Goal: Information Seeking & Learning: Learn about a topic

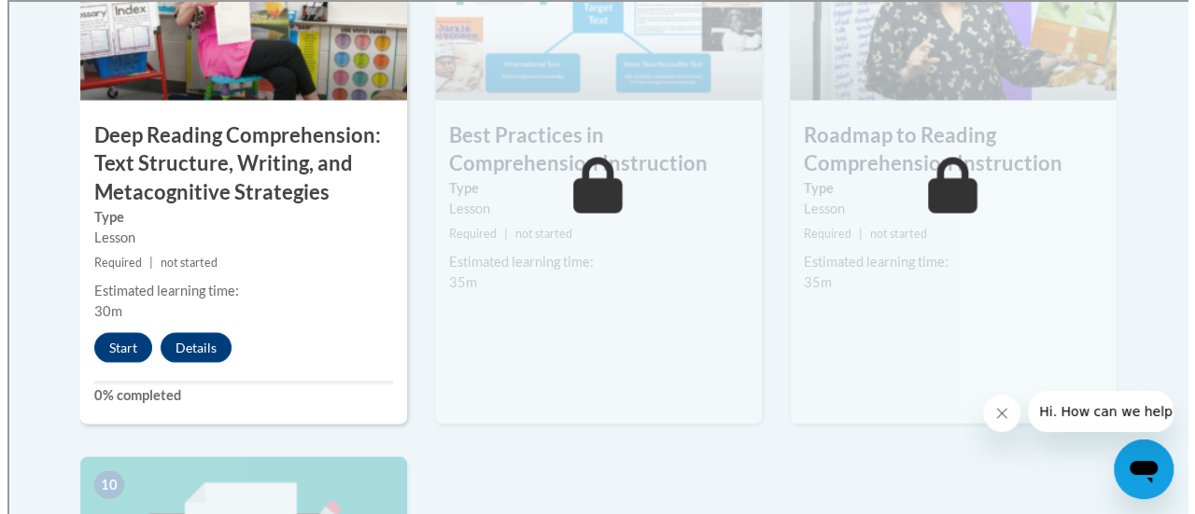
scroll to position [1755, 0]
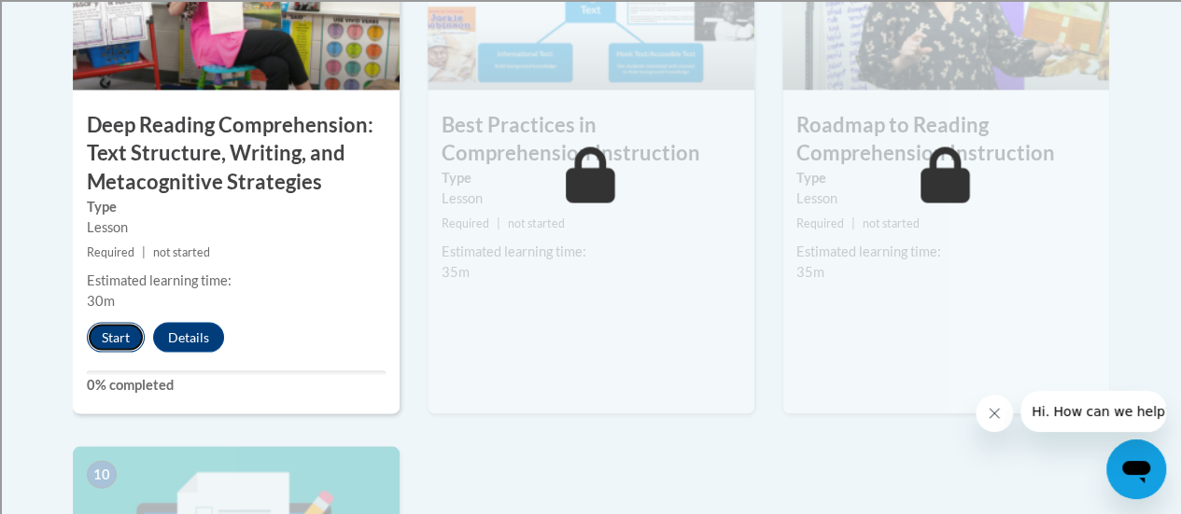
click at [116, 330] on button "Start" at bounding box center [116, 337] width 58 height 30
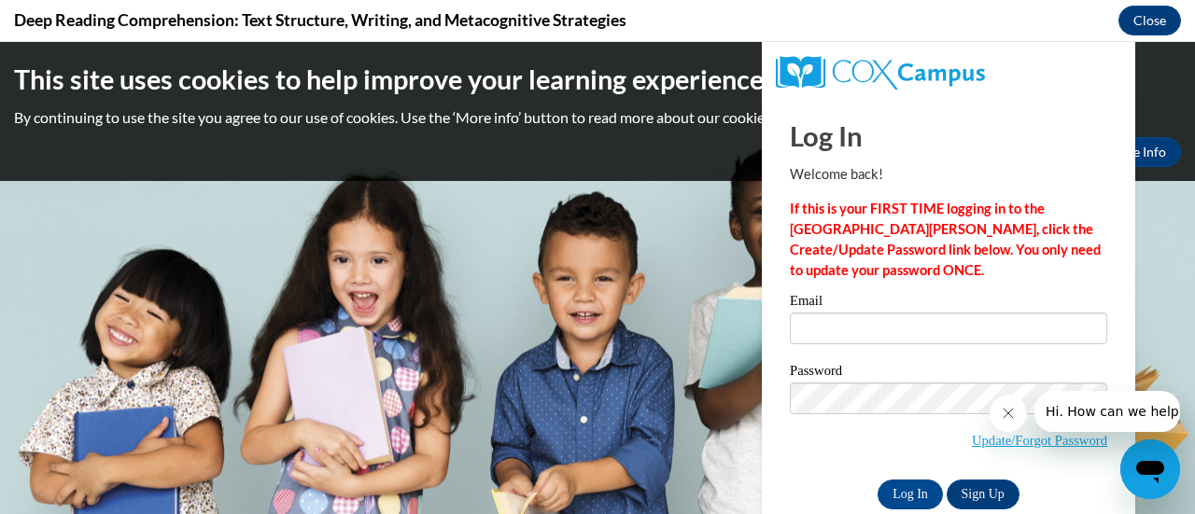
scroll to position [0, 0]
click at [815, 333] on input "Email" at bounding box center [948, 329] width 317 height 32
type input "patricia.faz@rusd.org"
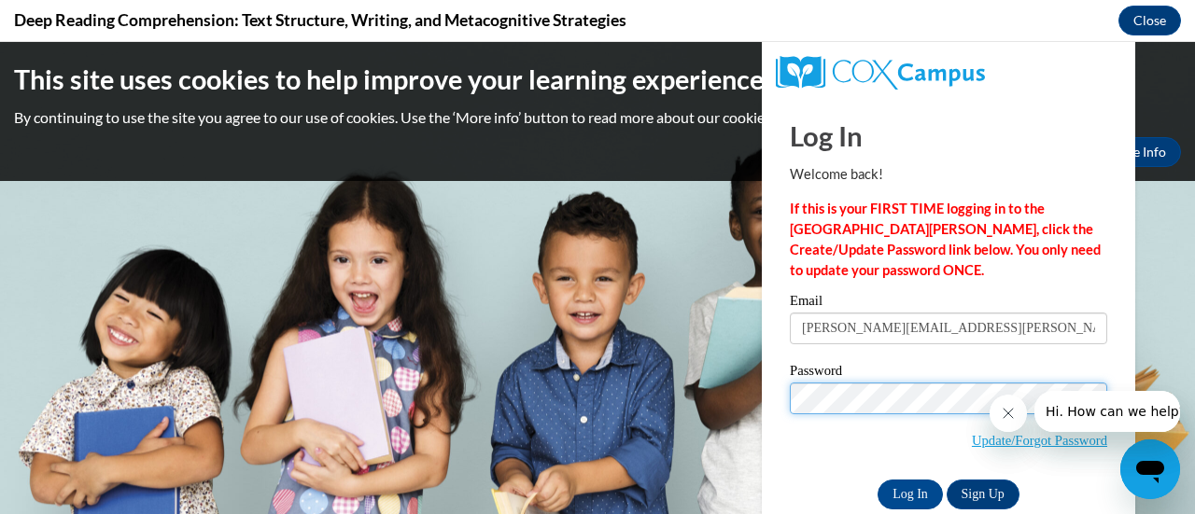
click at [877, 480] on input "Log In" at bounding box center [909, 495] width 65 height 30
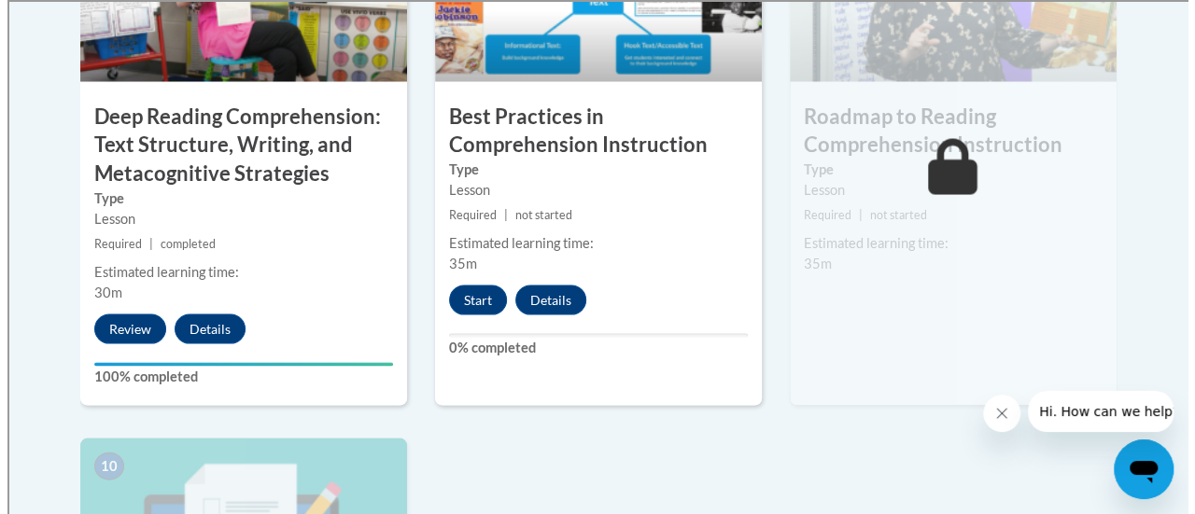
scroll to position [1762, 0]
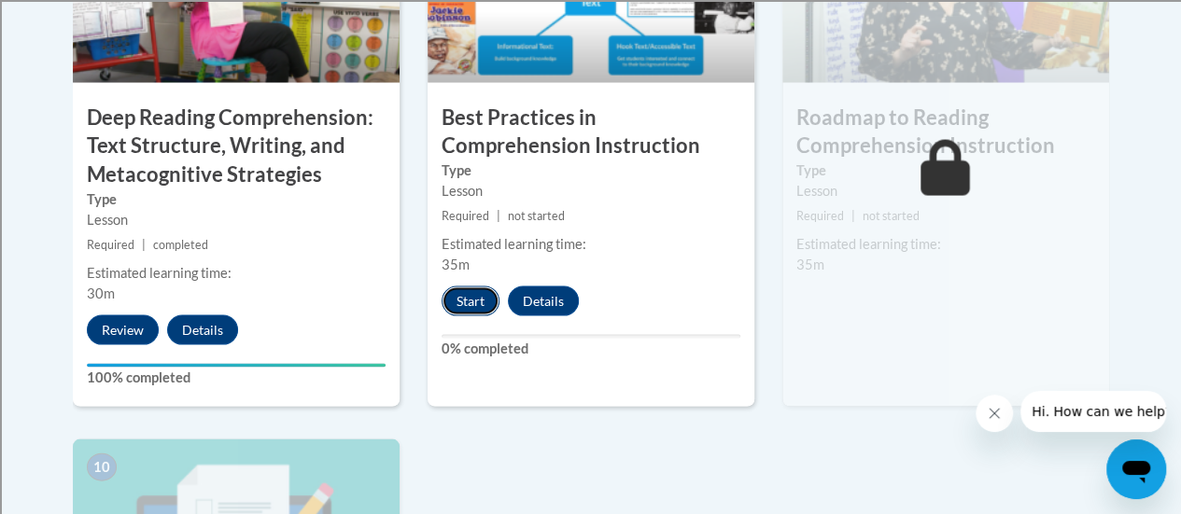
click at [477, 295] on button "Start" at bounding box center [471, 301] width 58 height 30
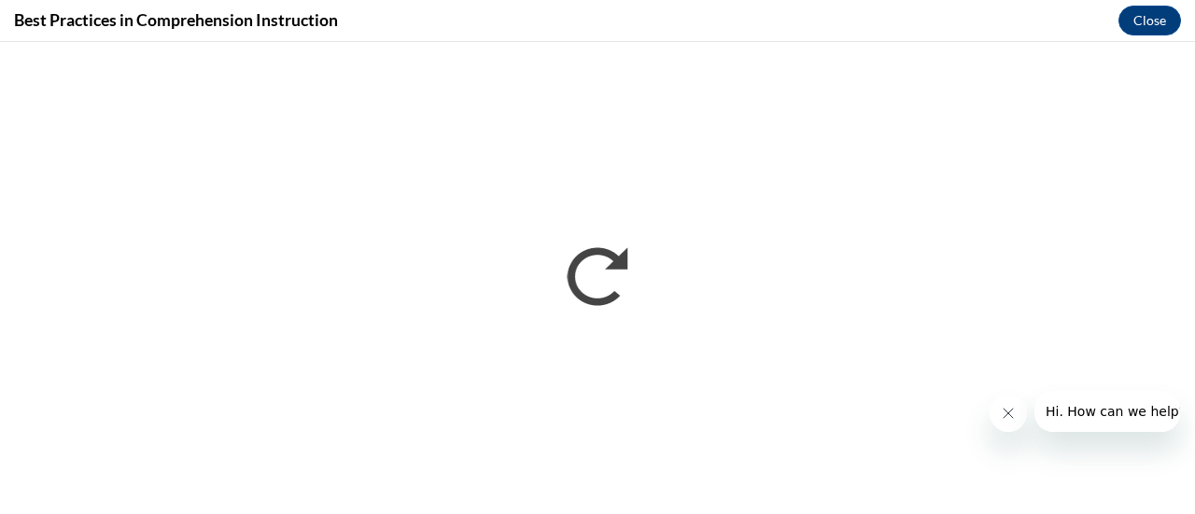
scroll to position [0, 0]
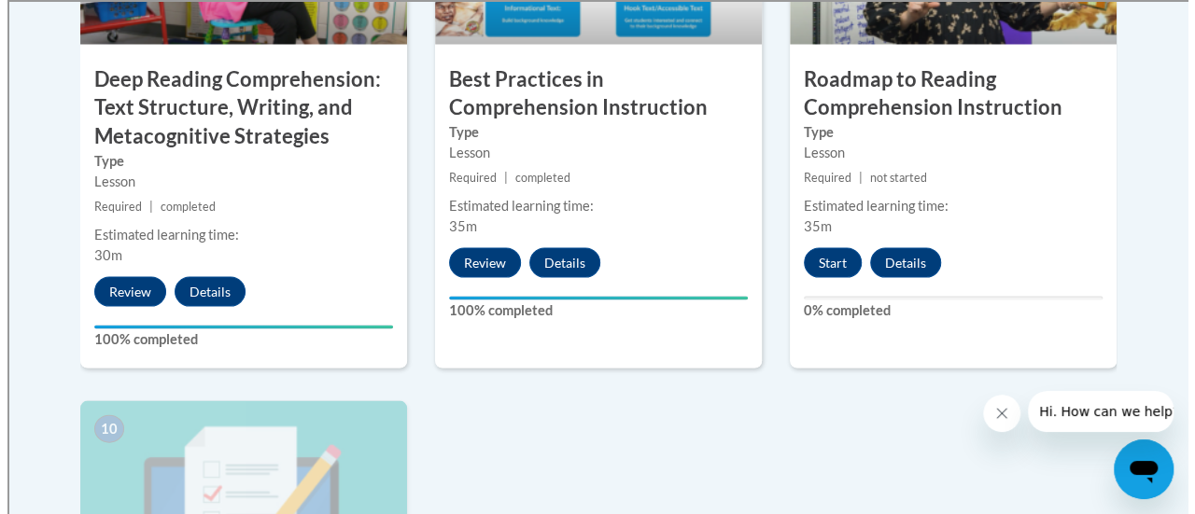
scroll to position [1799, 0]
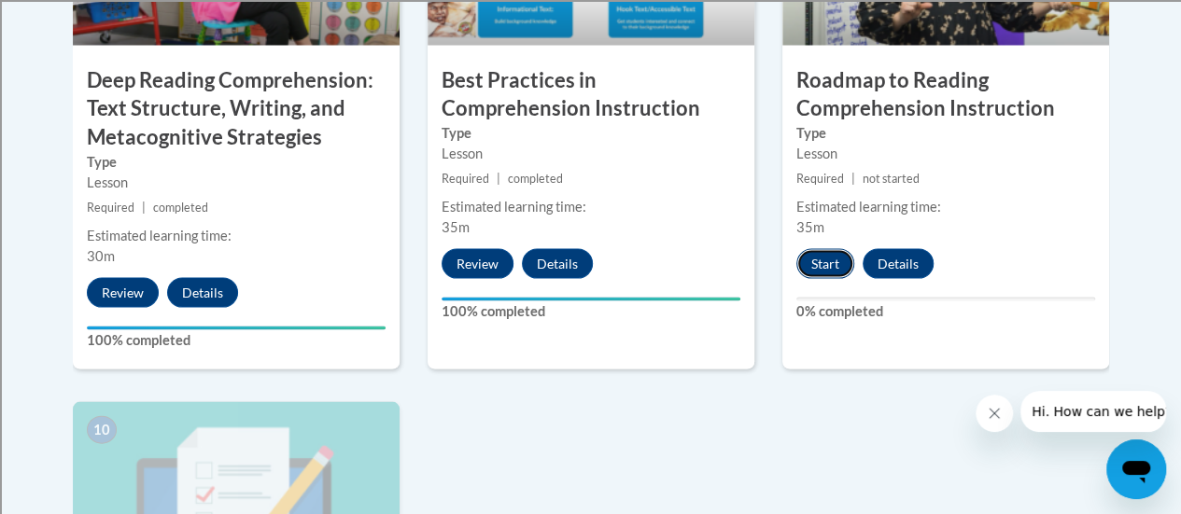
click at [823, 255] on button "Start" at bounding box center [825, 264] width 58 height 30
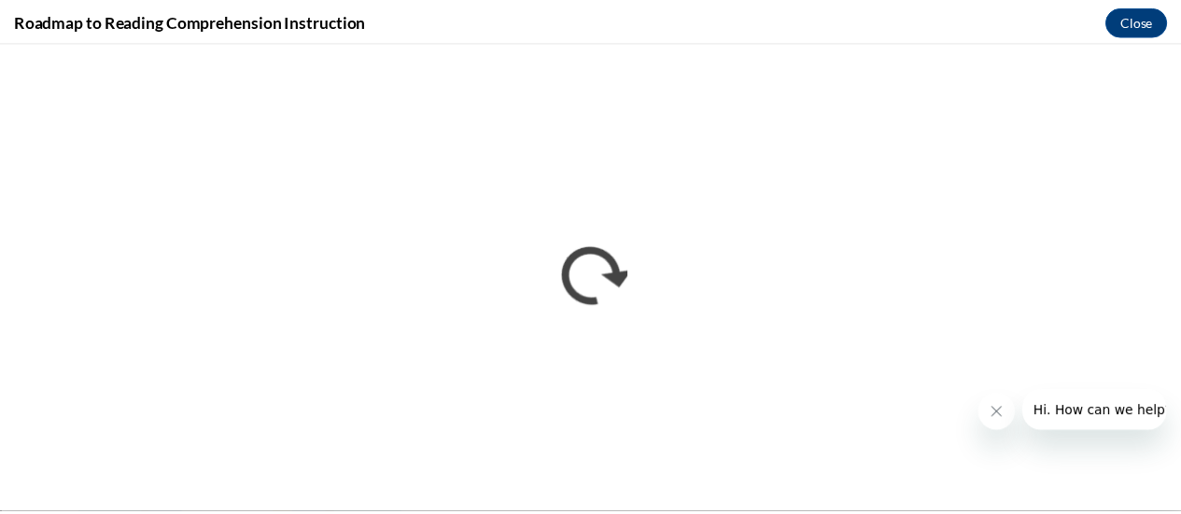
scroll to position [0, 0]
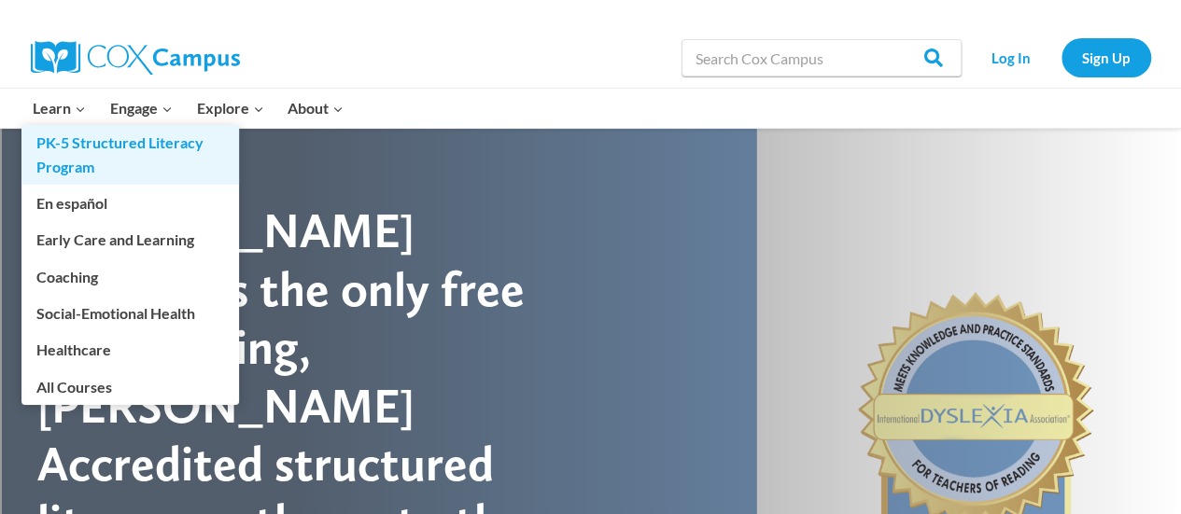
click at [98, 143] on link "PK-5 Structured Literacy Program" at bounding box center [130, 155] width 218 height 60
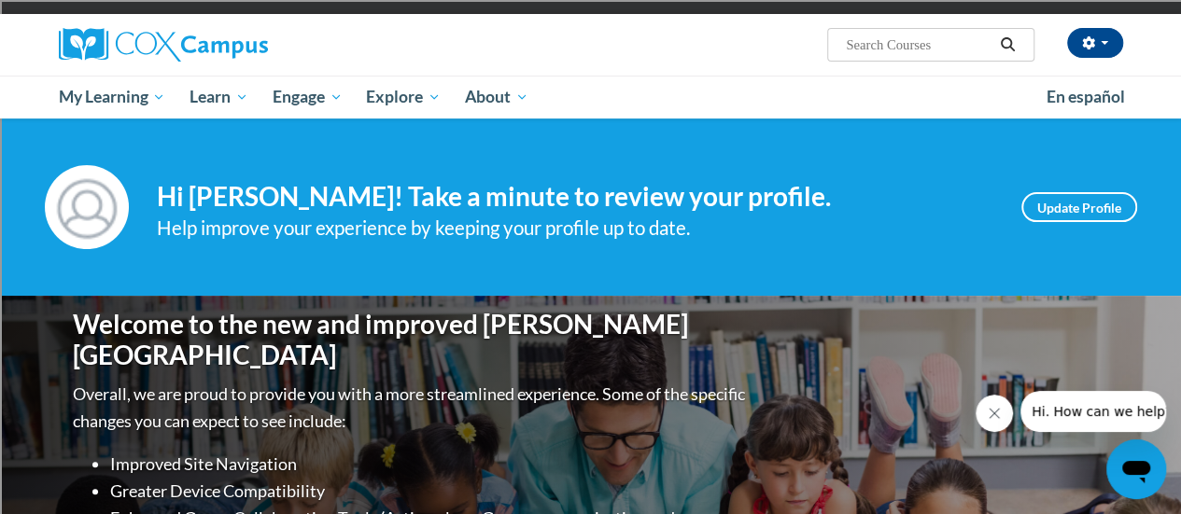
scroll to position [123, 0]
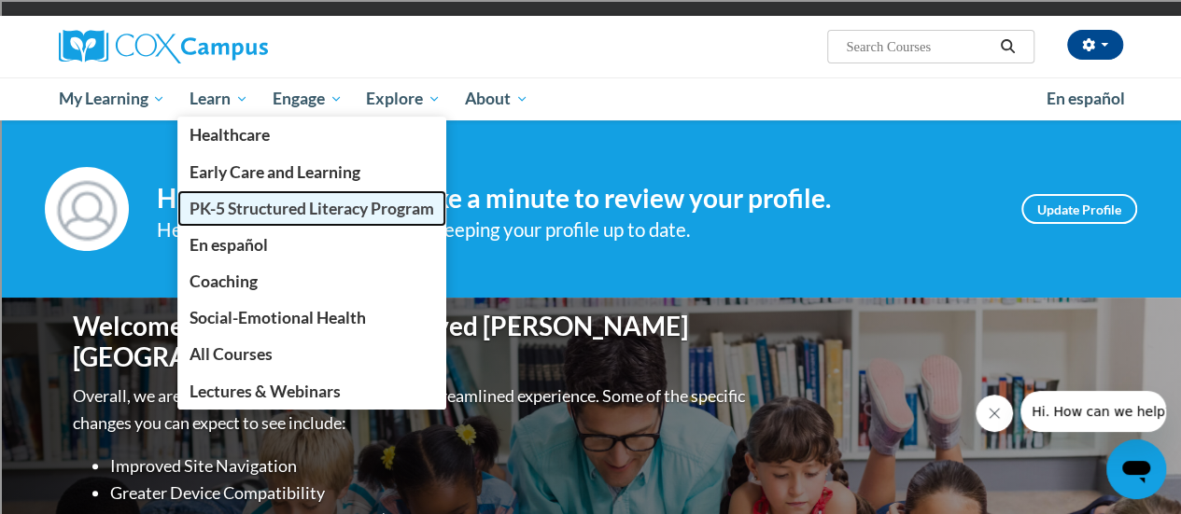
click at [240, 209] on span "PK-5 Structured Literacy Program" at bounding box center [311, 209] width 245 height 20
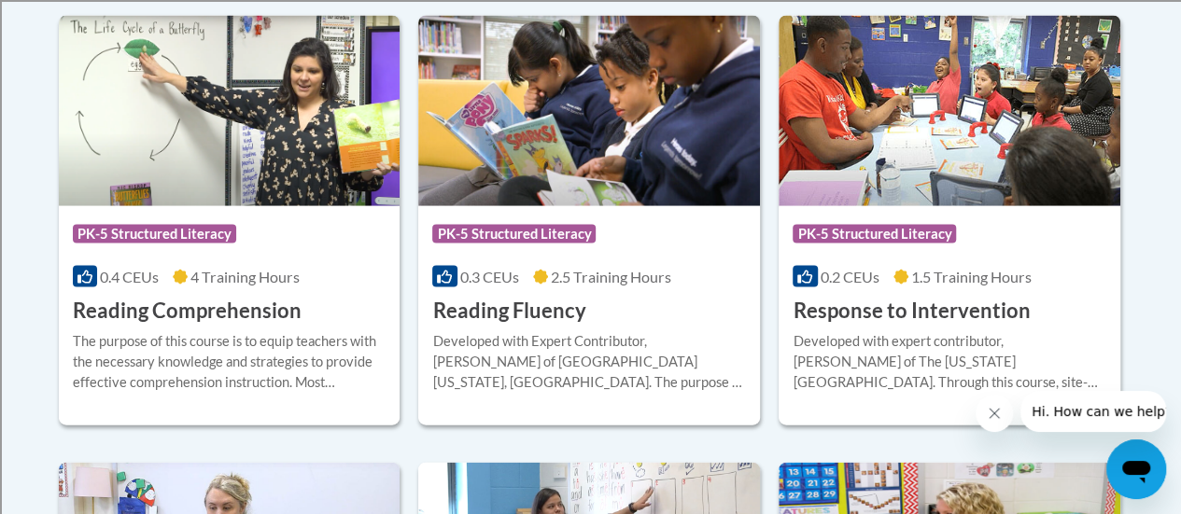
scroll to position [1811, 0]
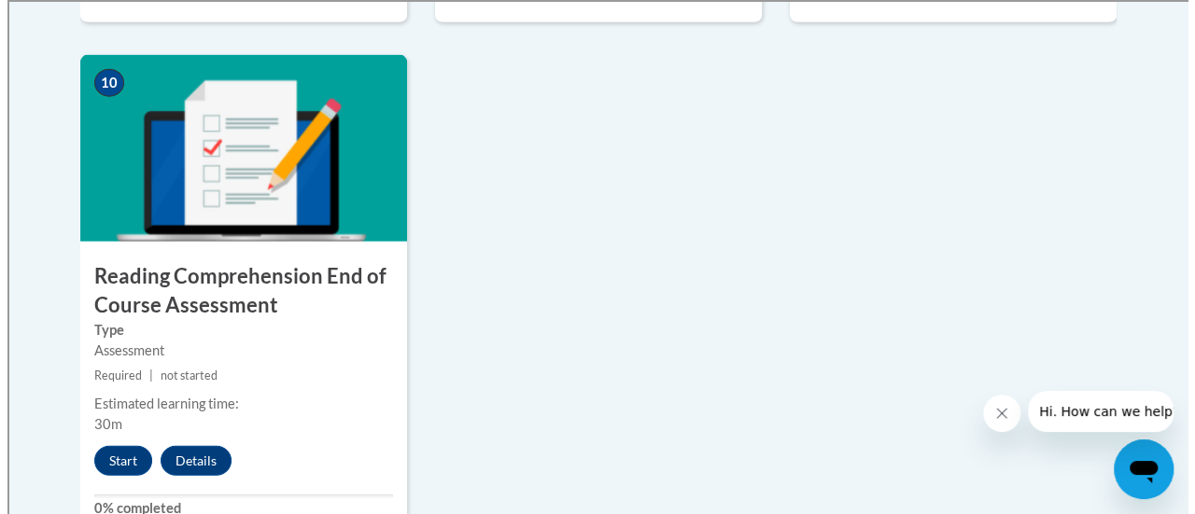
scroll to position [2147, 0]
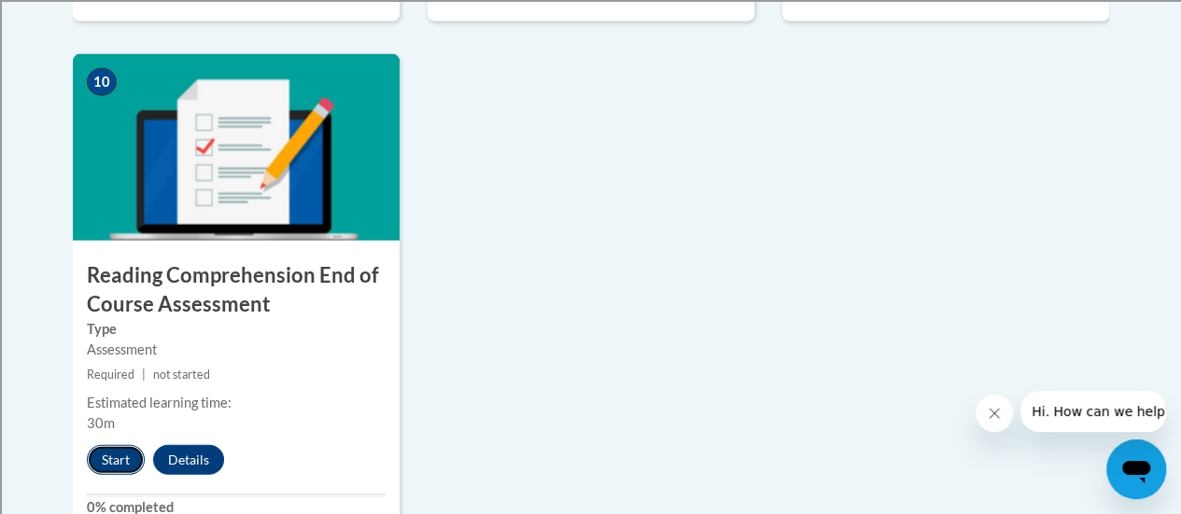
click at [118, 463] on button "Start" at bounding box center [116, 460] width 58 height 30
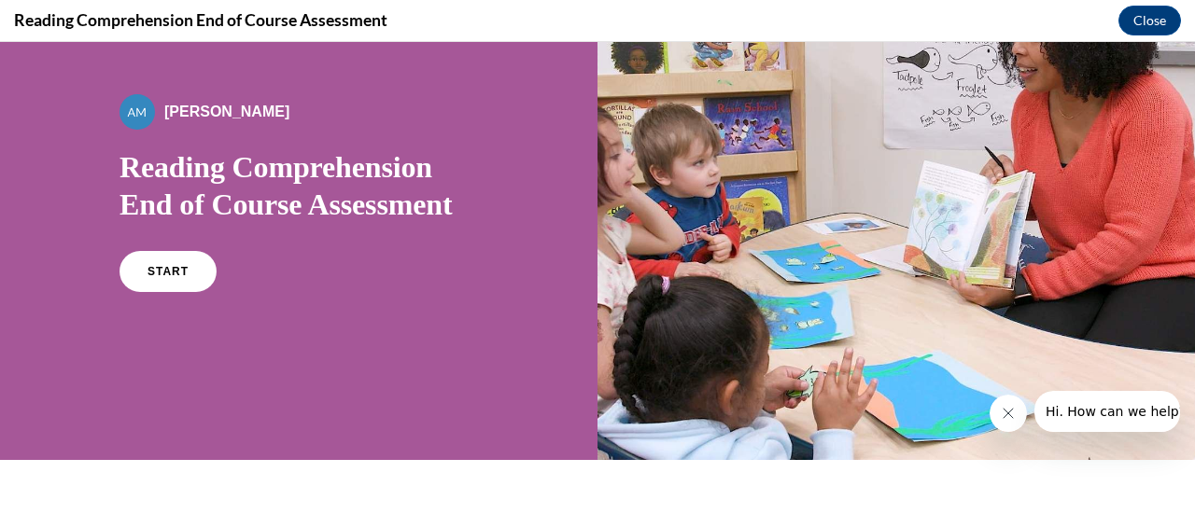
scroll to position [94, 0]
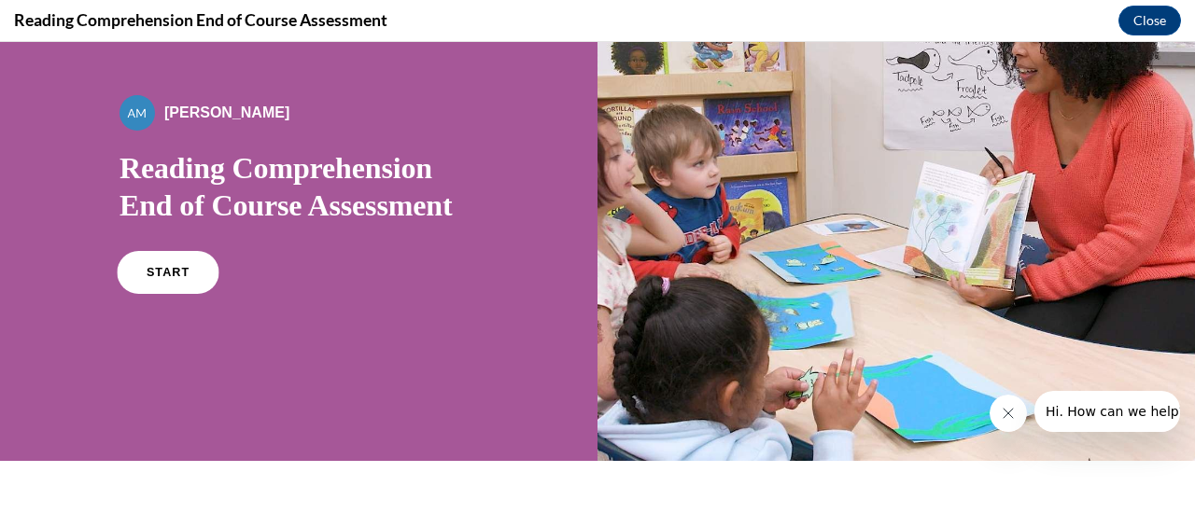
click at [172, 270] on span "START" at bounding box center [168, 273] width 43 height 14
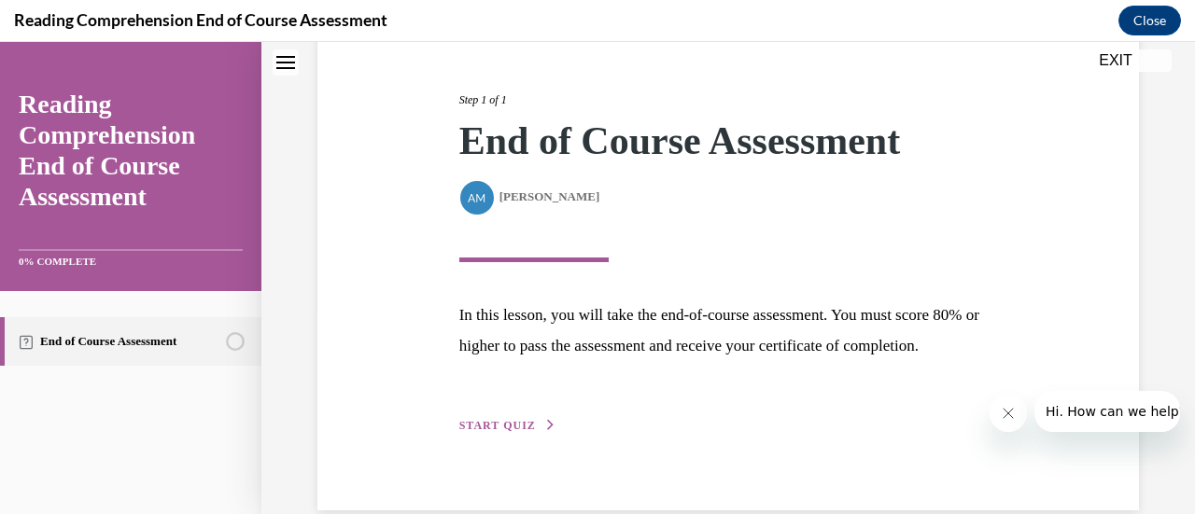
scroll to position [274, 0]
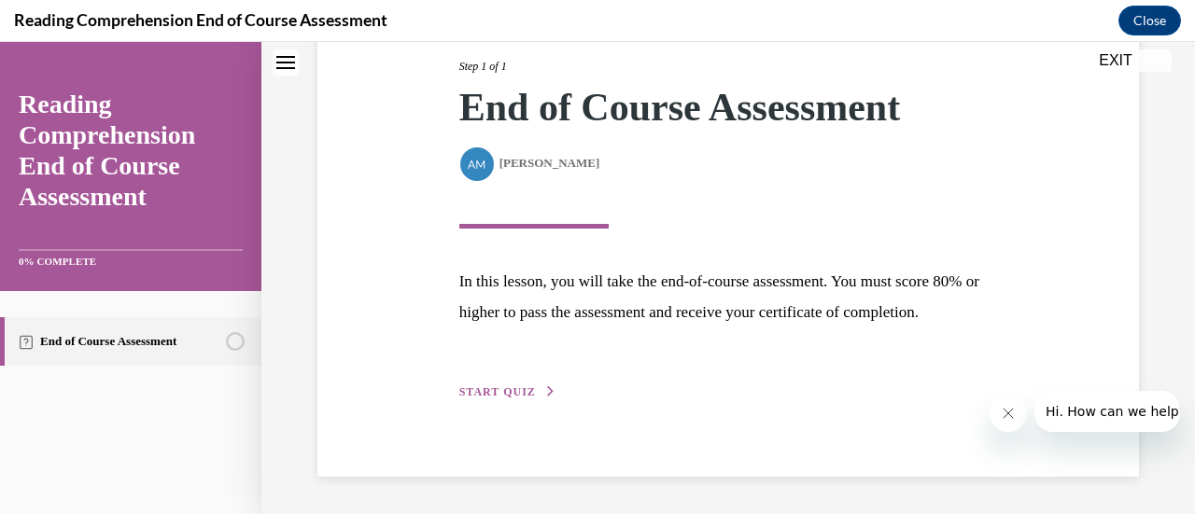
click at [484, 399] on button "START QUIZ" at bounding box center [507, 392] width 97 height 17
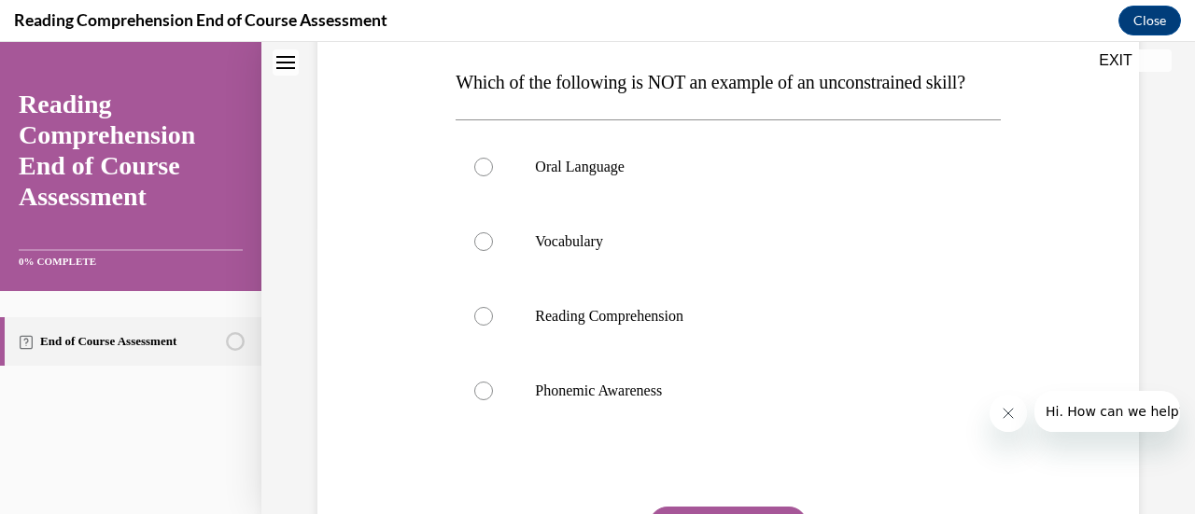
scroll to position [305, 0]
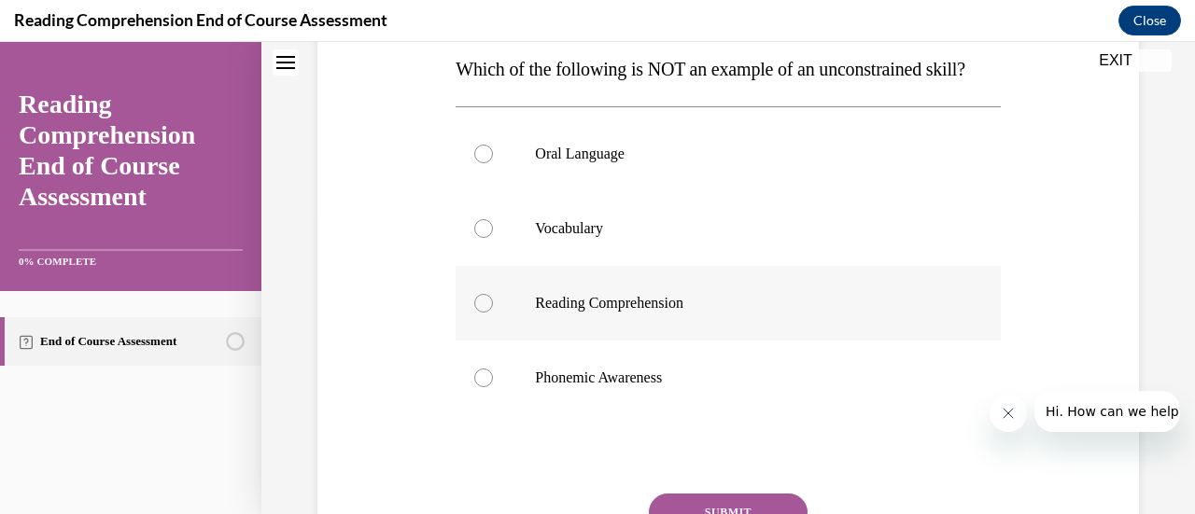
click at [478, 313] on div at bounding box center [483, 303] width 19 height 19
click at [478, 313] on input "Reading Comprehension" at bounding box center [483, 303] width 19 height 19
radio input "true"
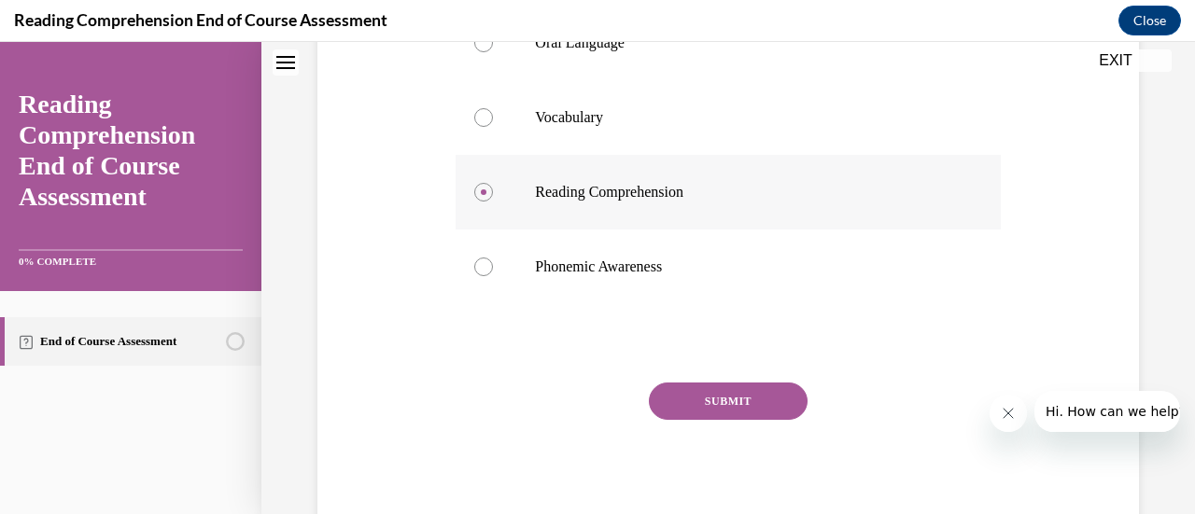
scroll to position [442, 0]
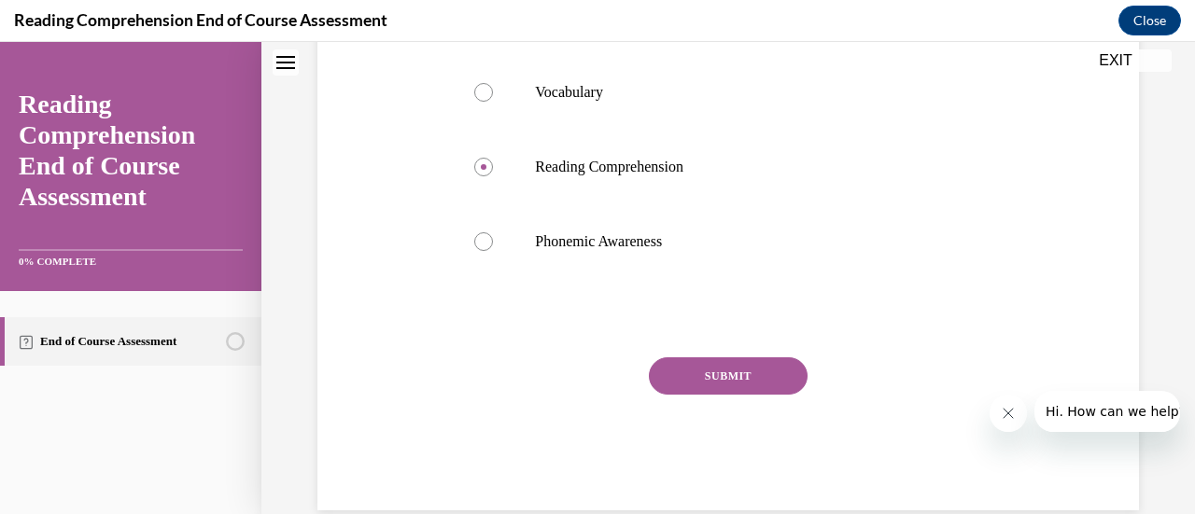
click at [700, 395] on button "SUBMIT" at bounding box center [728, 376] width 159 height 37
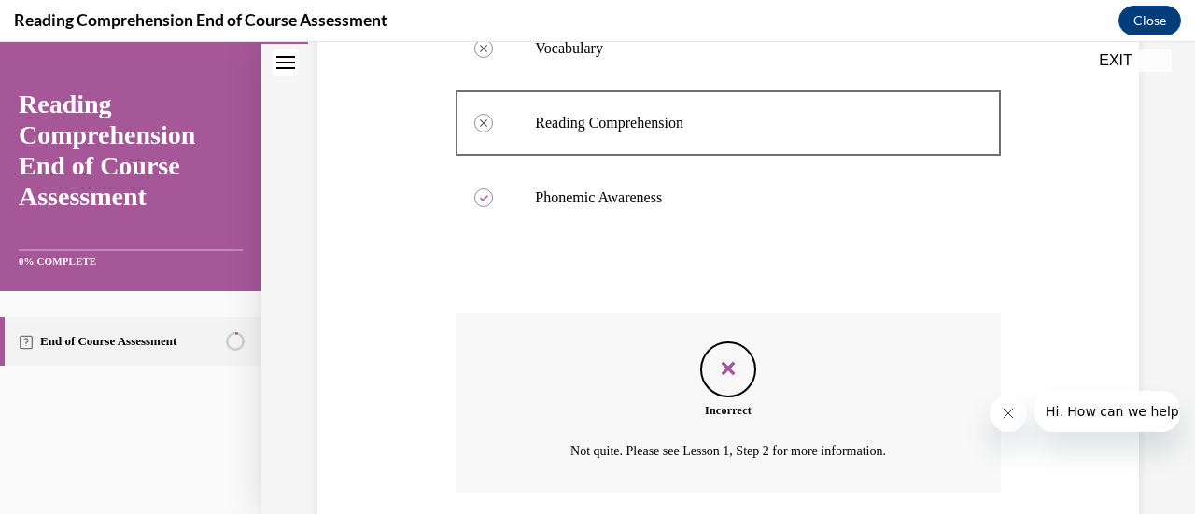
scroll to position [663, 0]
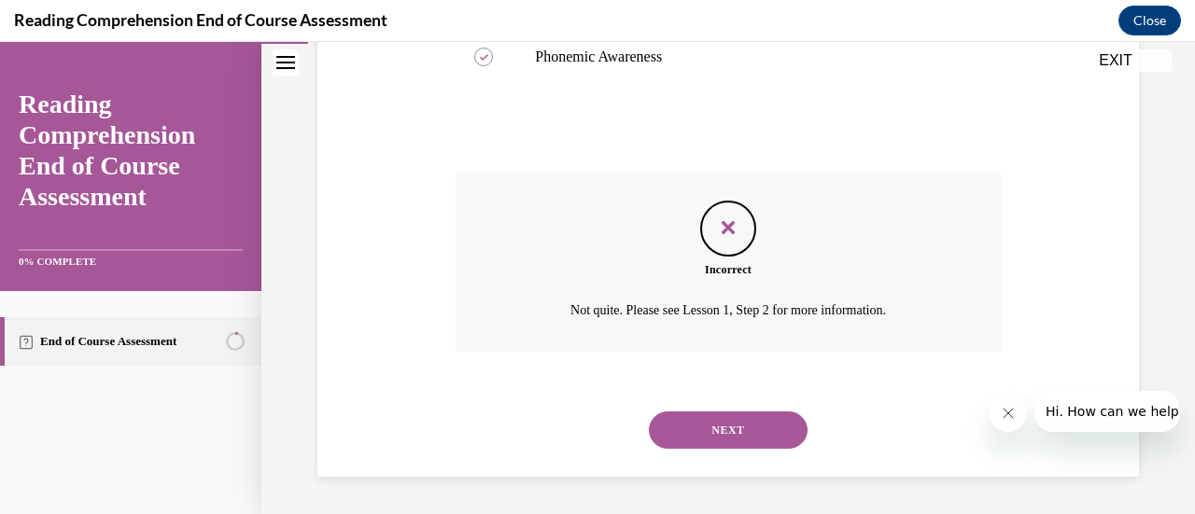
click at [695, 436] on button "NEXT" at bounding box center [728, 430] width 159 height 37
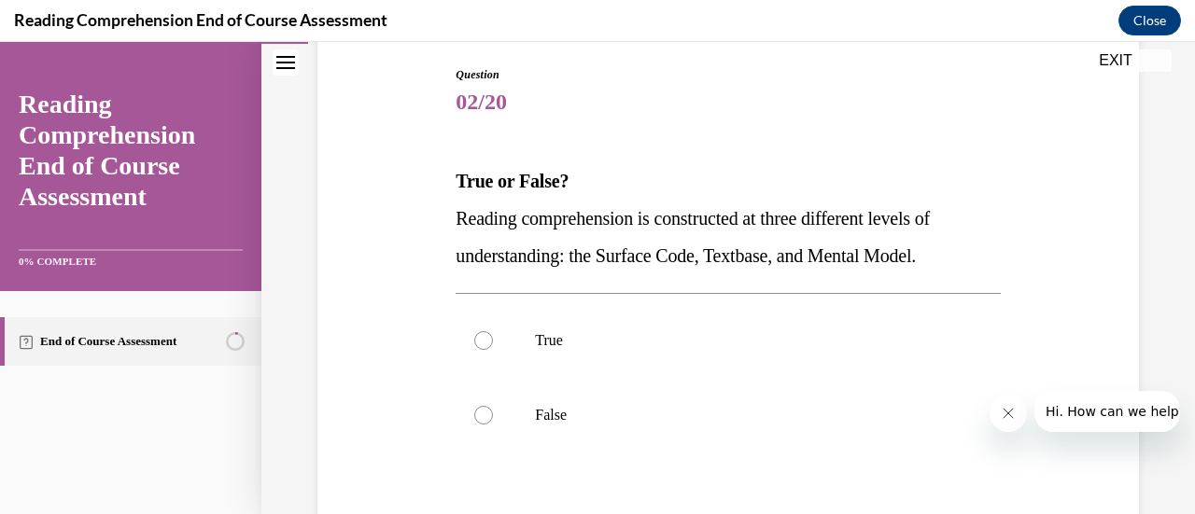
scroll to position [276, 0]
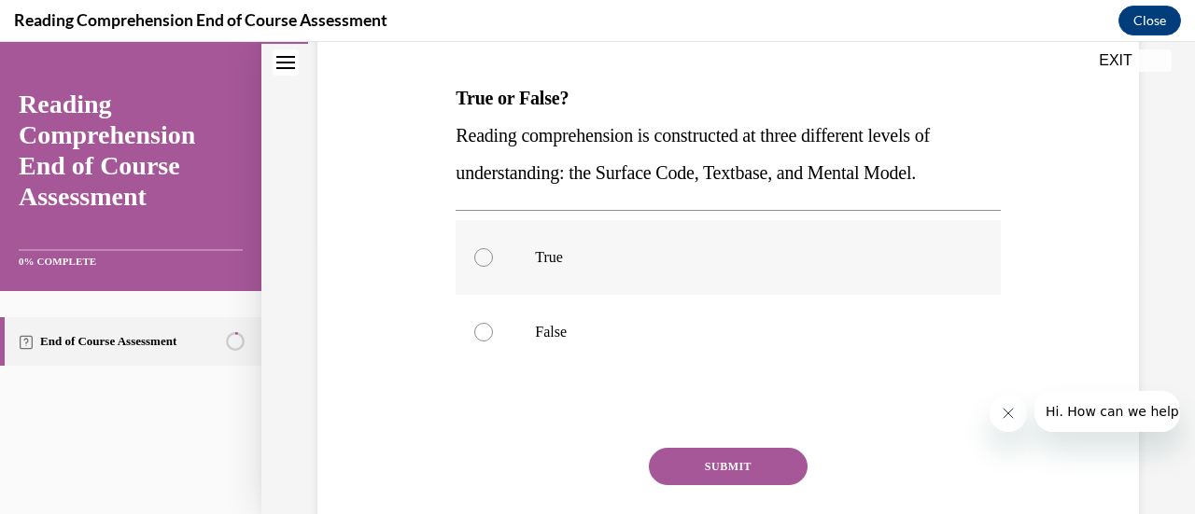
click at [474, 253] on div at bounding box center [483, 257] width 19 height 19
click at [474, 253] on input "True" at bounding box center [483, 257] width 19 height 19
radio input "true"
click at [713, 464] on button "SUBMIT" at bounding box center [728, 466] width 159 height 37
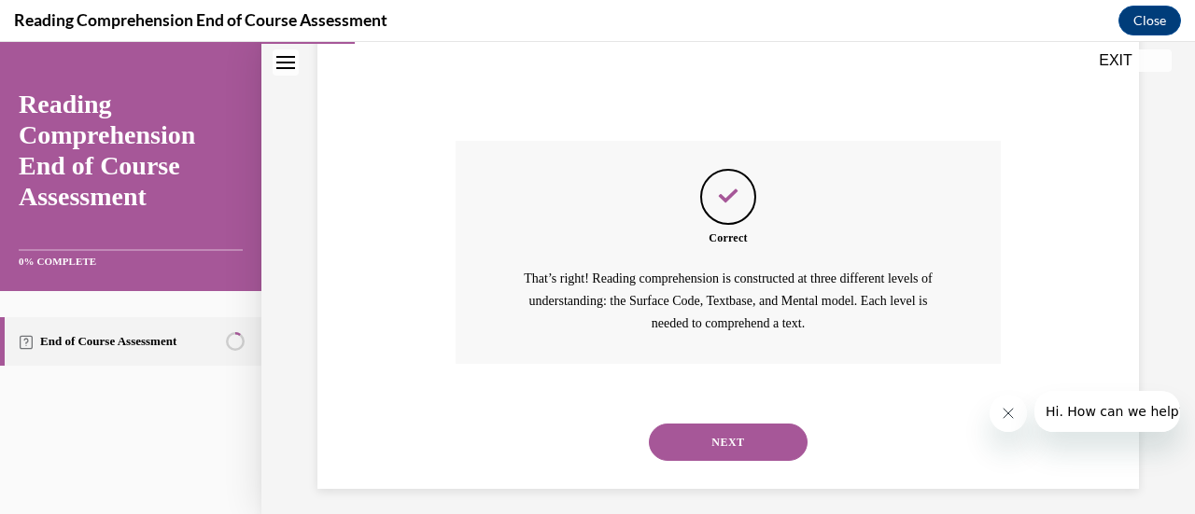
scroll to position [595, 0]
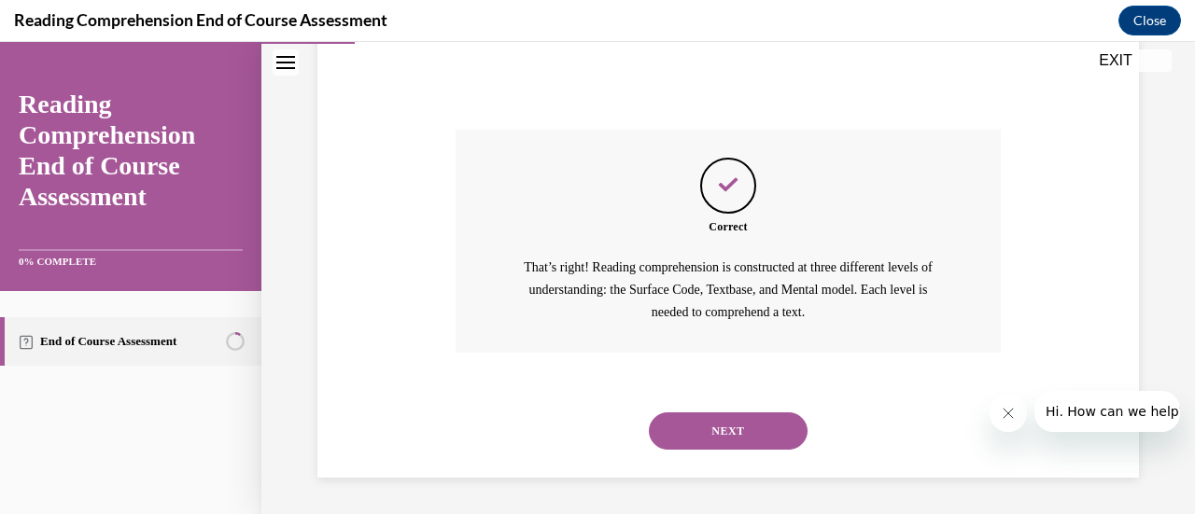
click at [720, 425] on button "NEXT" at bounding box center [728, 431] width 159 height 37
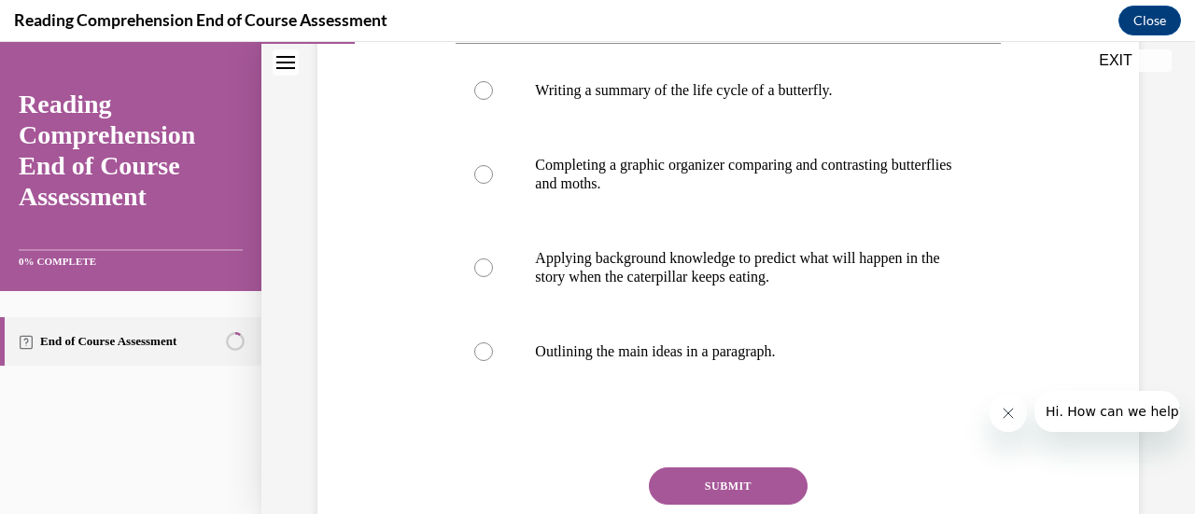
scroll to position [423, 0]
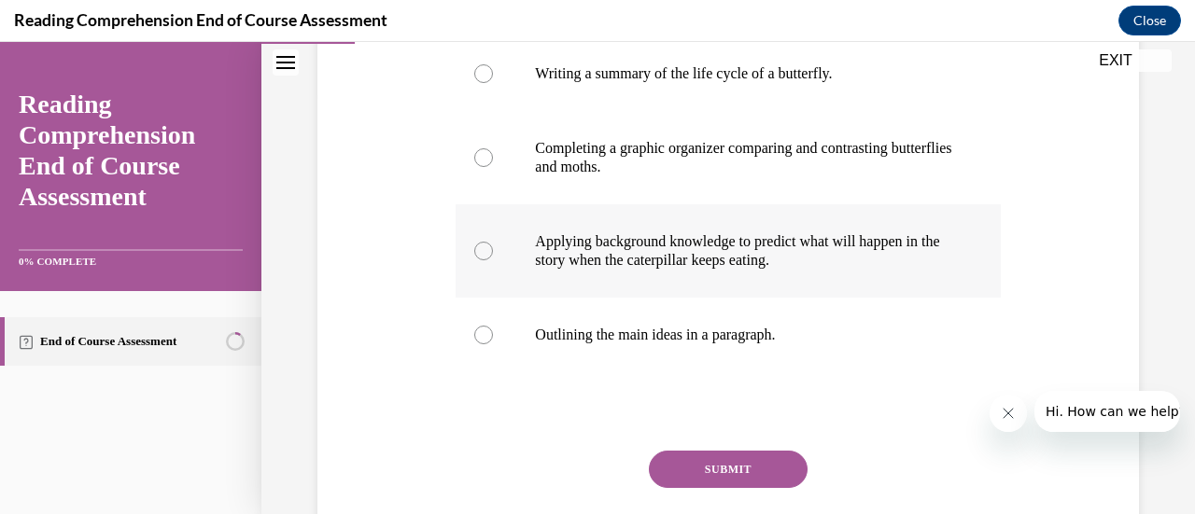
click at [490, 243] on label "Applying background knowledge to predict what will happen in the story when the…" at bounding box center [728, 250] width 544 height 93
click at [490, 243] on input "Applying background knowledge to predict what will happen in the story when the…" at bounding box center [483, 251] width 19 height 19
radio input "true"
click at [763, 458] on button "SUBMIT" at bounding box center [728, 469] width 159 height 37
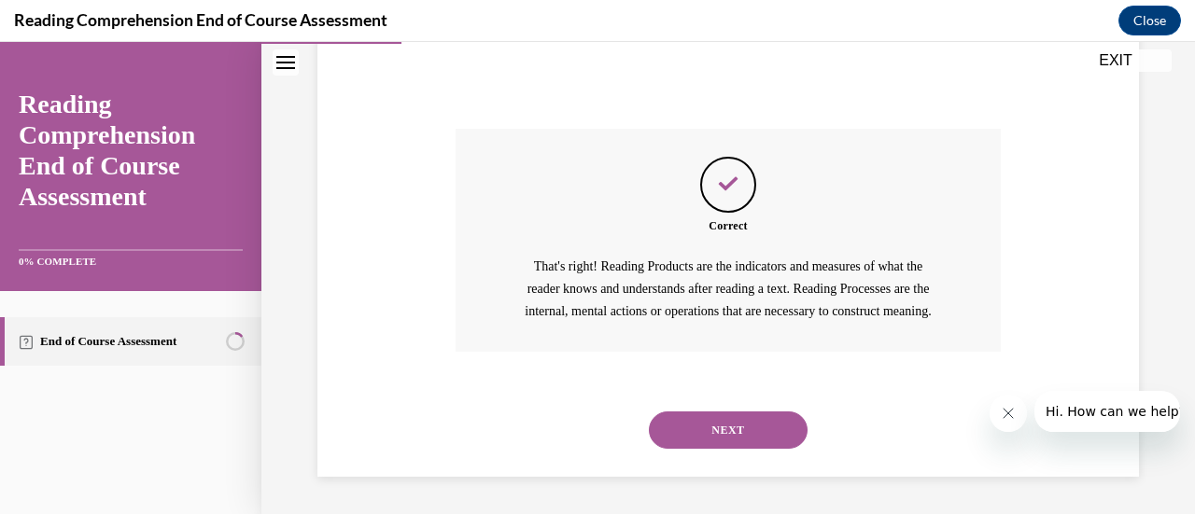
scroll to position [766, 0]
click at [697, 427] on button "NEXT" at bounding box center [728, 430] width 159 height 37
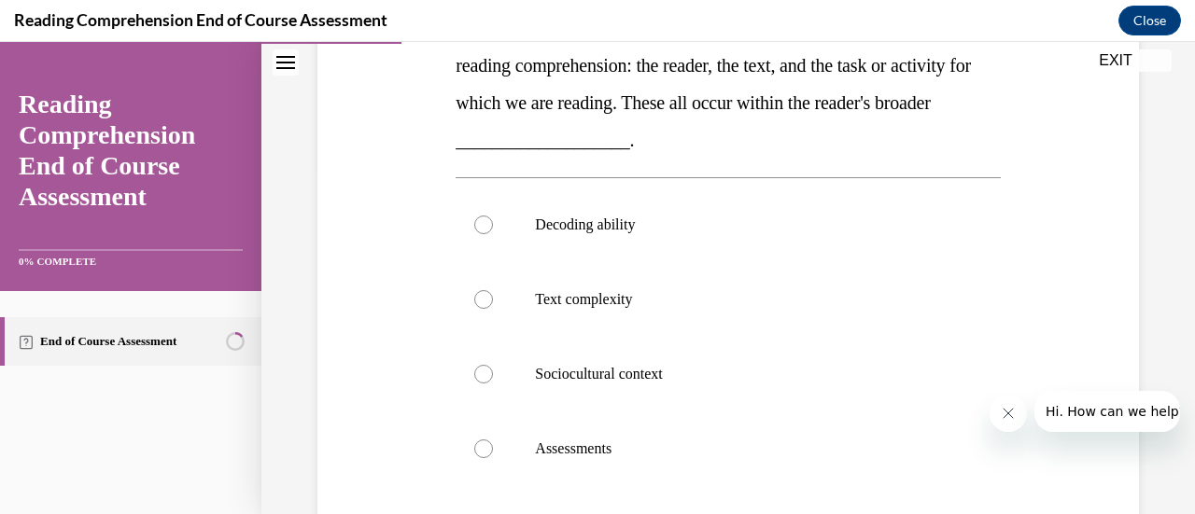
scroll to position [347, 0]
click at [488, 294] on div at bounding box center [483, 298] width 19 height 19
click at [488, 294] on input "Text complexity" at bounding box center [483, 298] width 19 height 19
radio input "true"
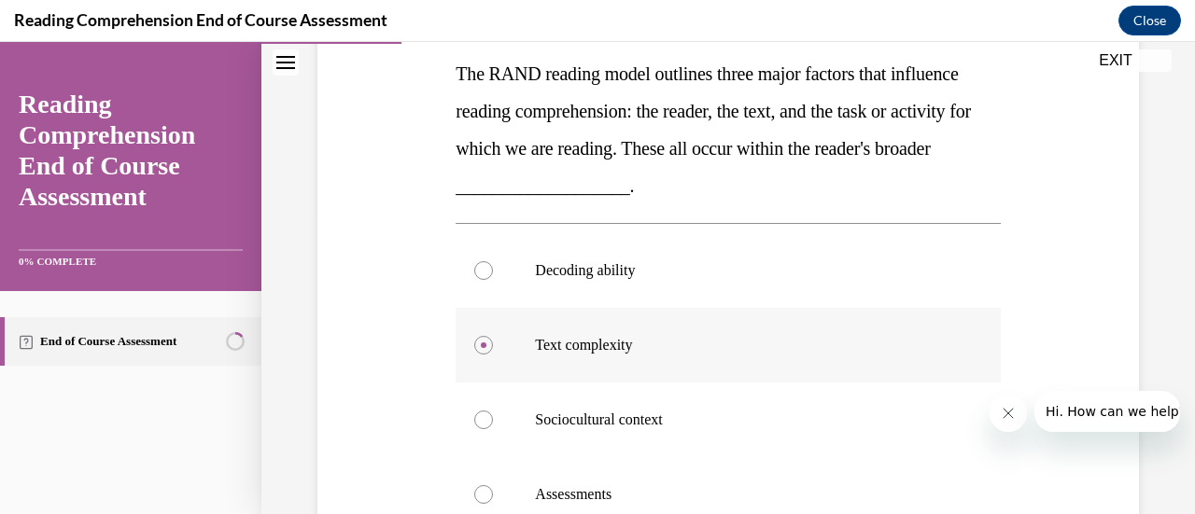
scroll to position [298, 0]
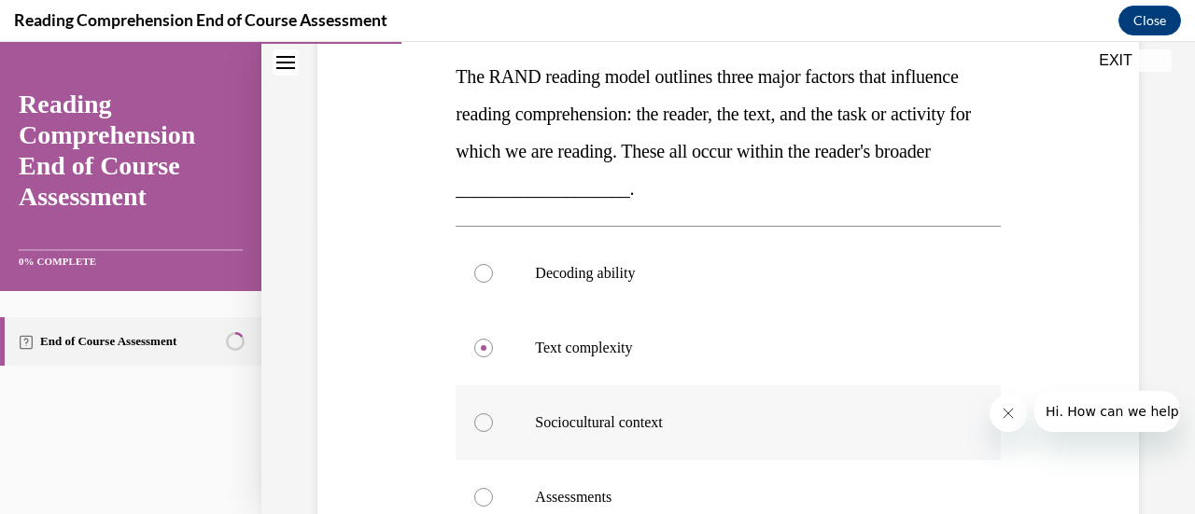
click at [478, 430] on div at bounding box center [483, 423] width 19 height 19
click at [478, 430] on input "Sociocultural context" at bounding box center [483, 423] width 19 height 19
radio input "true"
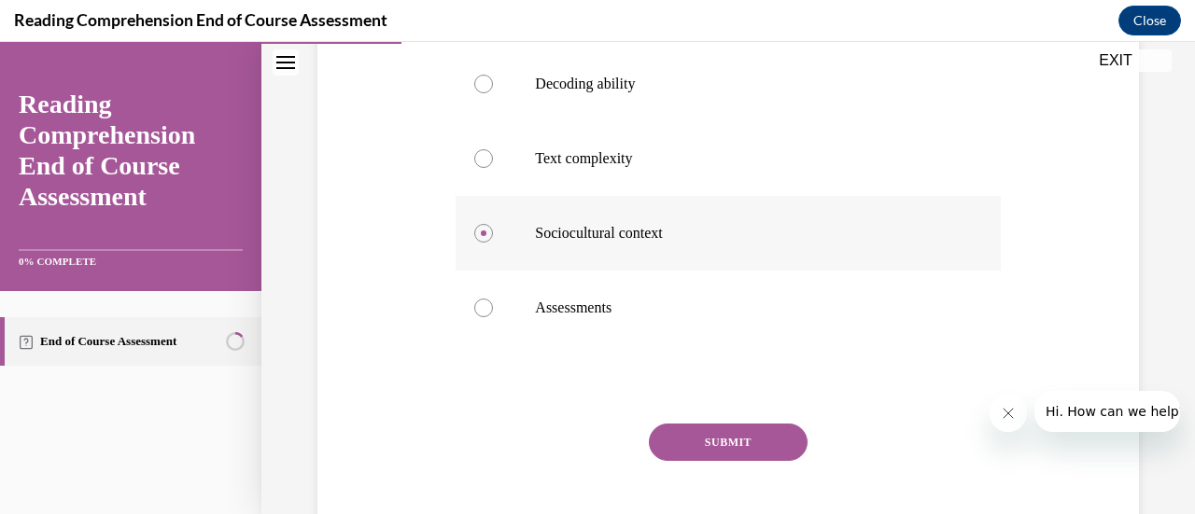
scroll to position [494, 0]
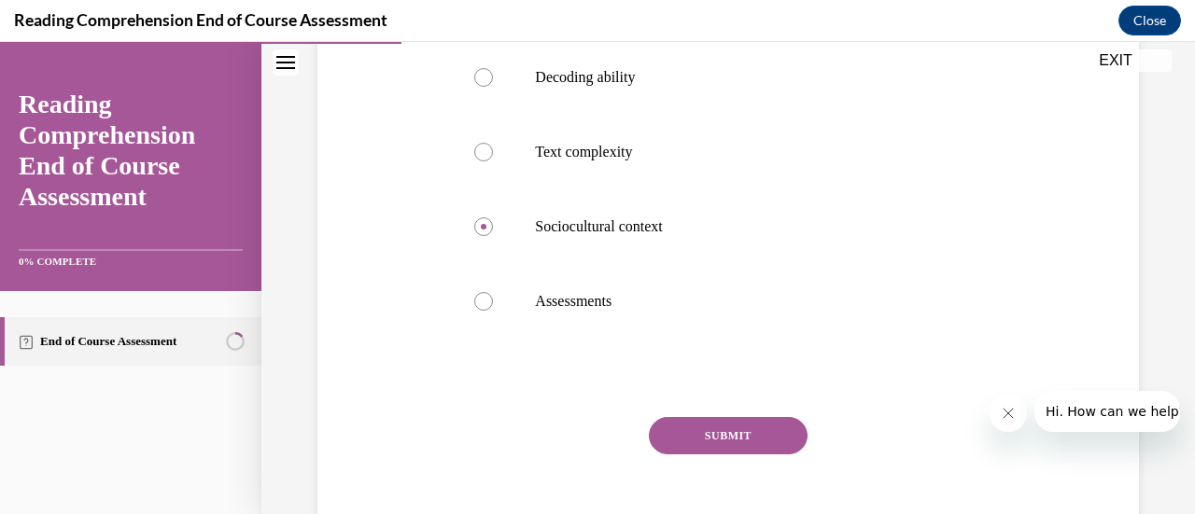
click at [696, 429] on button "SUBMIT" at bounding box center [728, 435] width 159 height 37
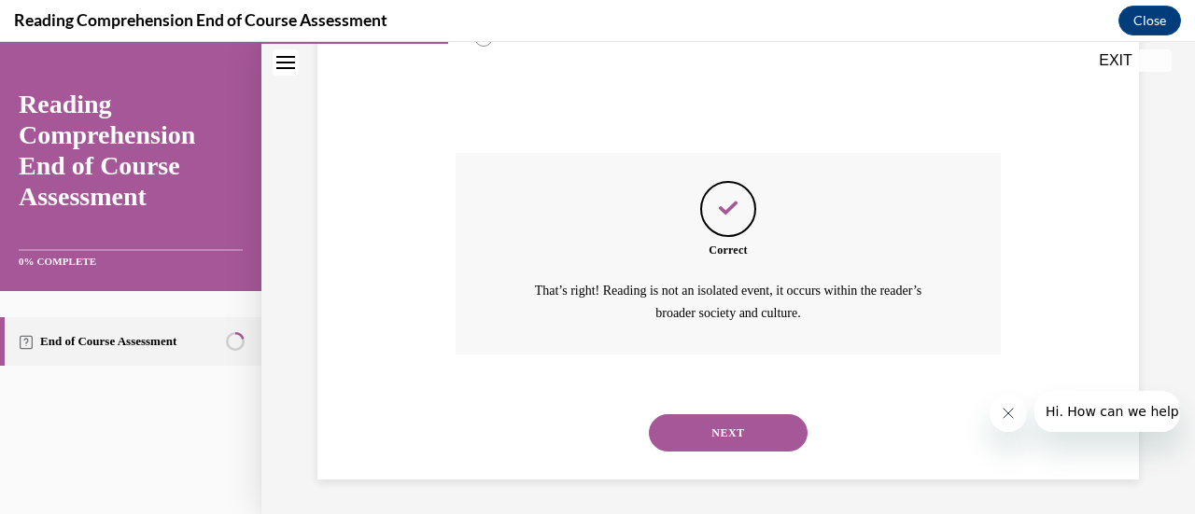
scroll to position [759, 0]
click at [700, 437] on button "NEXT" at bounding box center [728, 432] width 159 height 37
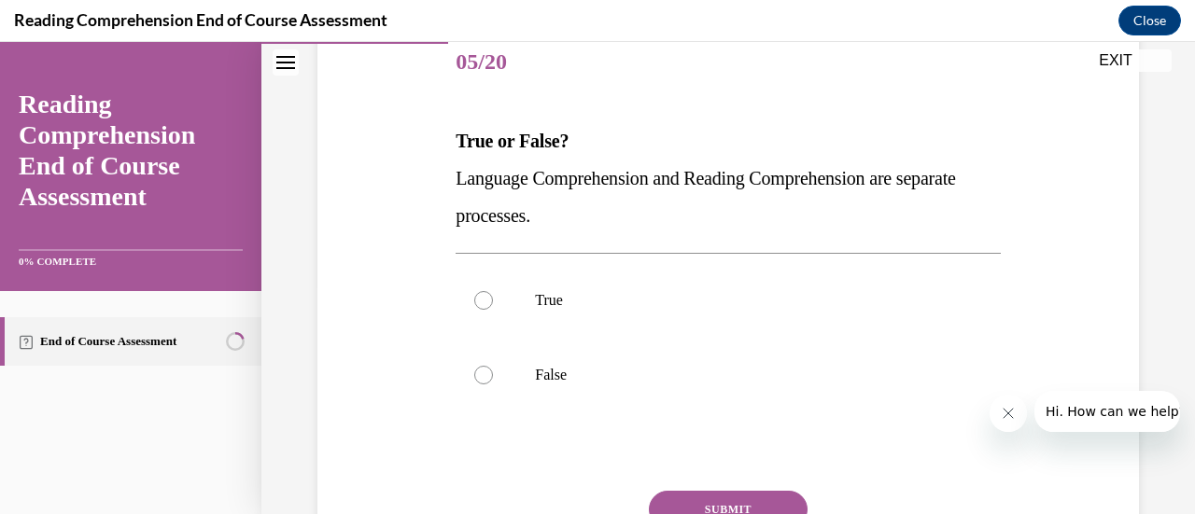
scroll to position [234, 0]
click at [478, 372] on div at bounding box center [483, 374] width 19 height 19
click at [478, 372] on input "False" at bounding box center [483, 374] width 19 height 19
radio input "true"
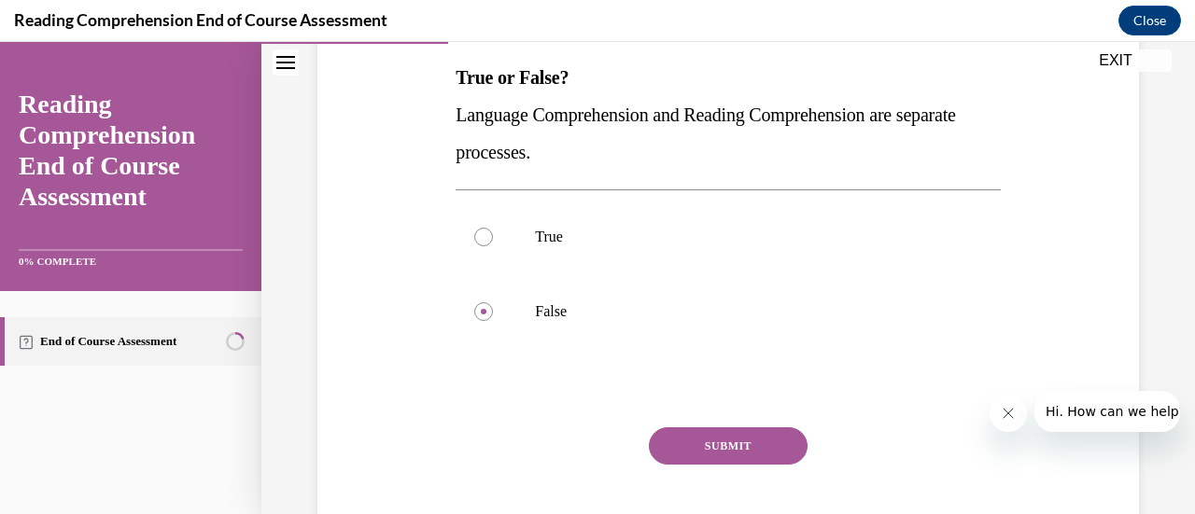
scroll to position [298, 0]
click at [726, 442] on button "SUBMIT" at bounding box center [728, 445] width 159 height 37
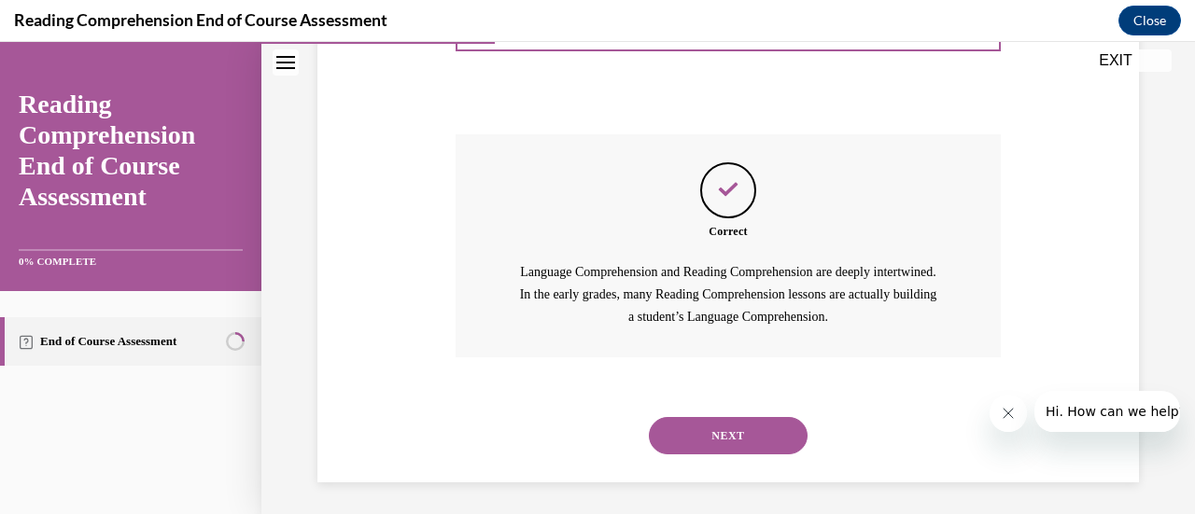
scroll to position [595, 0]
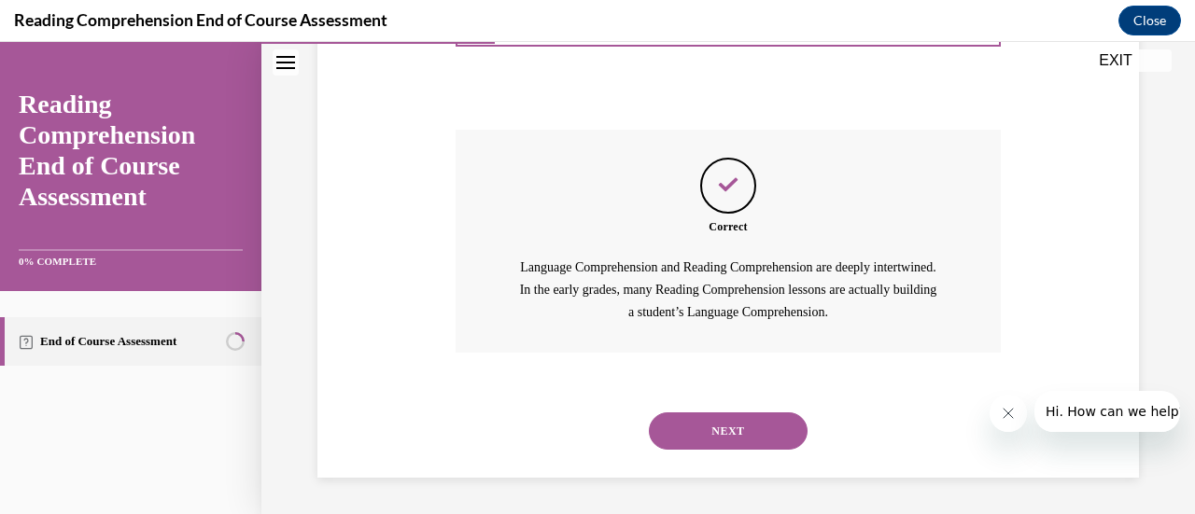
click at [665, 350] on div "Correct Language Comprehension and Reading Comprehension are deeply intertwined…" at bounding box center [728, 241] width 544 height 223
click at [705, 443] on button "NEXT" at bounding box center [728, 431] width 159 height 37
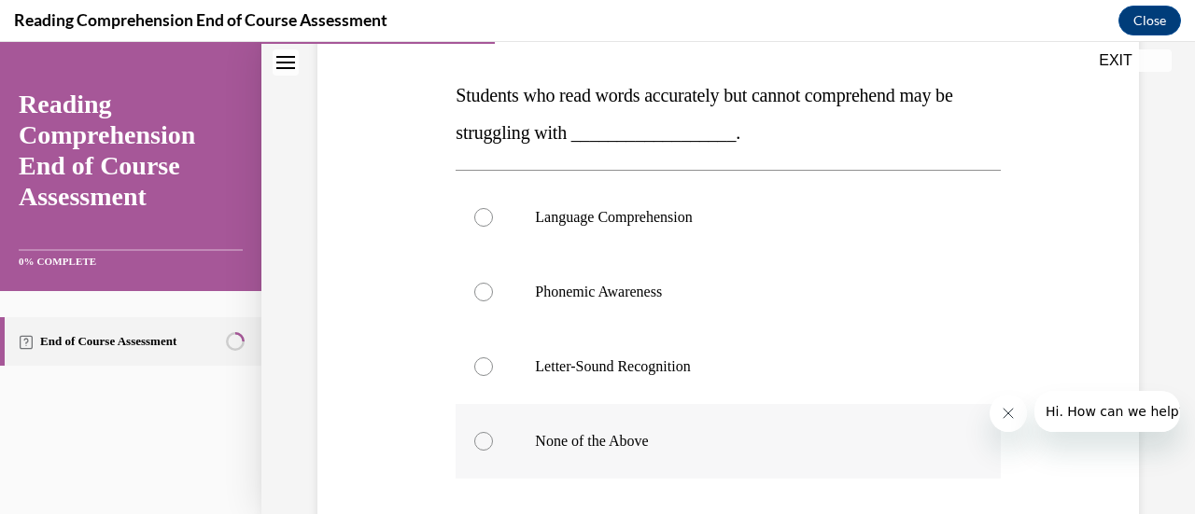
scroll to position [278, 0]
click at [482, 218] on div at bounding box center [483, 218] width 19 height 19
click at [482, 218] on input "Language Comprehension" at bounding box center [483, 218] width 19 height 19
radio input "true"
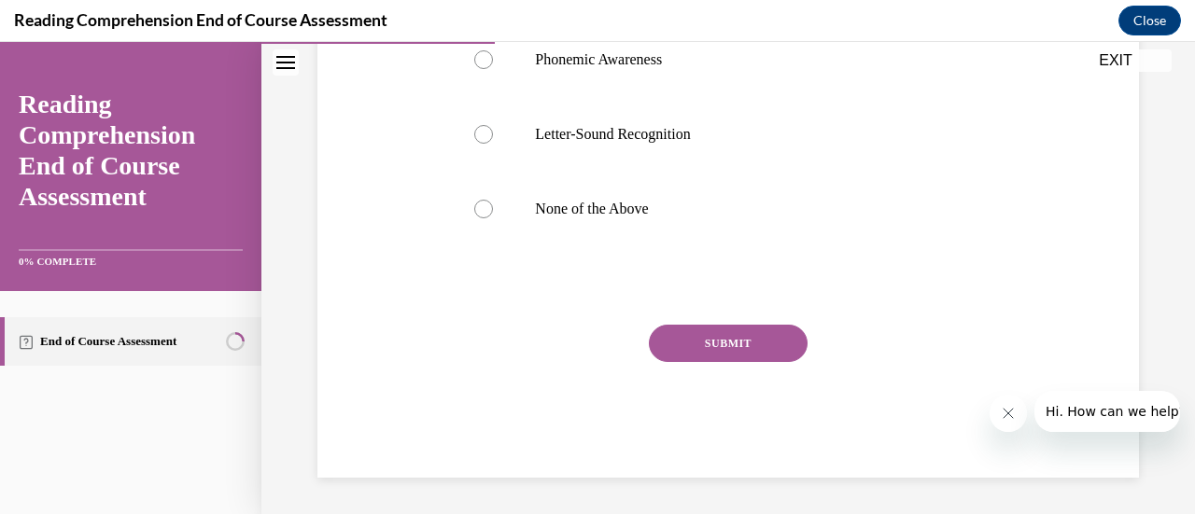
click at [716, 341] on button "SUBMIT" at bounding box center [728, 343] width 159 height 37
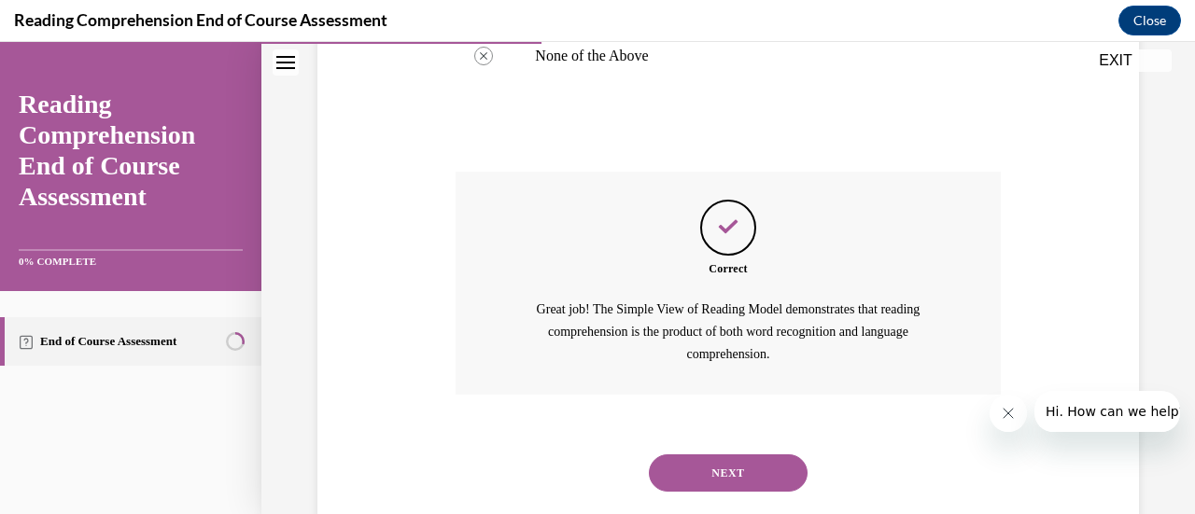
scroll to position [707, 0]
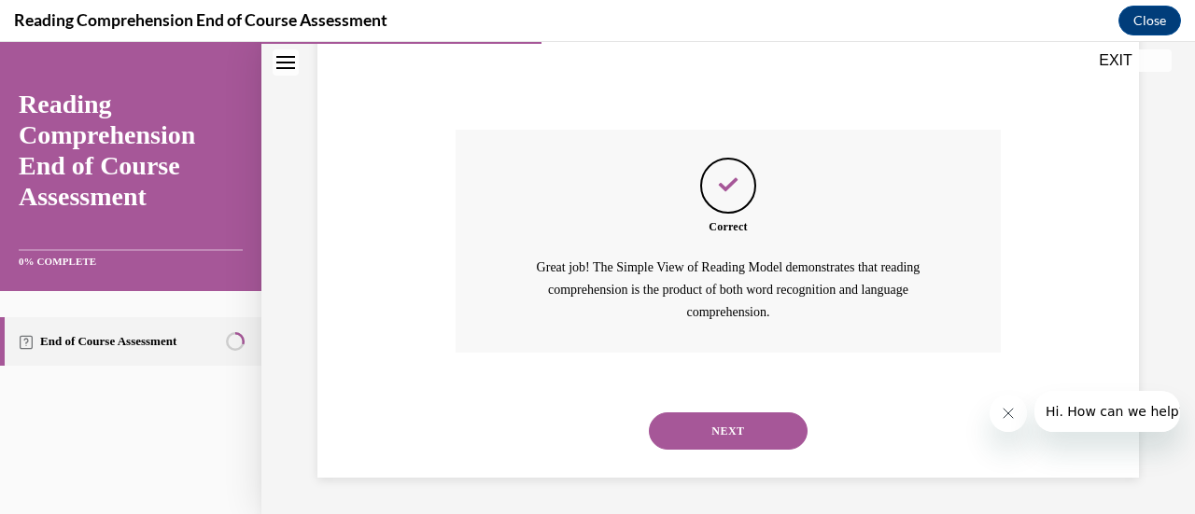
click at [706, 434] on button "NEXT" at bounding box center [728, 431] width 159 height 37
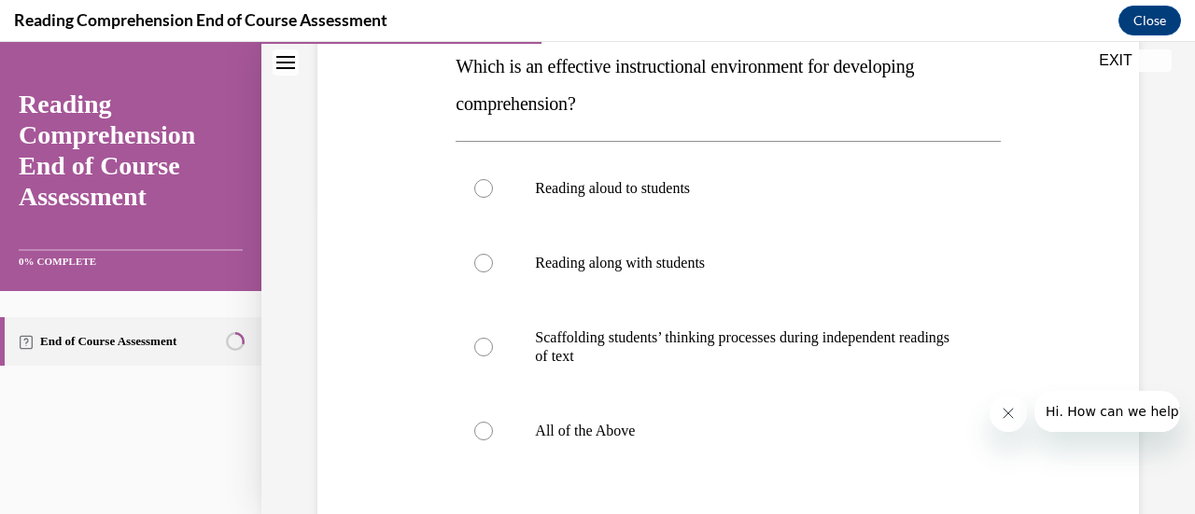
scroll to position [303, 0]
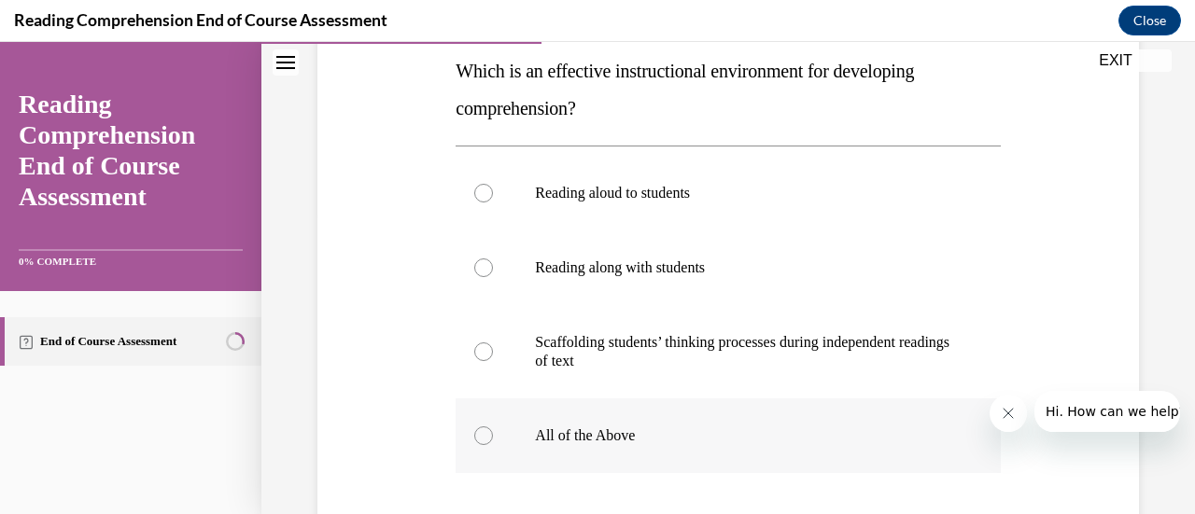
click at [482, 433] on div at bounding box center [483, 436] width 19 height 19
click at [482, 433] on input "All of the Above" at bounding box center [483, 436] width 19 height 19
radio input "true"
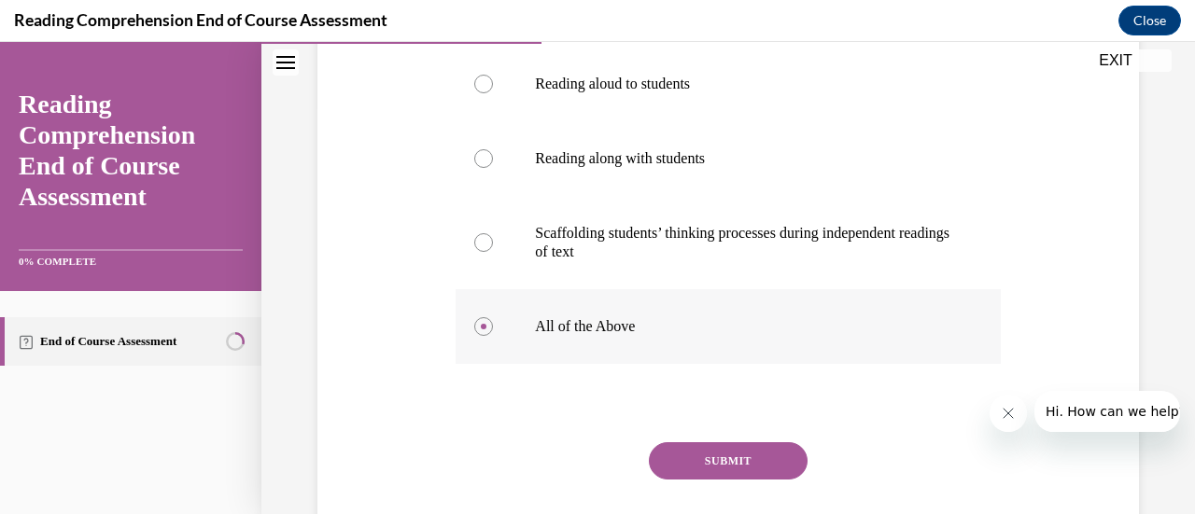
scroll to position [530, 0]
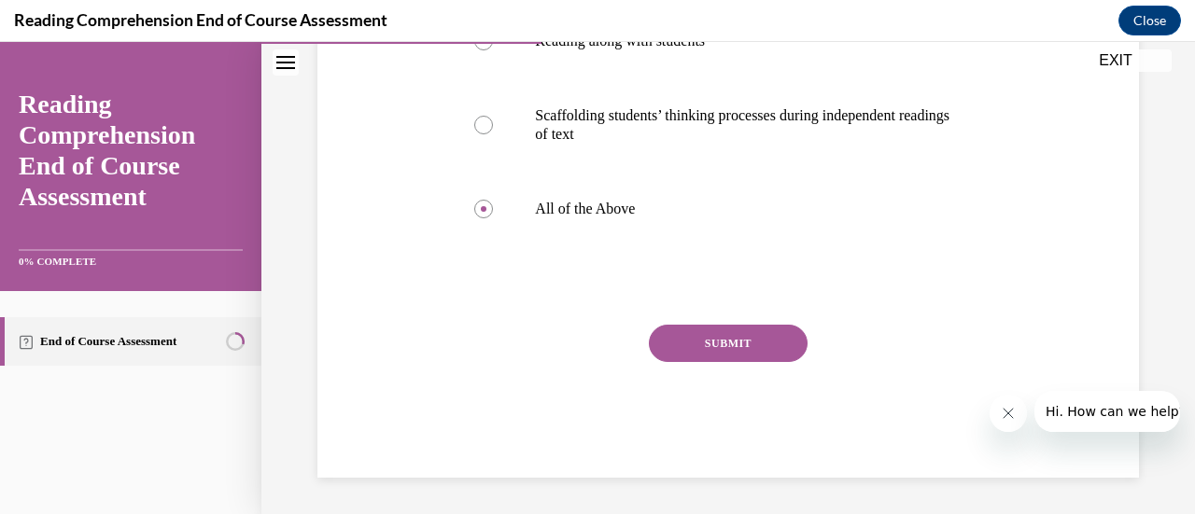
click at [678, 346] on button "SUBMIT" at bounding box center [728, 343] width 159 height 37
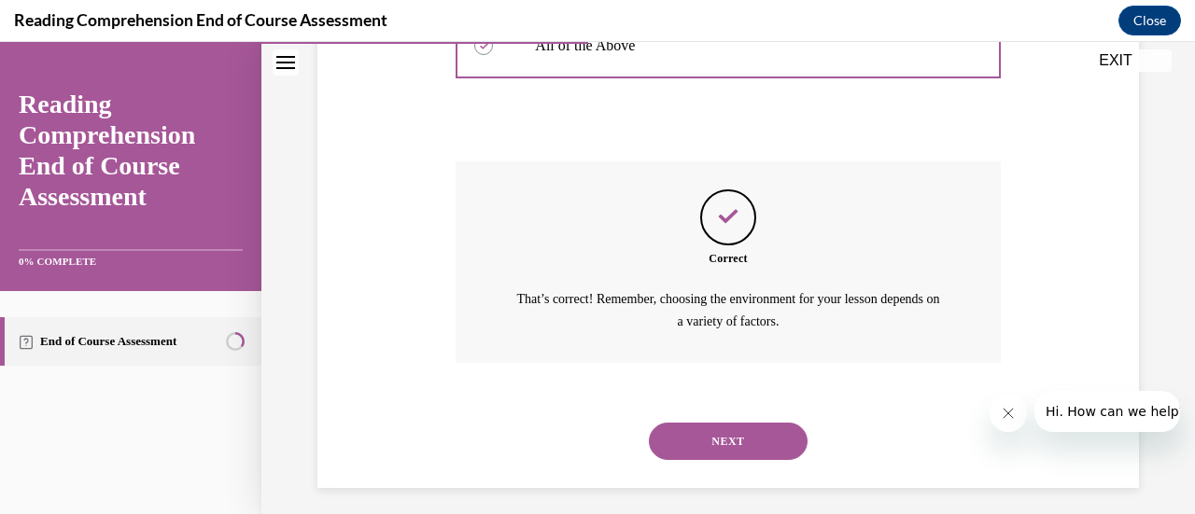
scroll to position [703, 0]
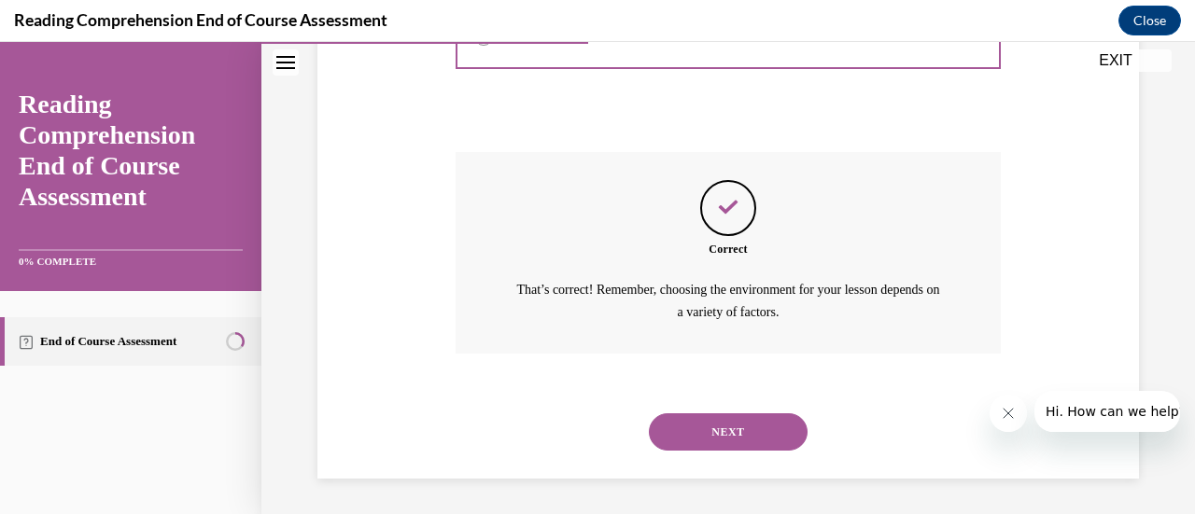
click at [713, 430] on button "NEXT" at bounding box center [728, 432] width 159 height 37
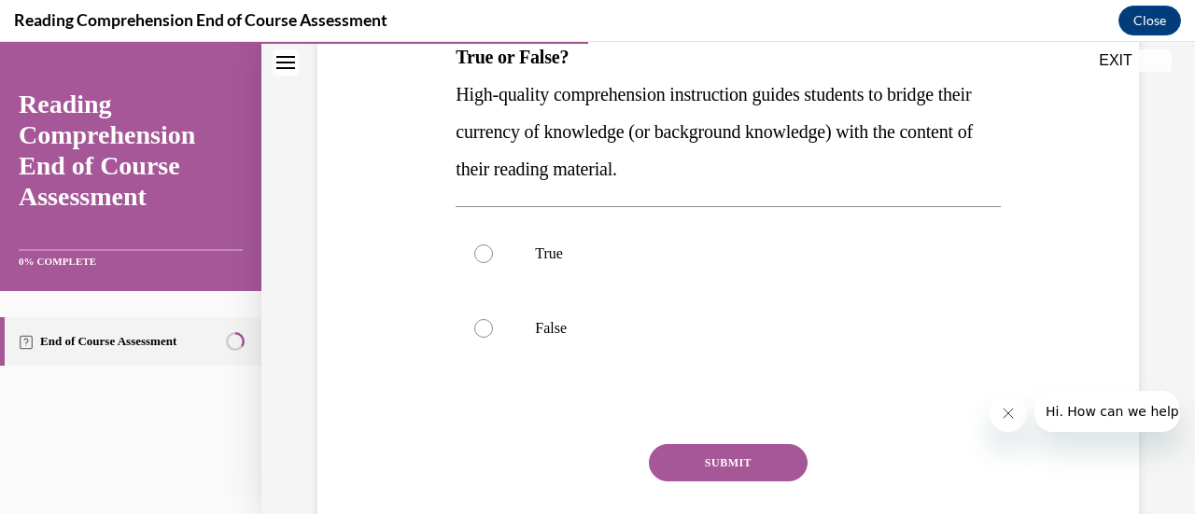
scroll to position [325, 0]
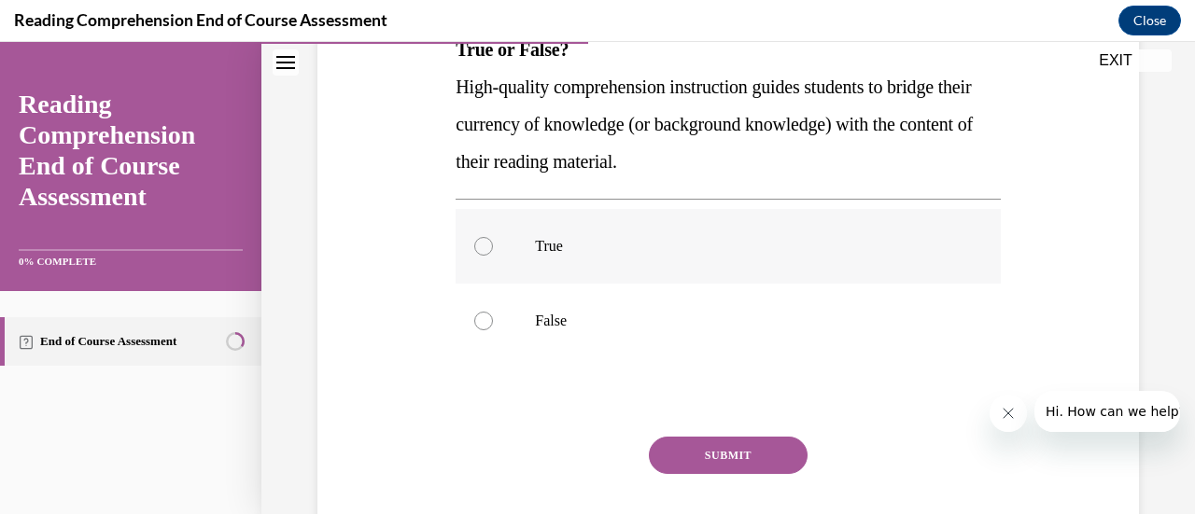
click at [482, 240] on div at bounding box center [483, 246] width 19 height 19
click at [482, 240] on input "True" at bounding box center [483, 246] width 19 height 19
radio input "true"
click at [705, 452] on button "SUBMIT" at bounding box center [728, 455] width 159 height 37
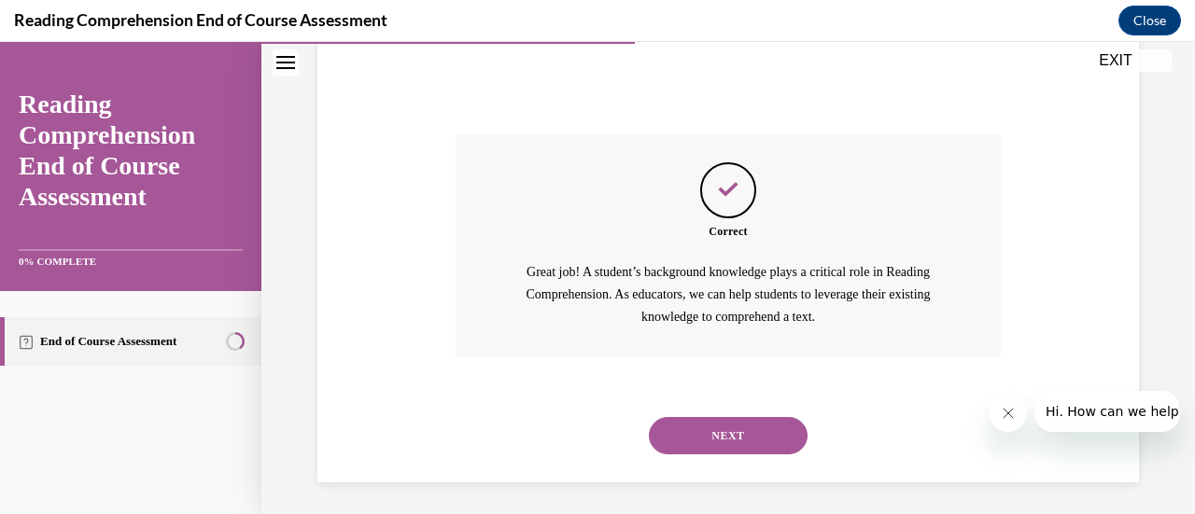
scroll to position [632, 0]
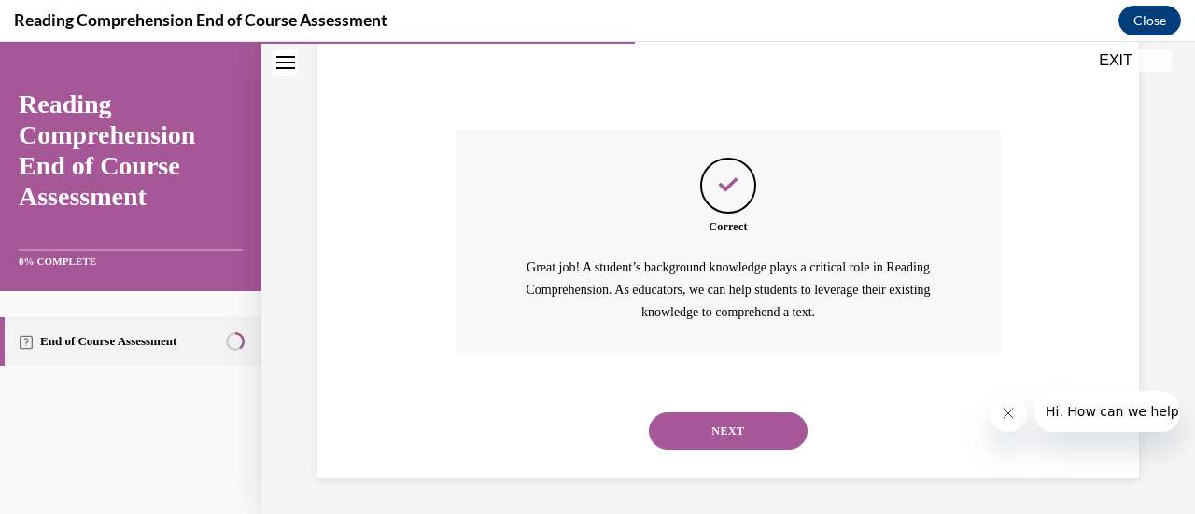
click at [717, 429] on button "NEXT" at bounding box center [728, 431] width 159 height 37
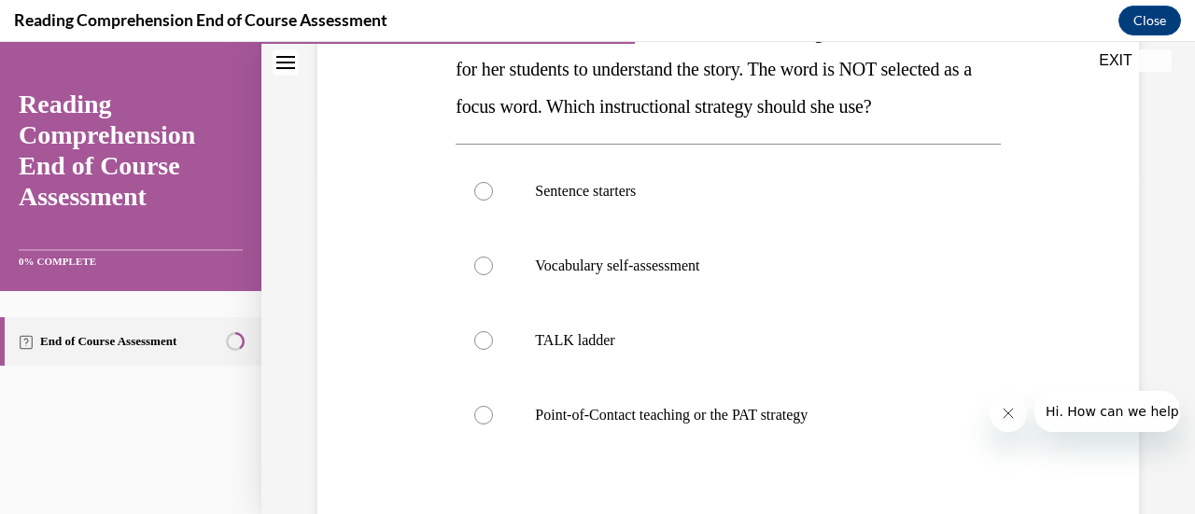
scroll to position [344, 0]
click at [493, 415] on label "Point-of-Contact teaching or the PAT strategy" at bounding box center [728, 414] width 544 height 75
click at [493, 415] on input "Point-of-Contact teaching or the PAT strategy" at bounding box center [483, 414] width 19 height 19
radio input "true"
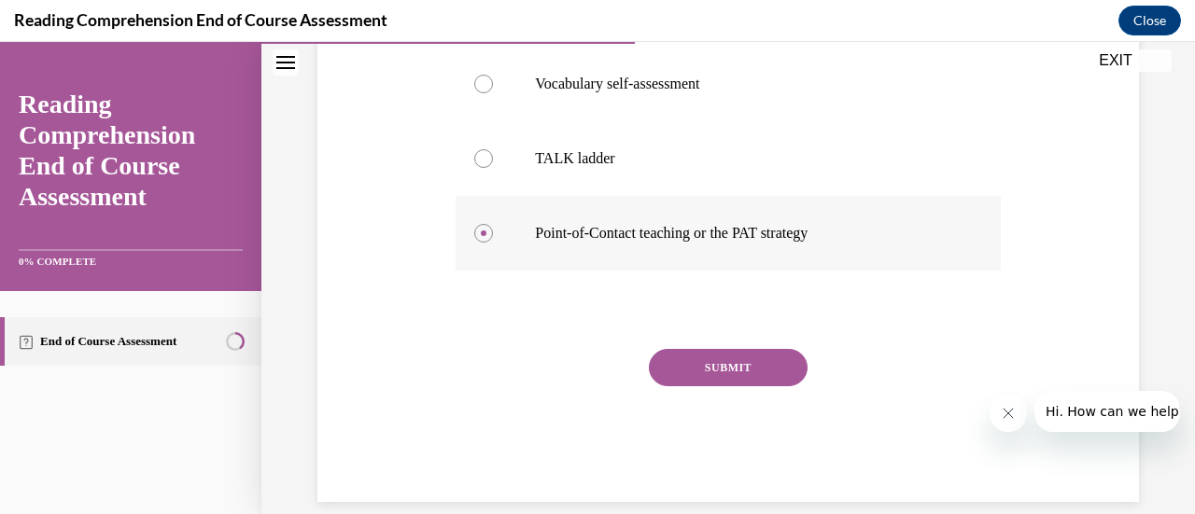
scroll to position [526, 0]
click at [697, 364] on button "SUBMIT" at bounding box center [728, 365] width 159 height 37
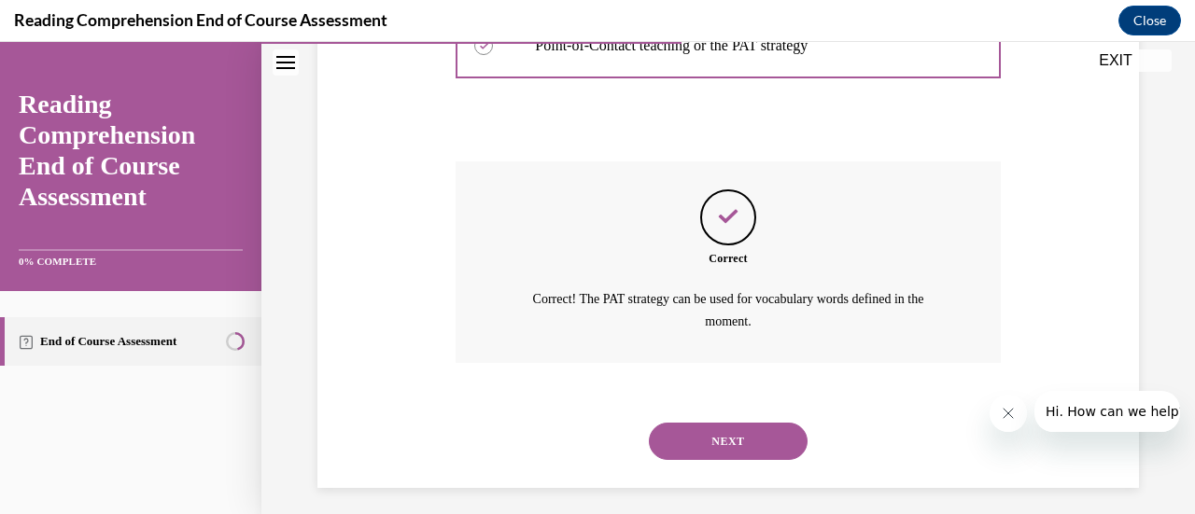
scroll to position [722, 0]
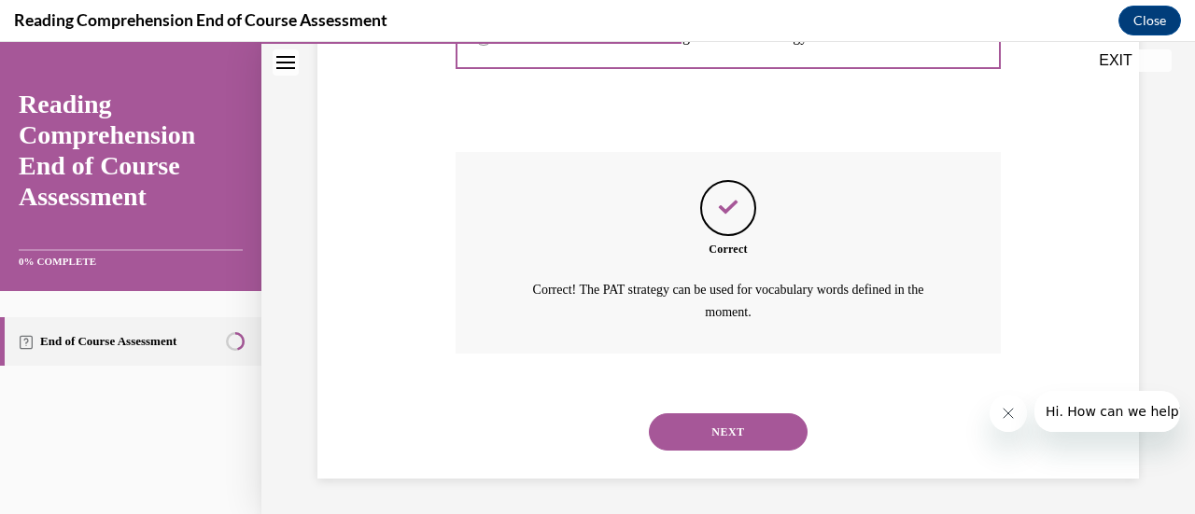
click at [713, 414] on button "NEXT" at bounding box center [728, 432] width 159 height 37
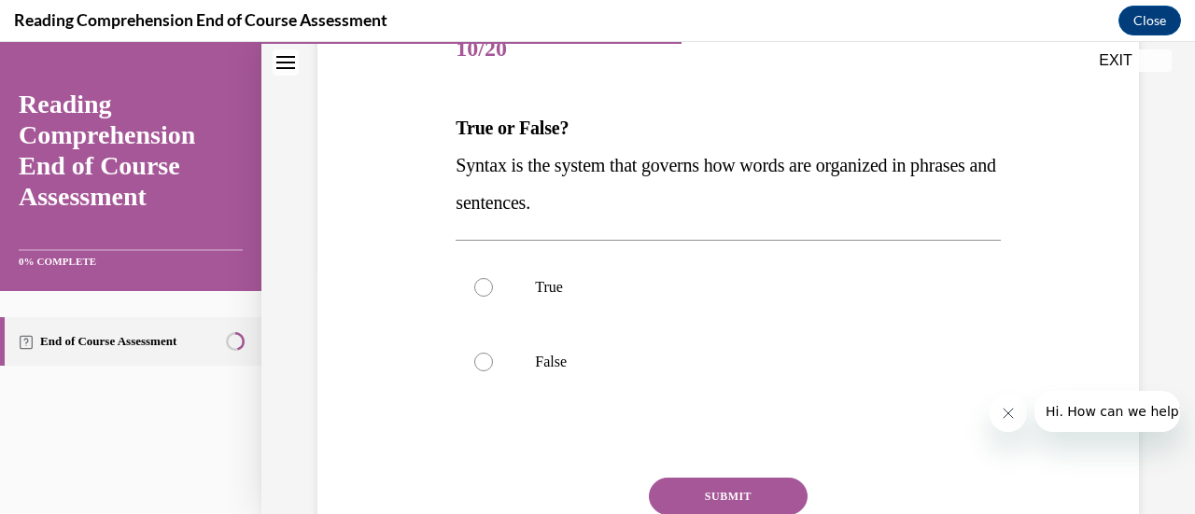
scroll to position [247, 0]
click at [484, 274] on label "True" at bounding box center [728, 286] width 544 height 75
click at [484, 277] on input "True" at bounding box center [483, 286] width 19 height 19
radio input "true"
click at [702, 486] on button "SUBMIT" at bounding box center [728, 495] width 159 height 37
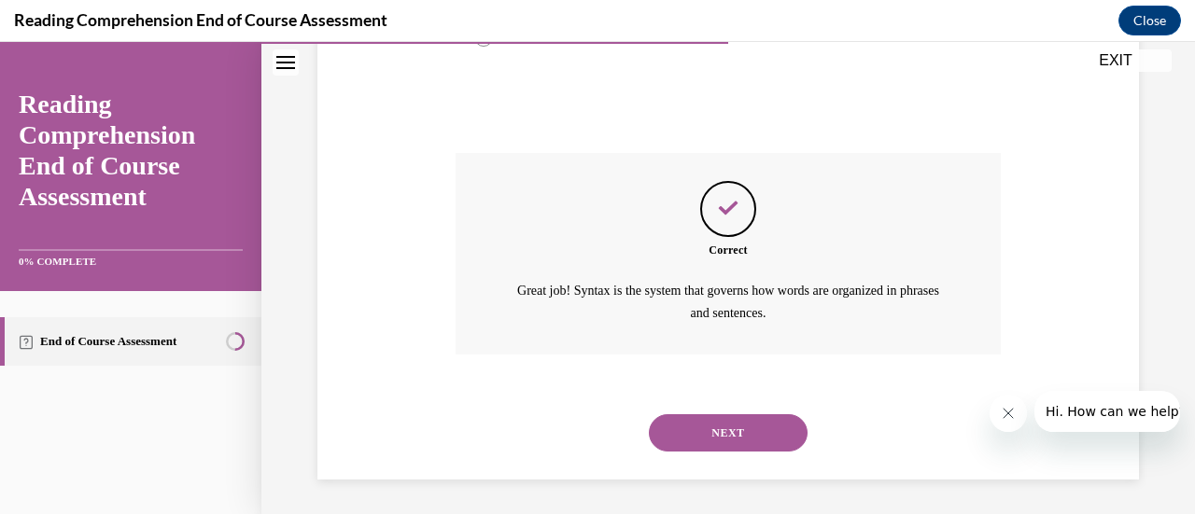
scroll to position [572, 0]
click at [738, 427] on button "NEXT" at bounding box center [728, 432] width 159 height 37
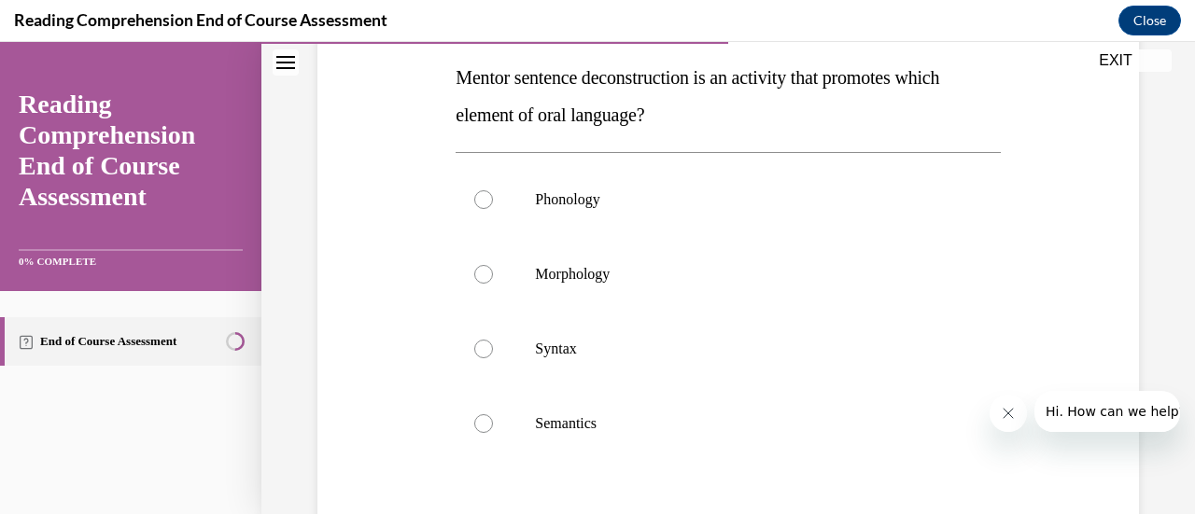
scroll to position [299, 0]
click at [493, 354] on label "Syntax" at bounding box center [728, 347] width 544 height 75
click at [493, 354] on input "Syntax" at bounding box center [483, 347] width 19 height 19
radio input "true"
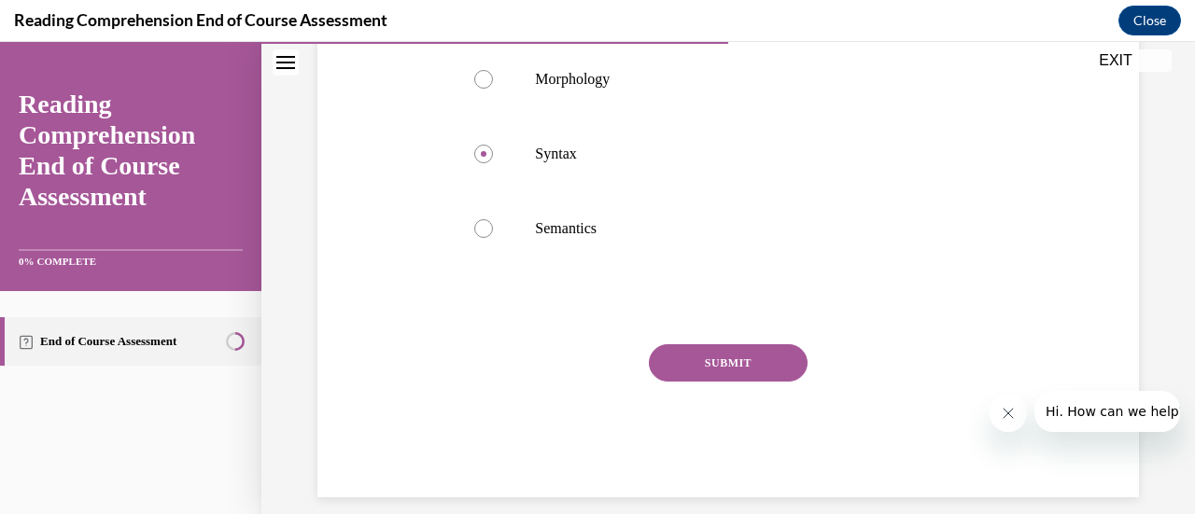
click at [702, 365] on button "SUBMIT" at bounding box center [728, 362] width 159 height 37
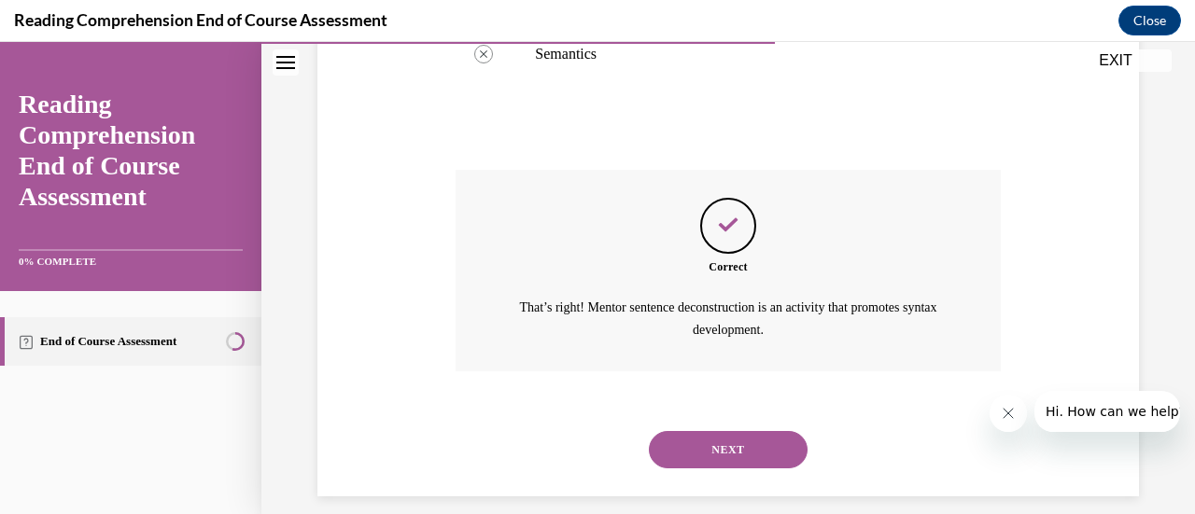
scroll to position [684, 0]
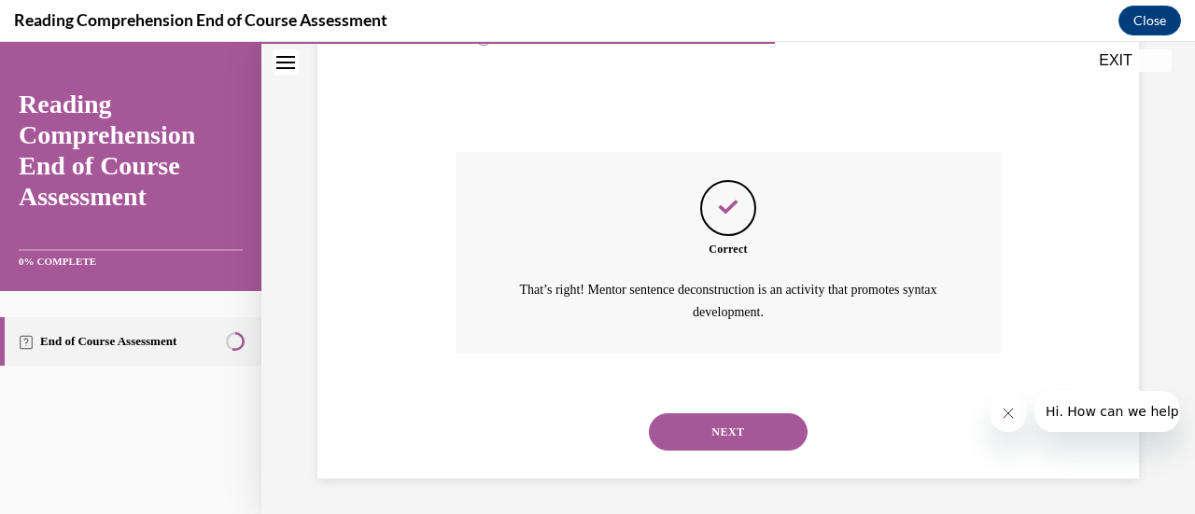
click at [705, 425] on button "NEXT" at bounding box center [728, 432] width 159 height 37
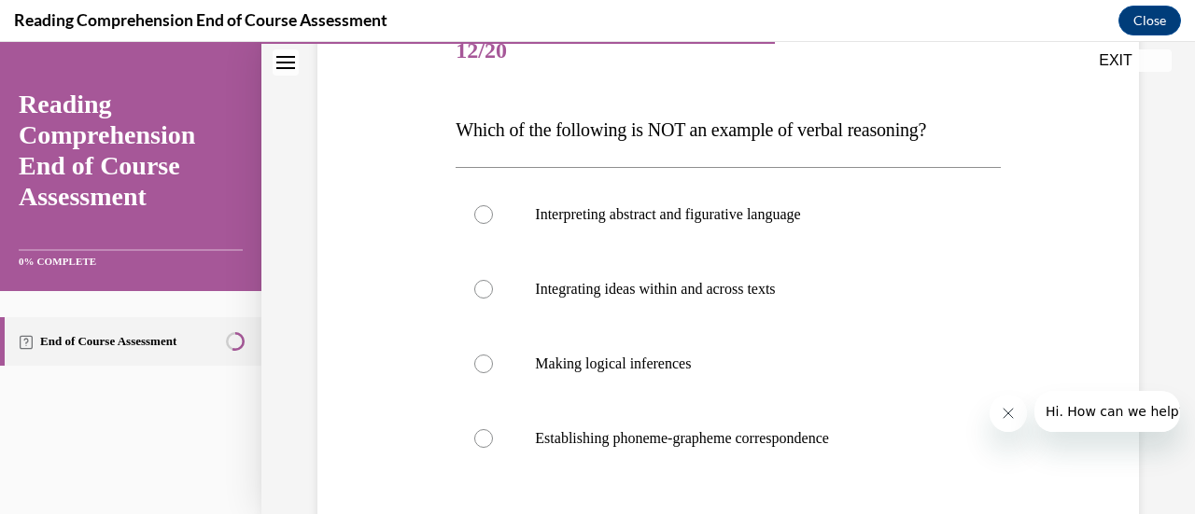
scroll to position [264, 0]
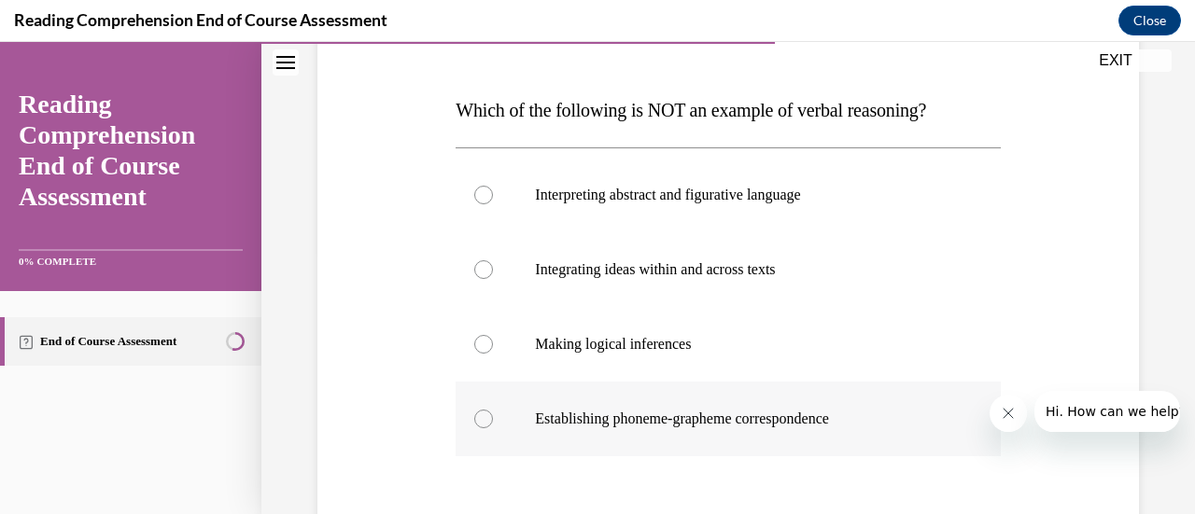
click at [491, 418] on label "Establishing phoneme-grapheme correspondence" at bounding box center [728, 419] width 544 height 75
click at [491, 418] on input "Establishing phoneme-grapheme correspondence" at bounding box center [483, 419] width 19 height 19
radio input "true"
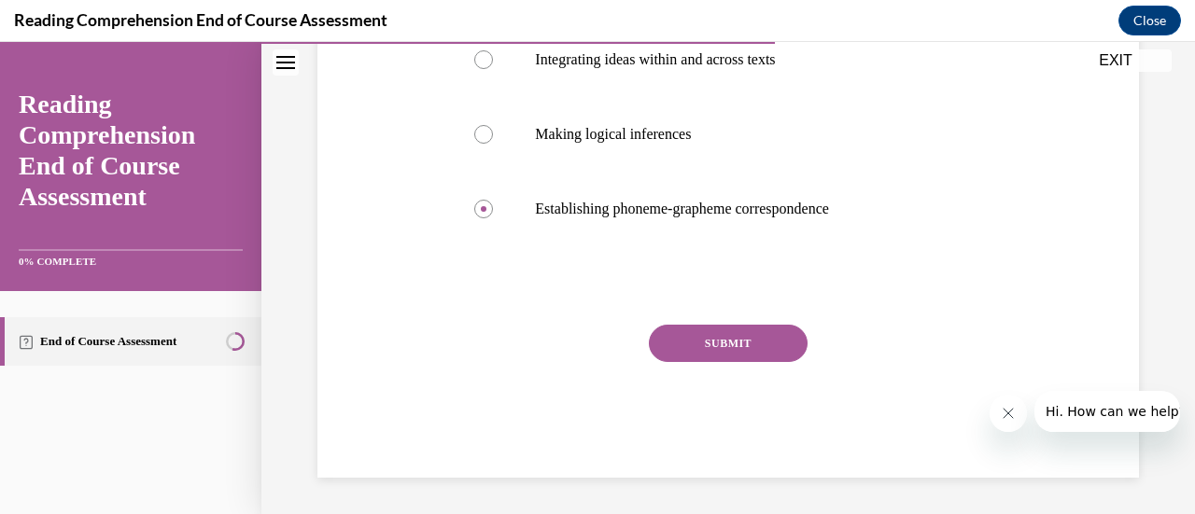
click at [714, 352] on button "SUBMIT" at bounding box center [728, 343] width 159 height 37
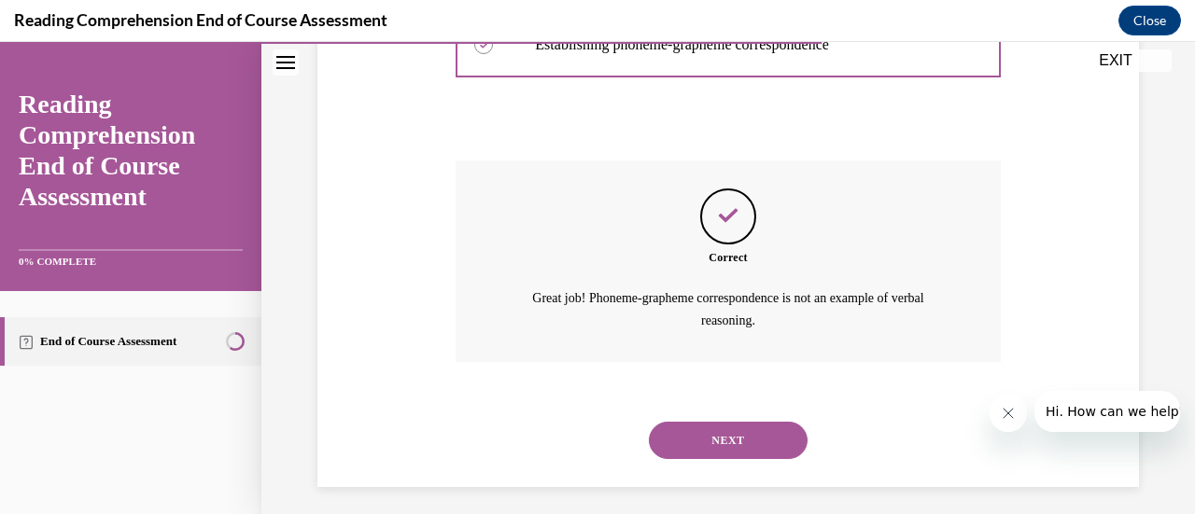
scroll to position [647, 0]
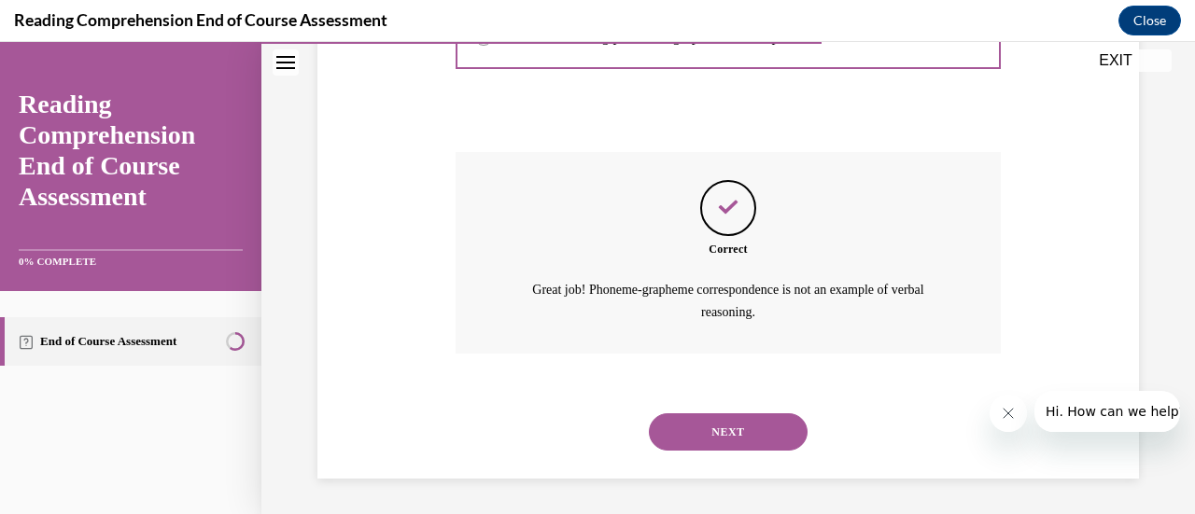
click at [714, 434] on button "NEXT" at bounding box center [728, 432] width 159 height 37
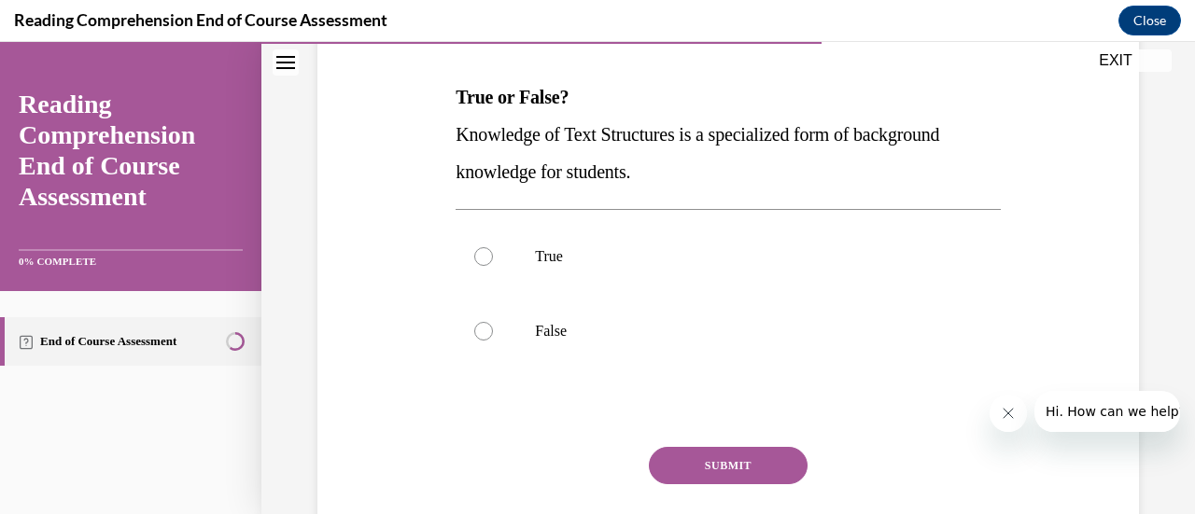
scroll to position [285, 0]
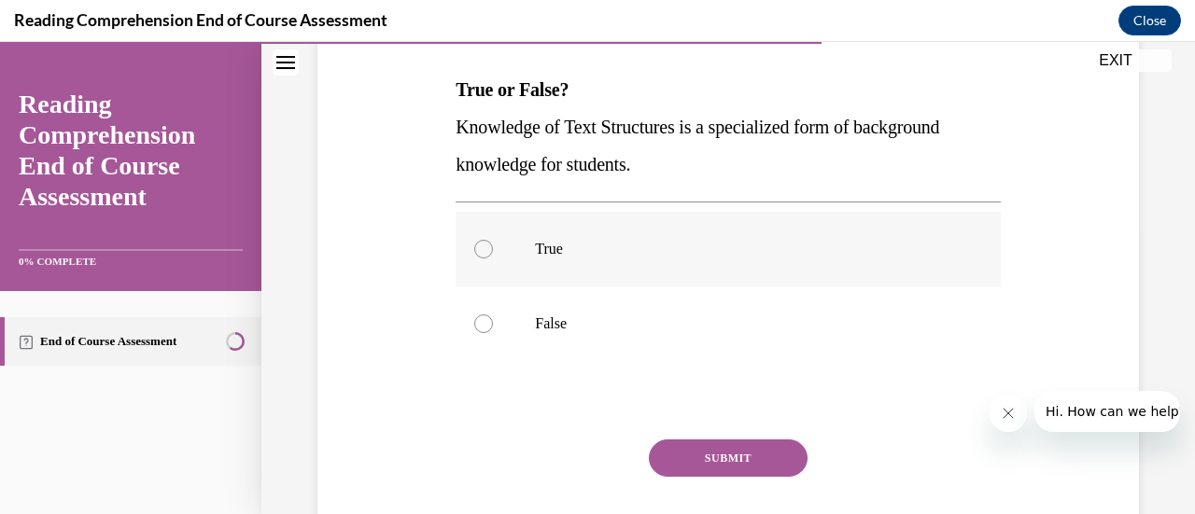
click at [484, 254] on div at bounding box center [483, 249] width 19 height 19
click at [484, 254] on input "True" at bounding box center [483, 249] width 19 height 19
radio input "true"
click at [716, 448] on button "SUBMIT" at bounding box center [728, 458] width 159 height 37
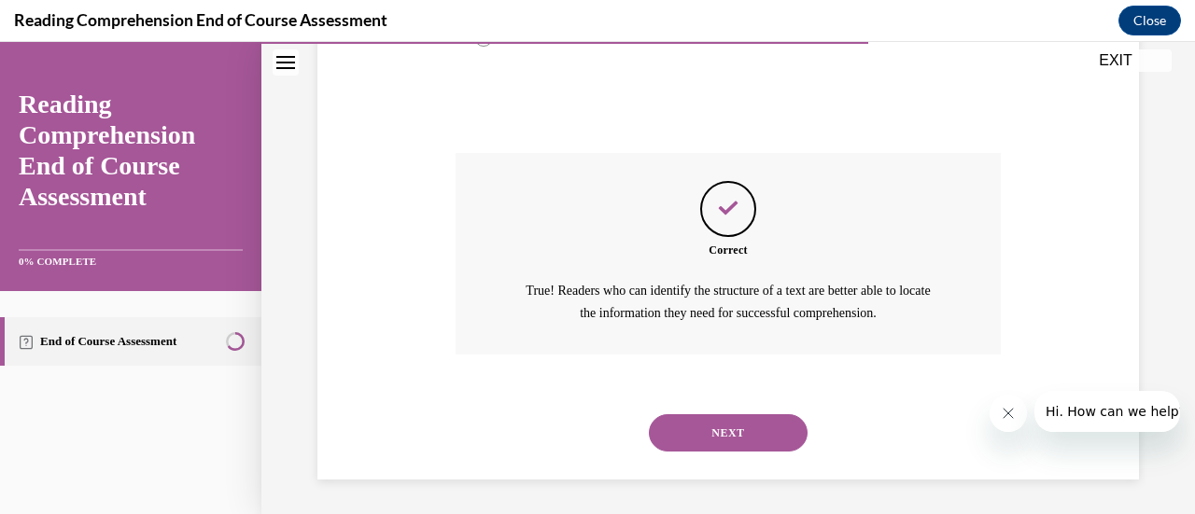
scroll to position [572, 0]
click at [721, 423] on button "NEXT" at bounding box center [728, 432] width 159 height 37
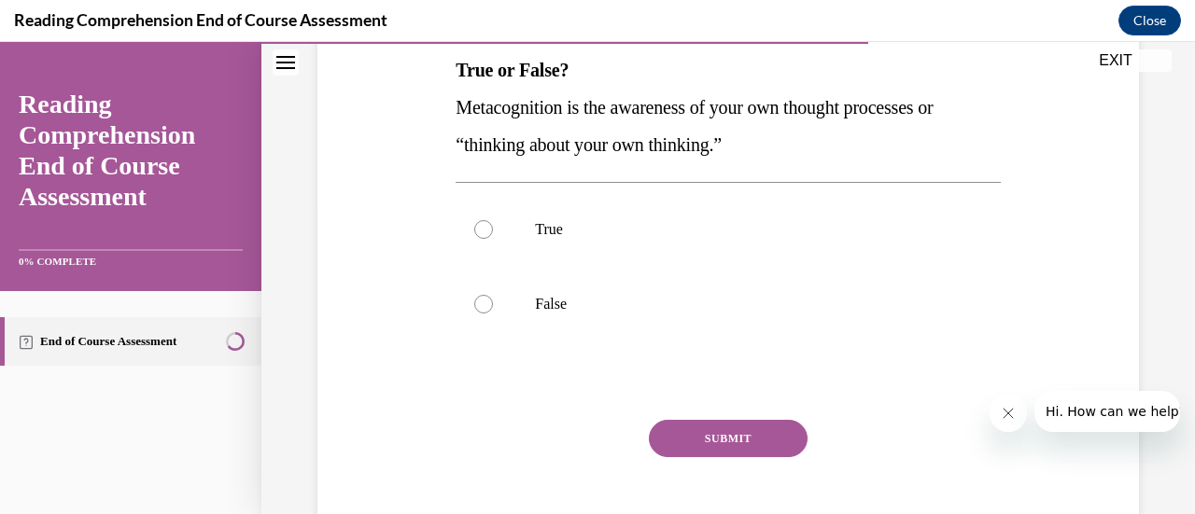
scroll to position [305, 0]
click at [482, 231] on div at bounding box center [483, 228] width 19 height 19
click at [482, 231] on input "True" at bounding box center [483, 228] width 19 height 19
radio input "true"
click at [737, 430] on button "SUBMIT" at bounding box center [728, 437] width 159 height 37
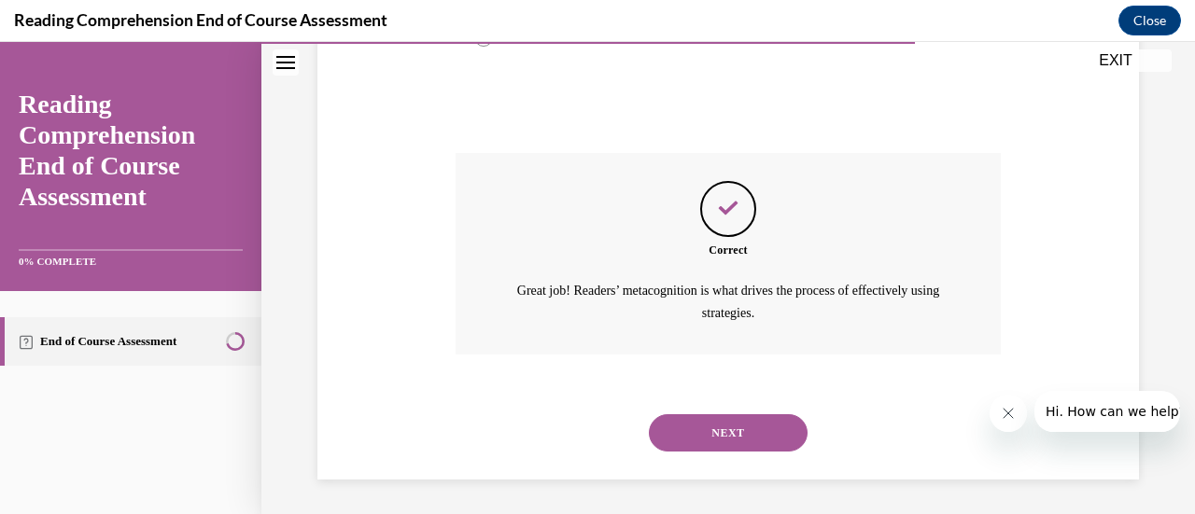
scroll to position [572, 0]
click at [731, 432] on button "NEXT" at bounding box center [728, 432] width 159 height 37
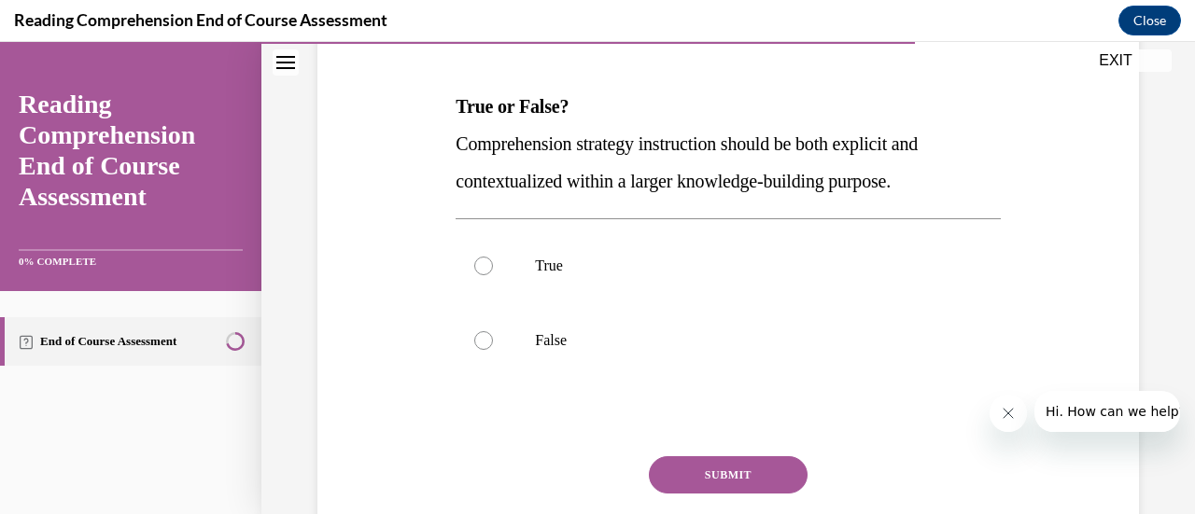
scroll to position [290, 0]
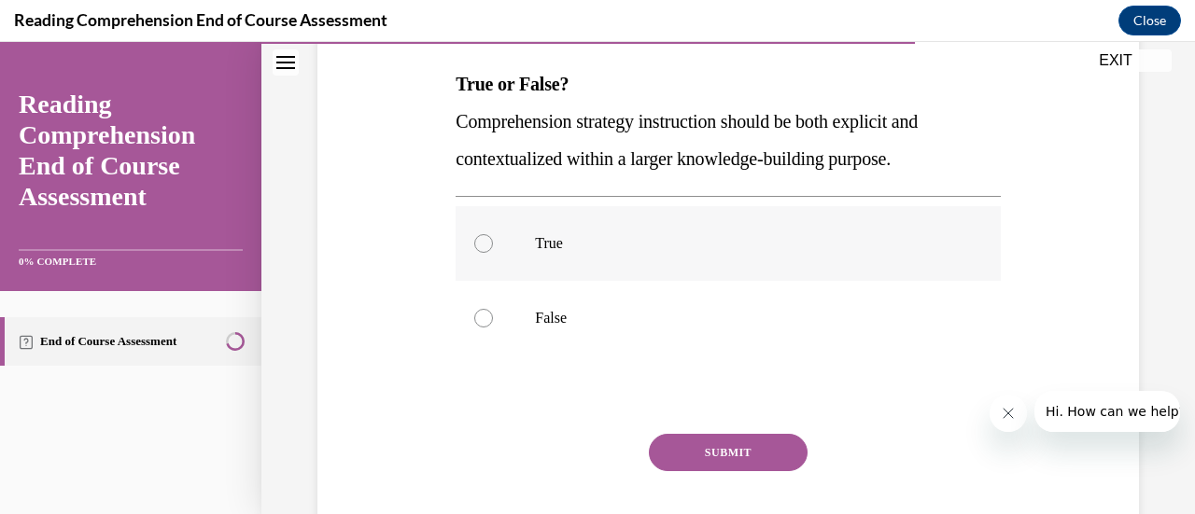
click at [476, 244] on div at bounding box center [483, 243] width 19 height 19
click at [476, 244] on input "True" at bounding box center [483, 243] width 19 height 19
radio input "true"
click at [717, 449] on button "SUBMIT" at bounding box center [728, 452] width 159 height 37
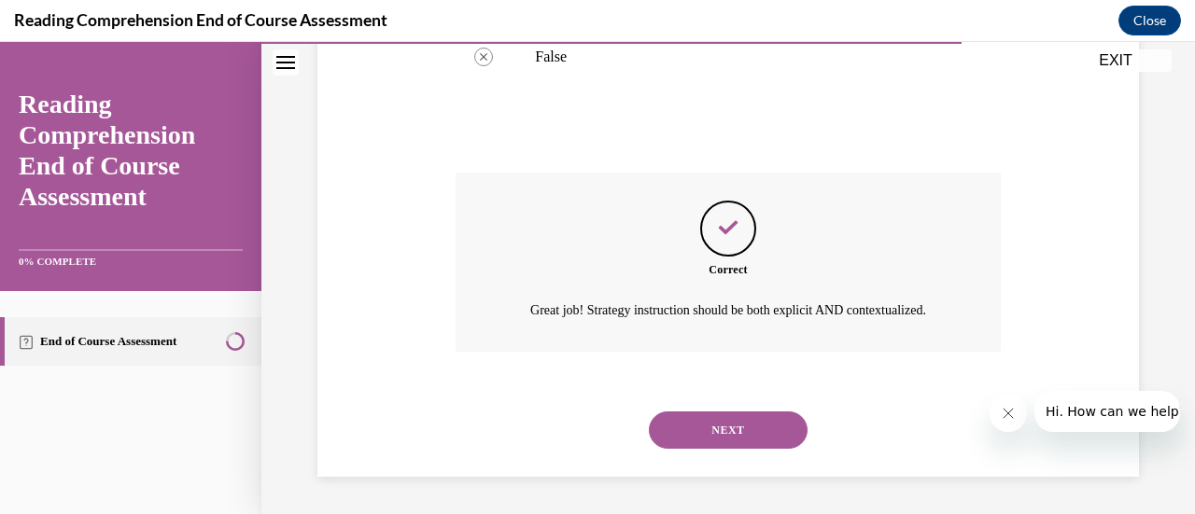
scroll to position [572, 0]
click at [723, 436] on button "NEXT" at bounding box center [728, 430] width 159 height 37
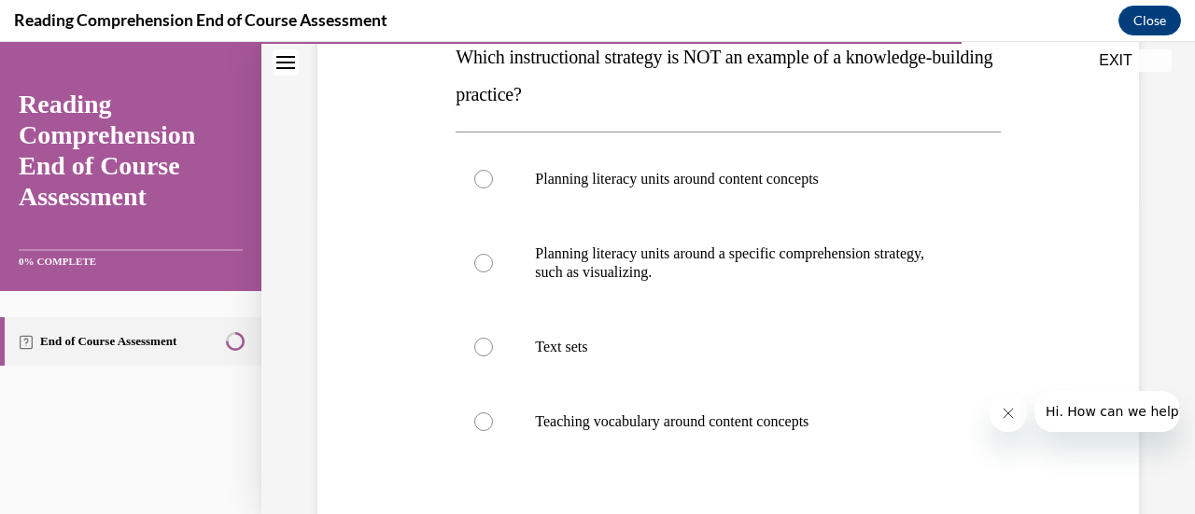
scroll to position [318, 0]
click at [488, 432] on label "Teaching vocabulary around content concepts" at bounding box center [728, 421] width 544 height 75
click at [488, 430] on input "Teaching vocabulary around content concepts" at bounding box center [483, 421] width 19 height 19
radio input "true"
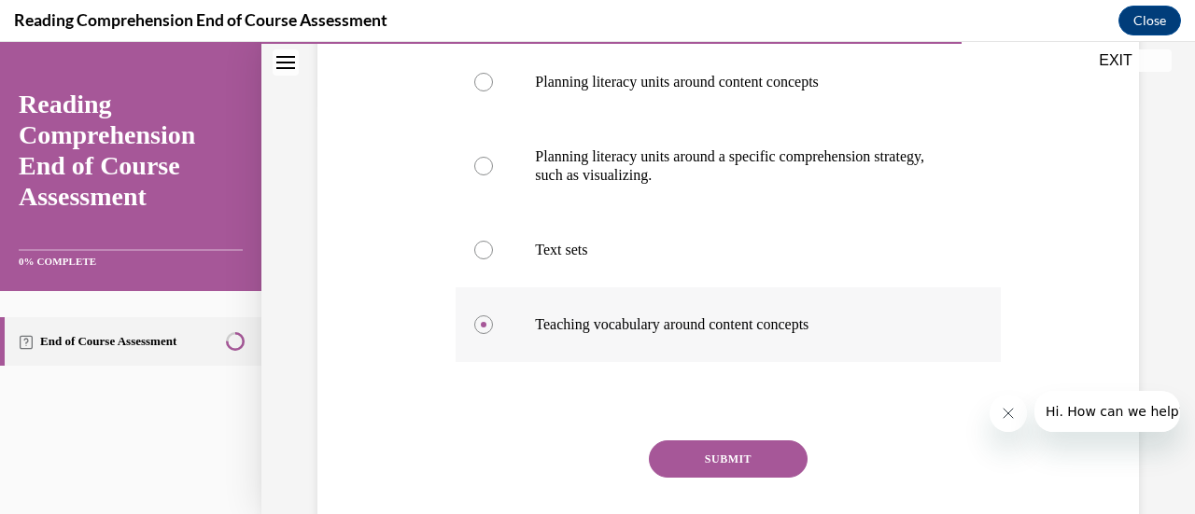
scroll to position [415, 0]
click at [685, 458] on button "SUBMIT" at bounding box center [728, 458] width 159 height 37
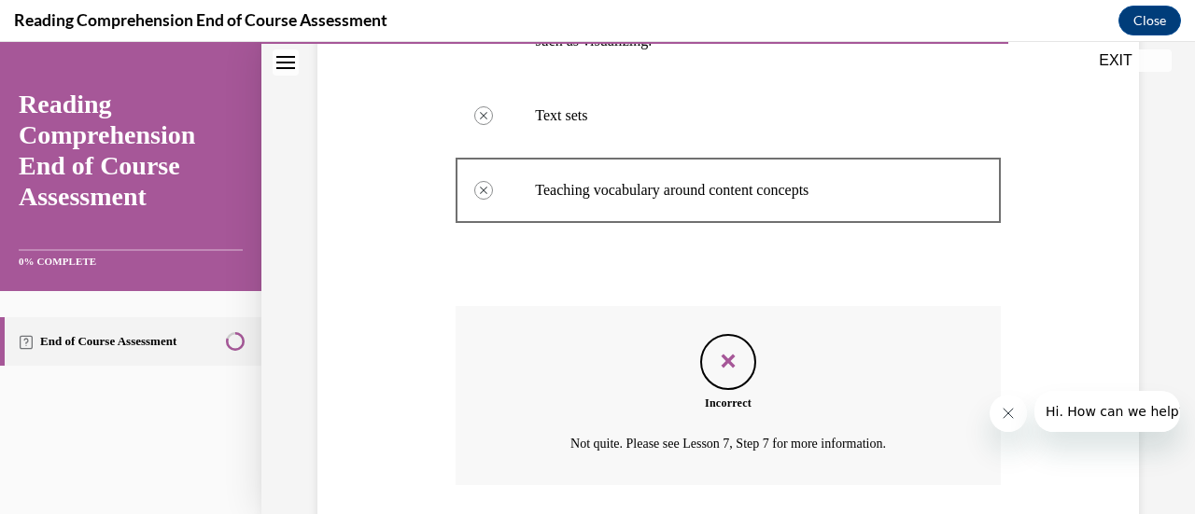
scroll to position [681, 0]
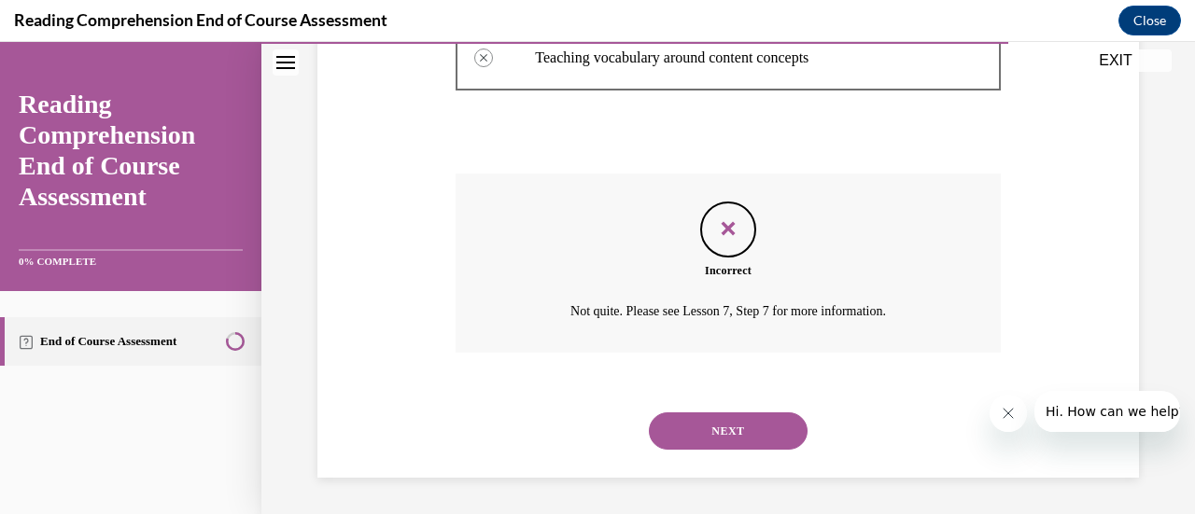
click at [689, 425] on button "NEXT" at bounding box center [728, 431] width 159 height 37
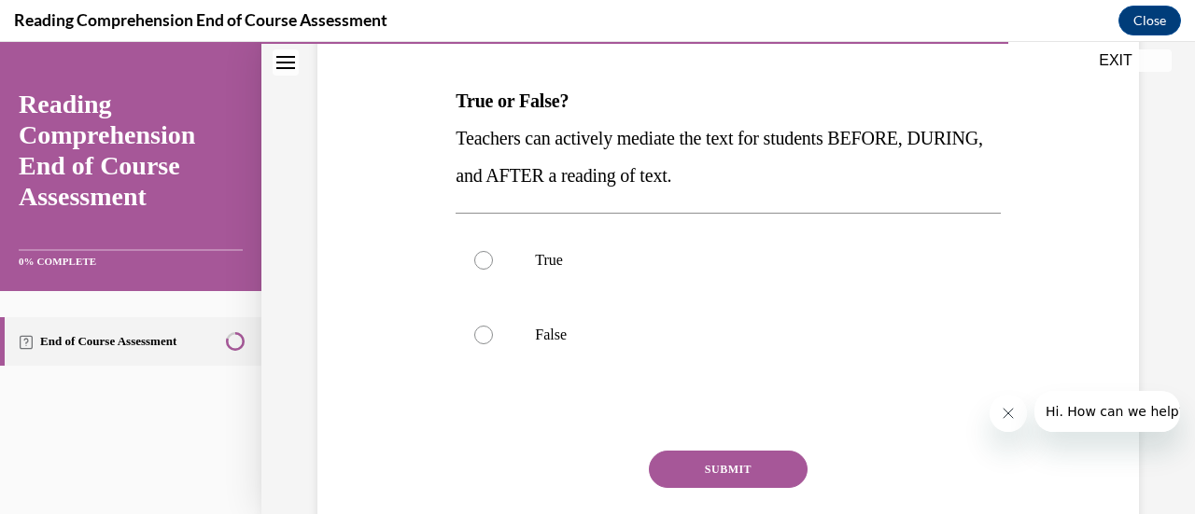
scroll to position [276, 0]
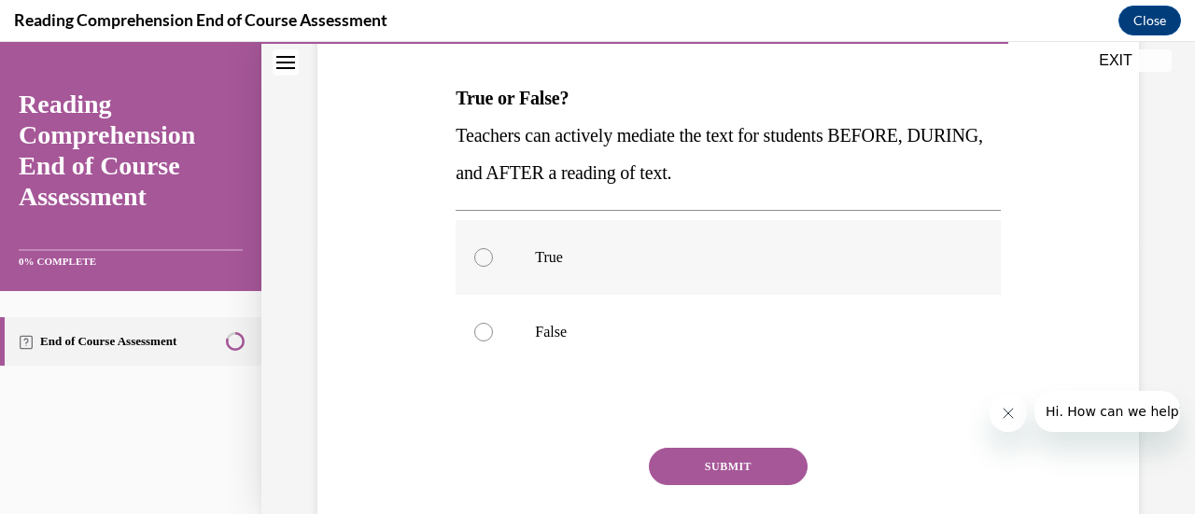
click at [480, 269] on label "True" at bounding box center [728, 257] width 544 height 75
click at [480, 267] on input "True" at bounding box center [483, 257] width 19 height 19
radio input "true"
click at [687, 458] on button "SUBMIT" at bounding box center [728, 466] width 159 height 37
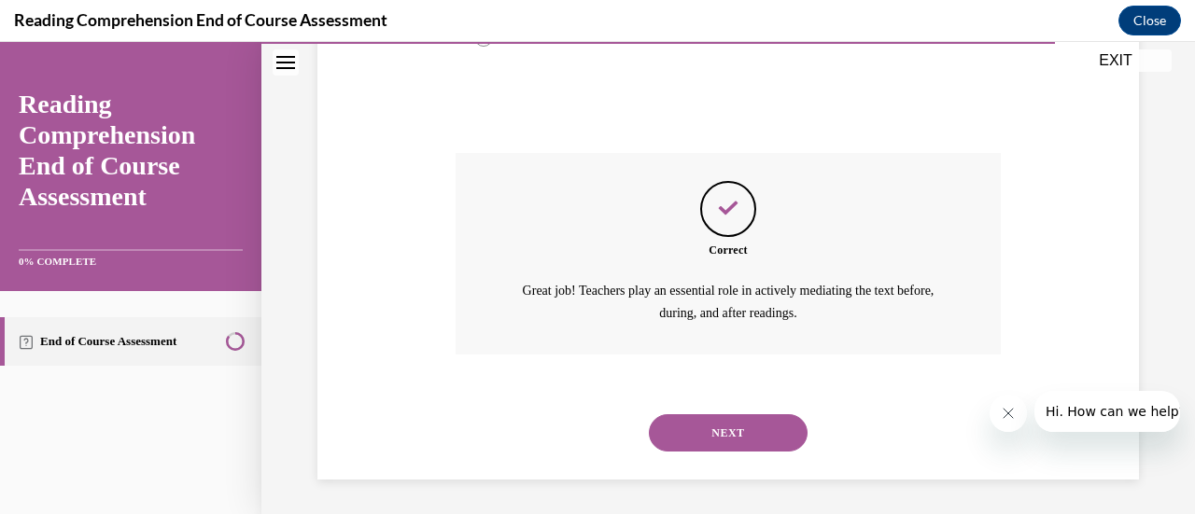
scroll to position [572, 0]
click at [708, 425] on button "NEXT" at bounding box center [728, 432] width 159 height 37
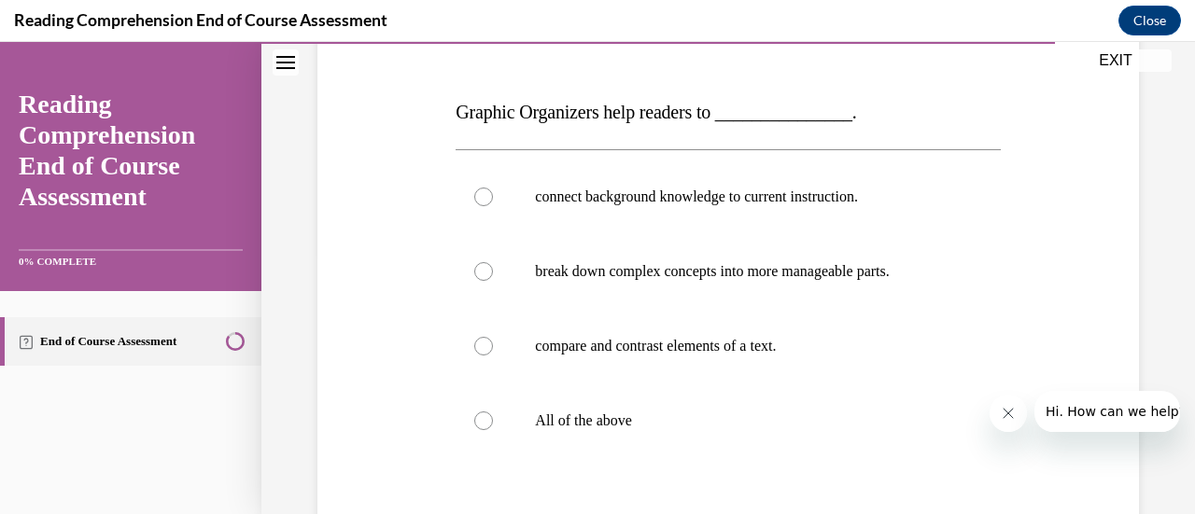
scroll to position [270, 0]
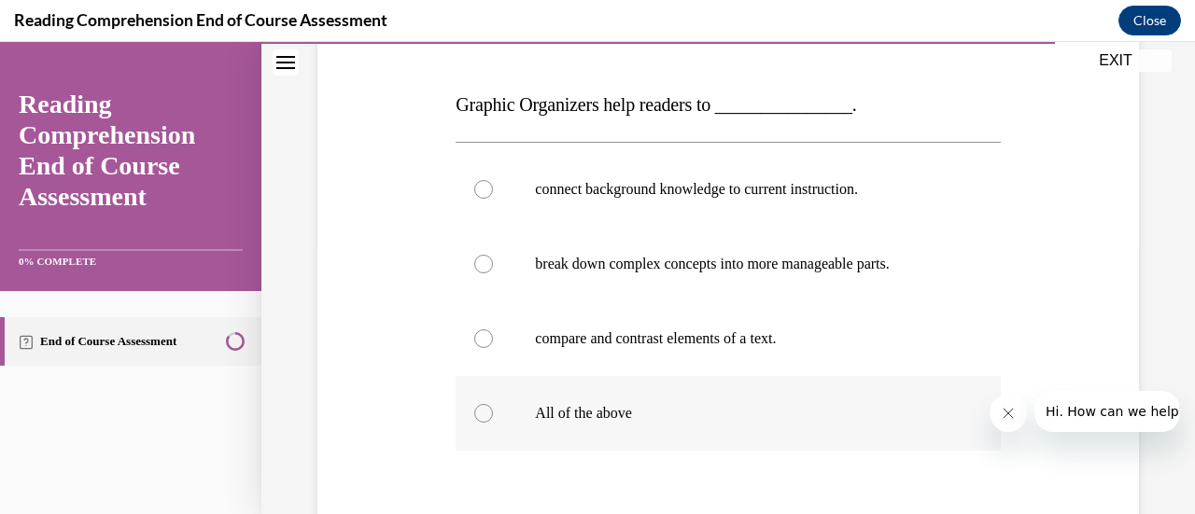
click at [486, 413] on div at bounding box center [483, 413] width 19 height 19
click at [486, 413] on input "All of the above" at bounding box center [483, 413] width 19 height 19
radio input "true"
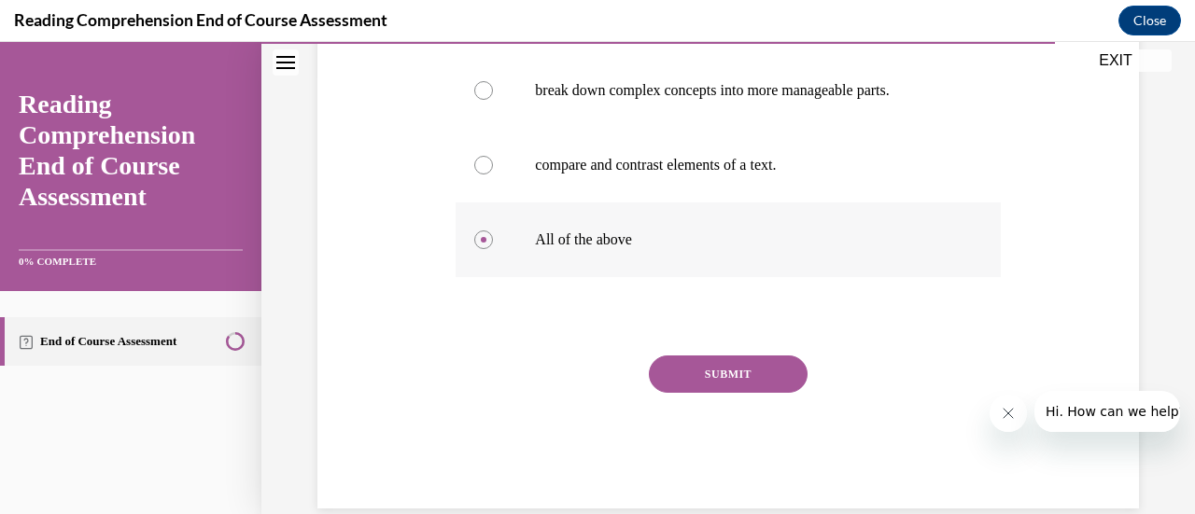
scroll to position [448, 0]
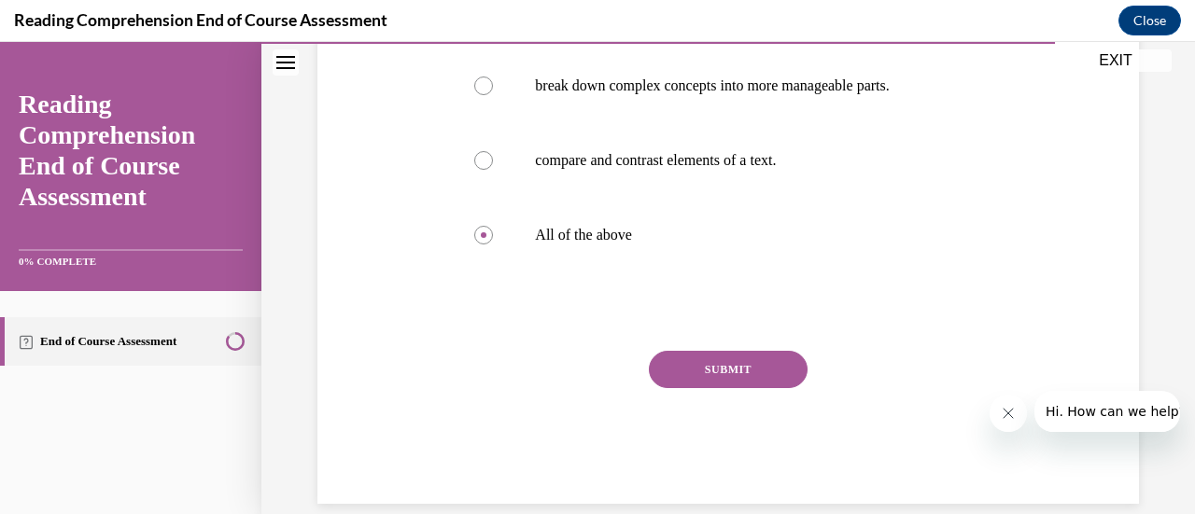
click at [710, 362] on button "SUBMIT" at bounding box center [728, 369] width 159 height 37
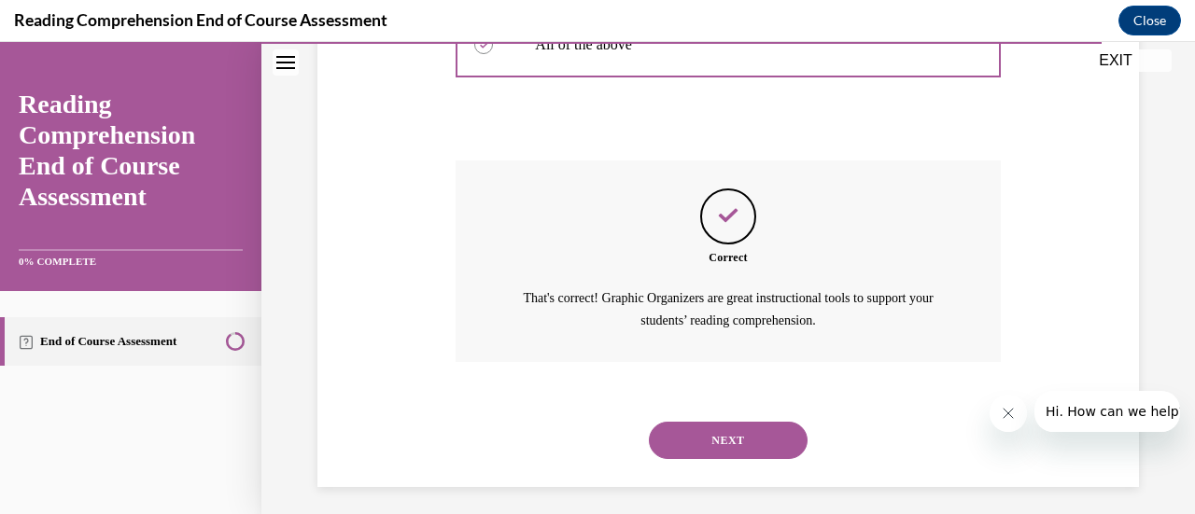
scroll to position [647, 0]
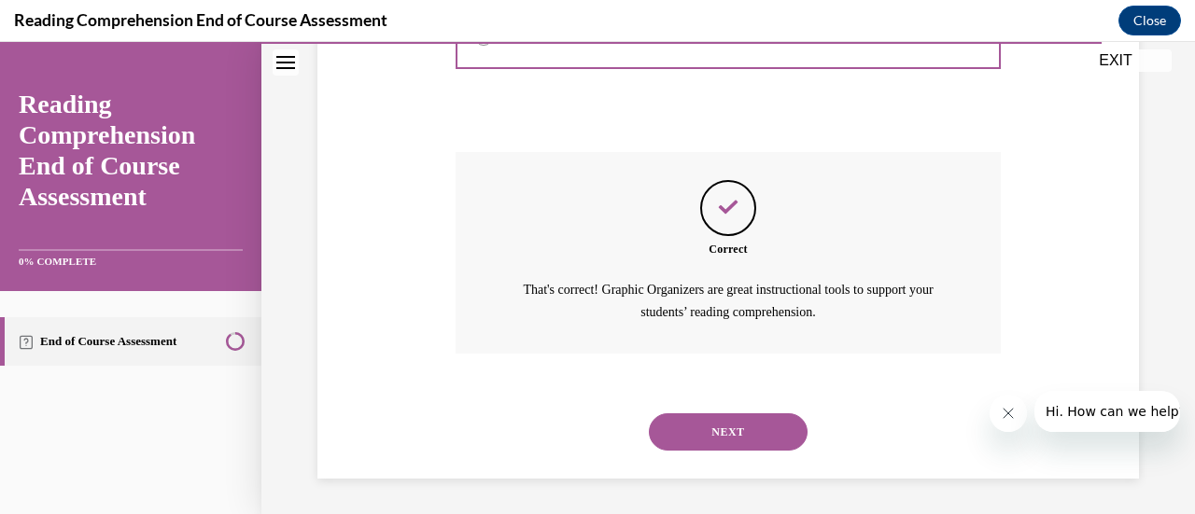
click at [695, 423] on button "NEXT" at bounding box center [728, 432] width 159 height 37
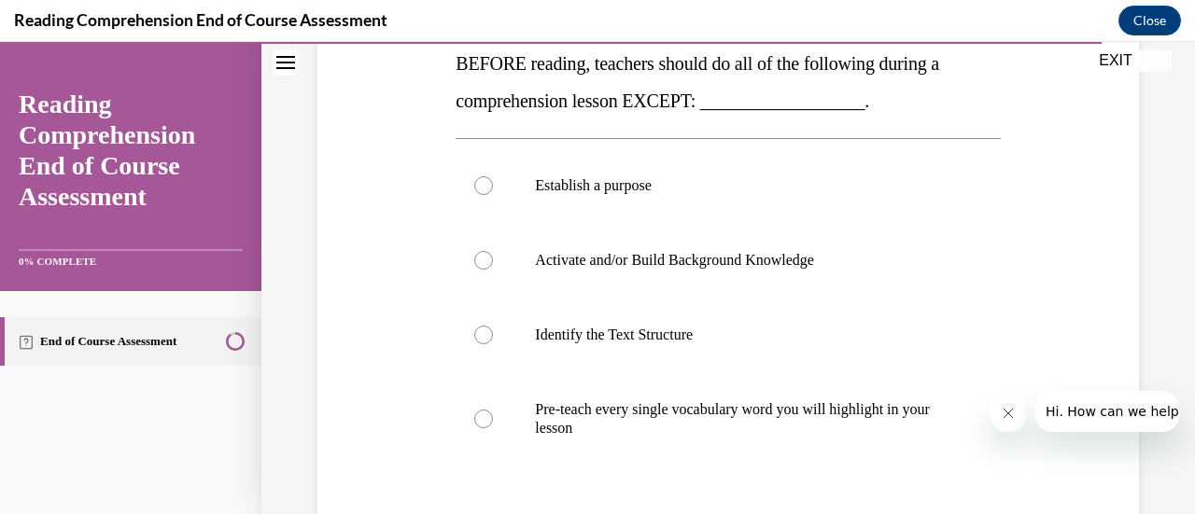
scroll to position [312, 0]
click at [481, 418] on div at bounding box center [483, 418] width 19 height 19
click at [481, 418] on input "Pre-teach every single vocabulary word you will highlight in your lesson" at bounding box center [483, 418] width 19 height 19
radio input "true"
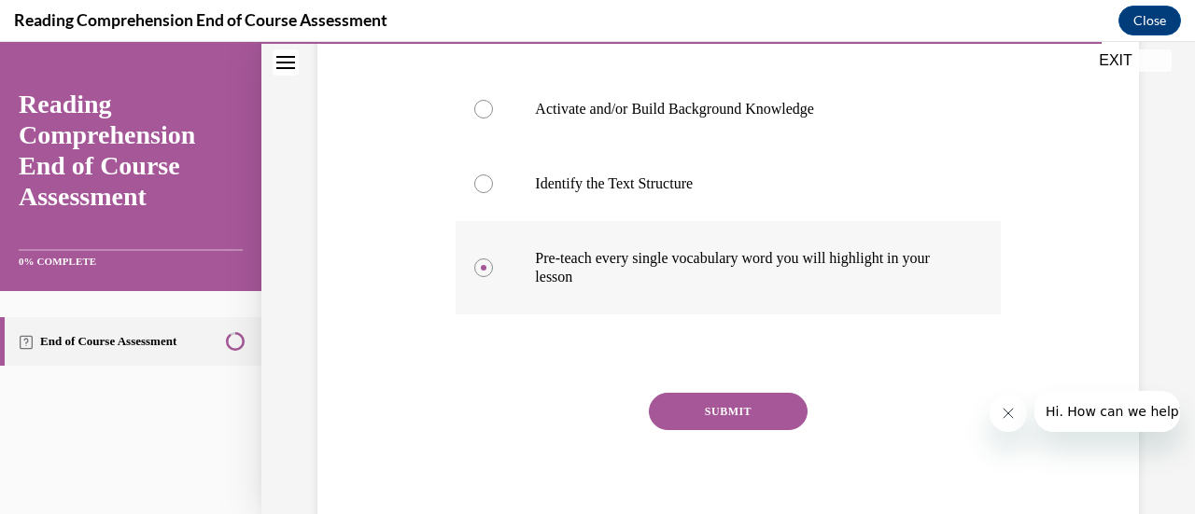
scroll to position [474, 0]
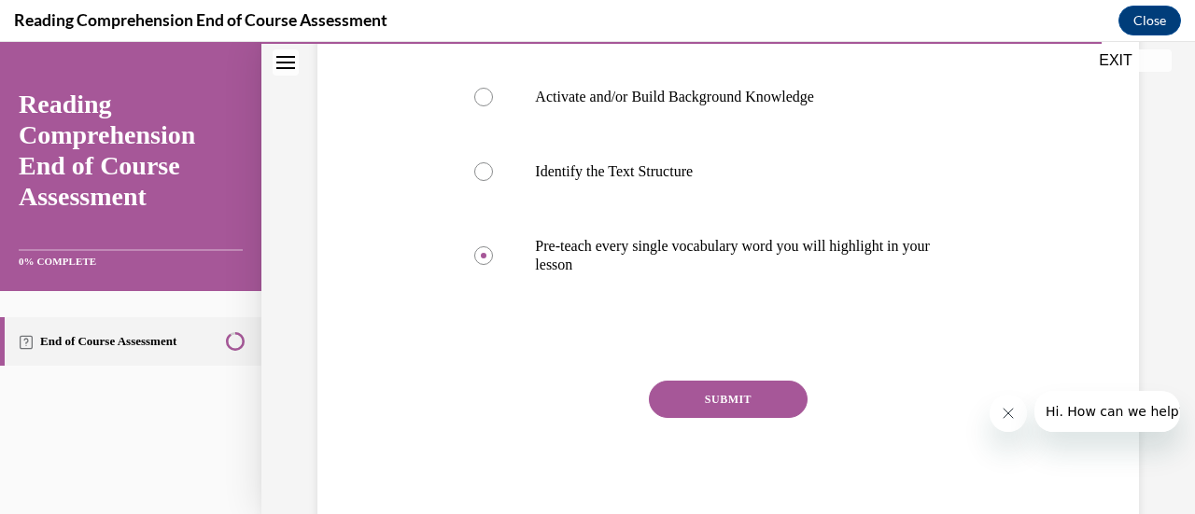
click at [709, 400] on button "SUBMIT" at bounding box center [728, 399] width 159 height 37
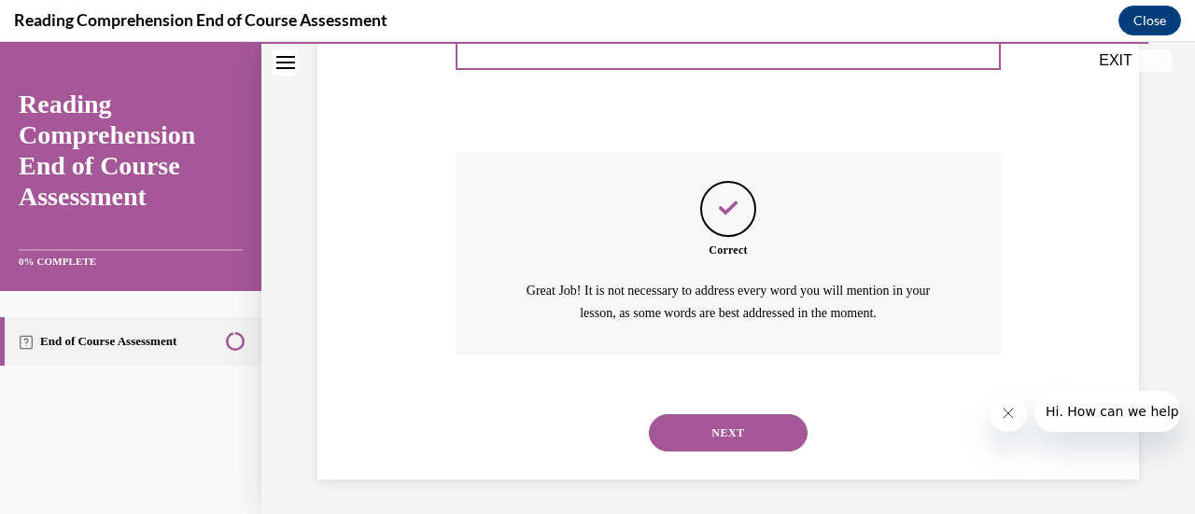
scroll to position [703, 0]
click at [719, 436] on button "NEXT" at bounding box center [728, 432] width 159 height 37
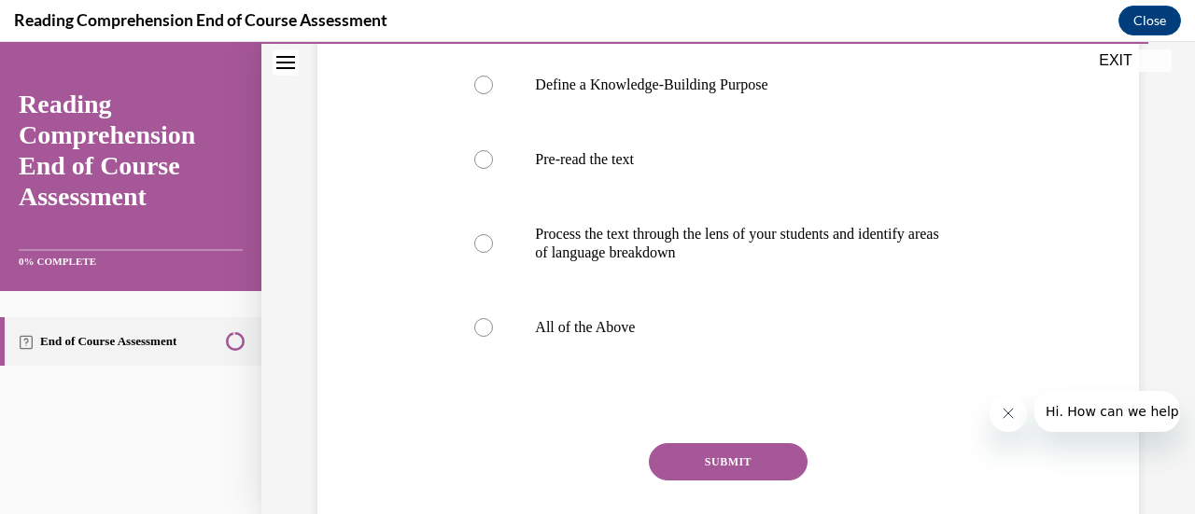
scroll to position [381, 0]
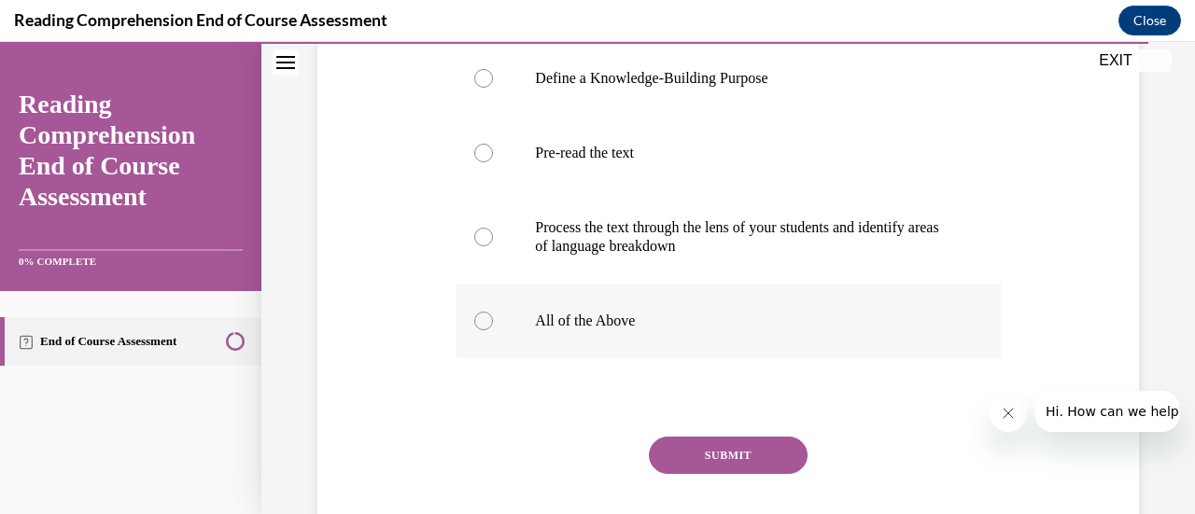
click at [472, 358] on label "All of the Above" at bounding box center [728, 321] width 544 height 75
click at [474, 330] on input "All of the Above" at bounding box center [483, 321] width 19 height 19
radio input "true"
click at [749, 474] on button "SUBMIT" at bounding box center [728, 455] width 159 height 37
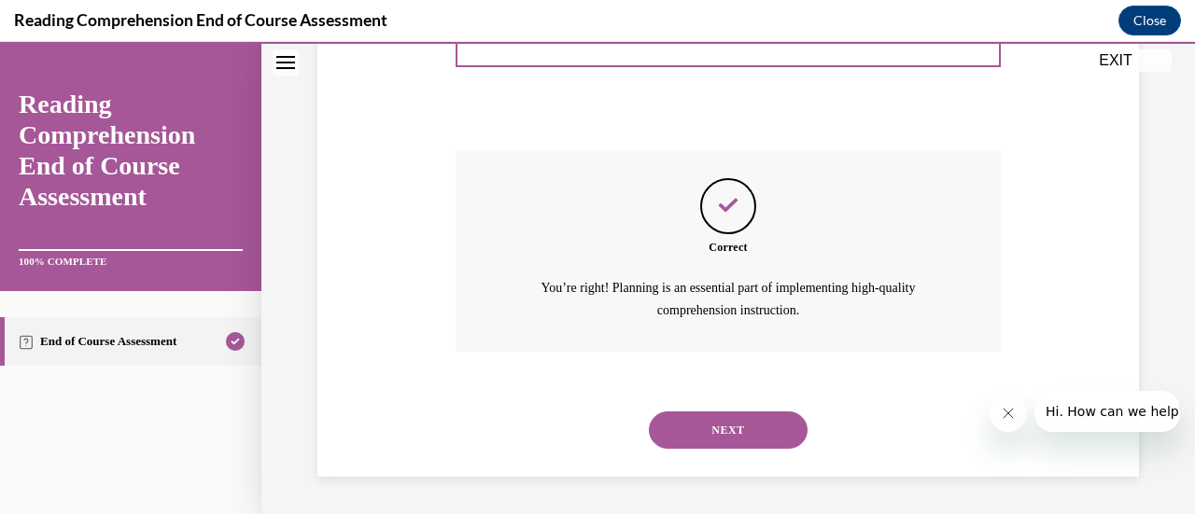
scroll to position [703, 0]
click at [711, 432] on button "NEXT" at bounding box center [728, 430] width 159 height 37
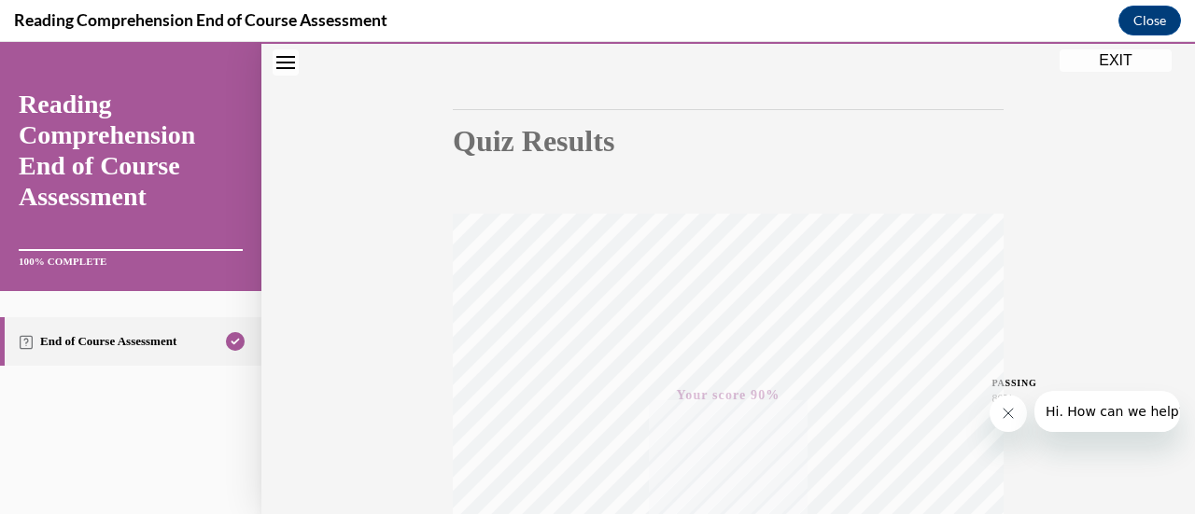
scroll to position [149, 0]
click at [1126, 66] on button "EXIT" at bounding box center [1116, 60] width 112 height 22
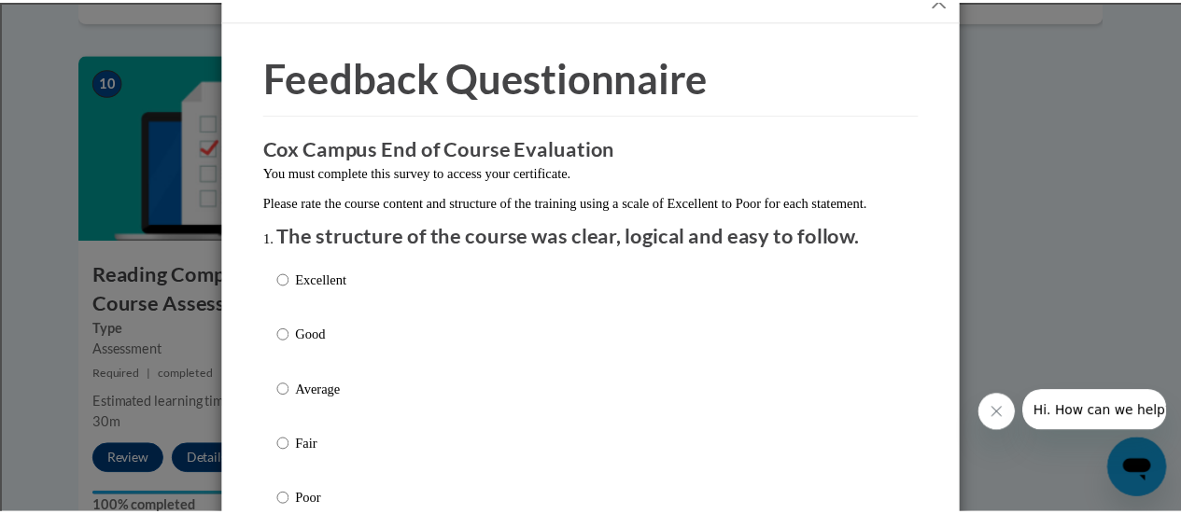
scroll to position [0, 0]
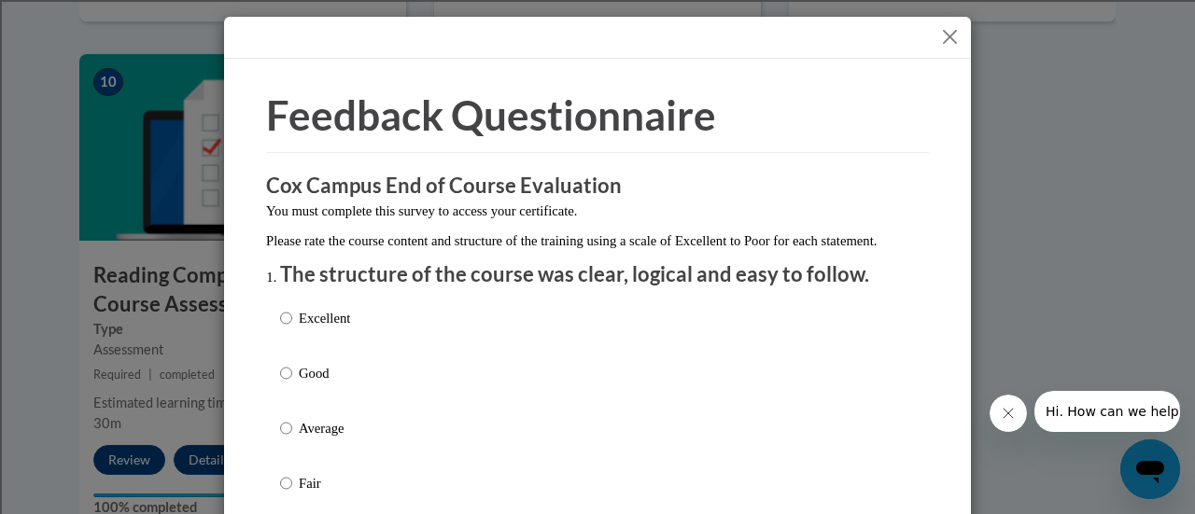
click at [945, 35] on button "Close" at bounding box center [949, 36] width 23 height 23
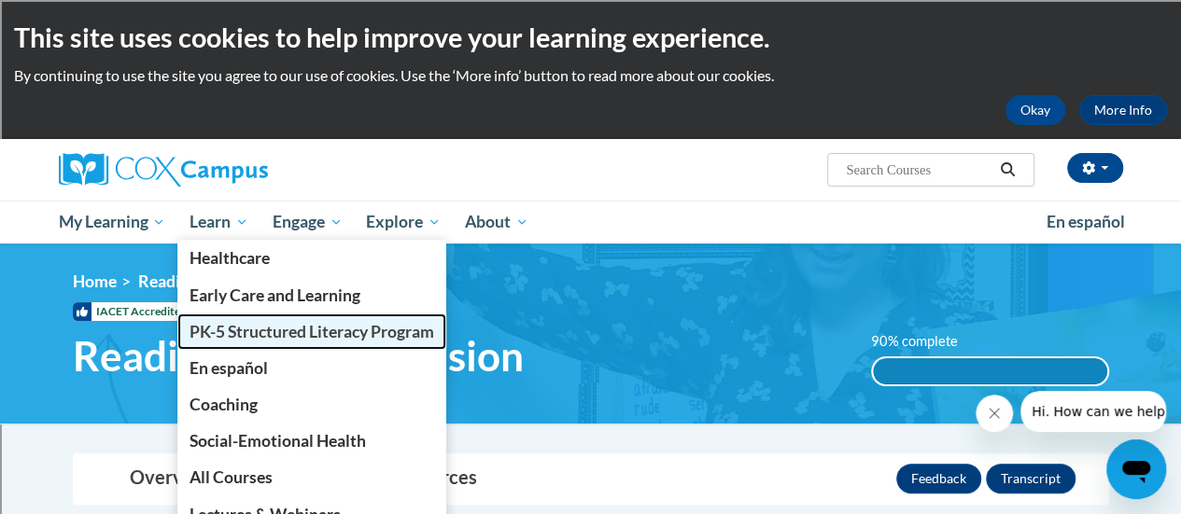
click at [250, 337] on span "PK-5 Structured Literacy Program" at bounding box center [311, 332] width 245 height 20
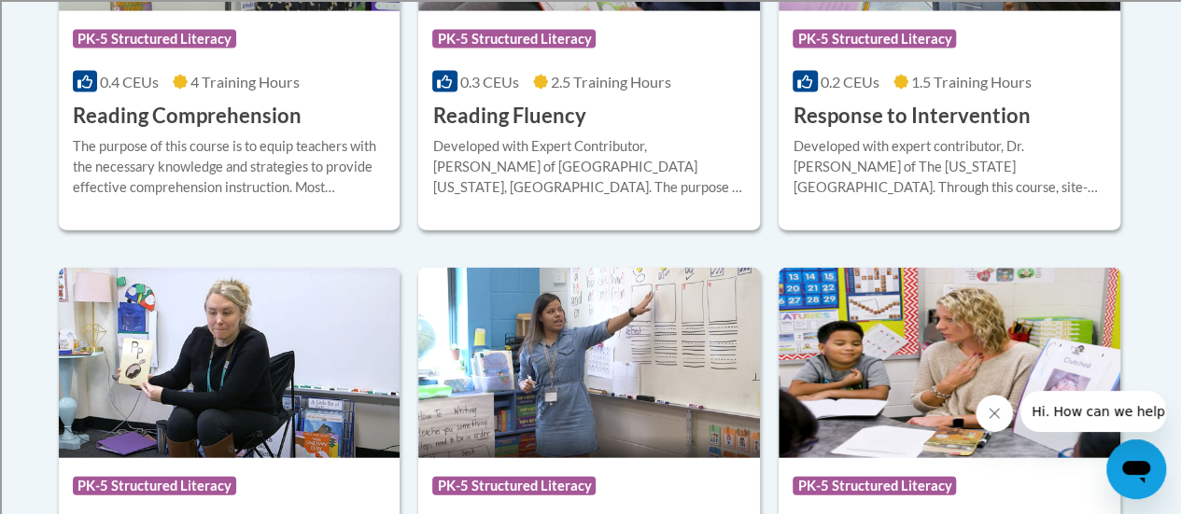
scroll to position [1983, 0]
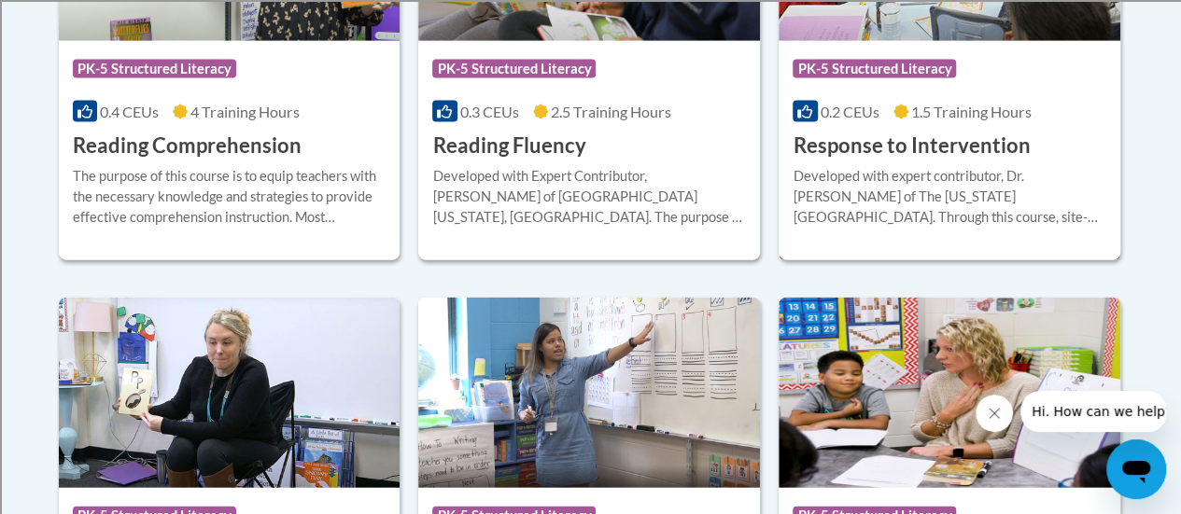
click at [963, 191] on div "Developed with expert contributor, Dr. [PERSON_NAME] of The [US_STATE][GEOGRAPH…" at bounding box center [950, 197] width 314 height 62
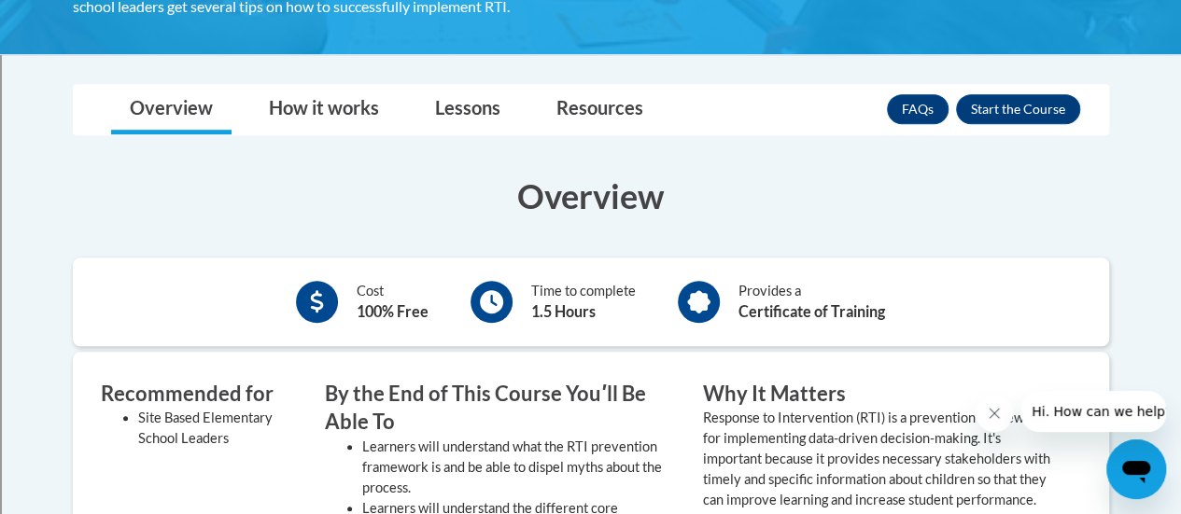
scroll to position [477, 0]
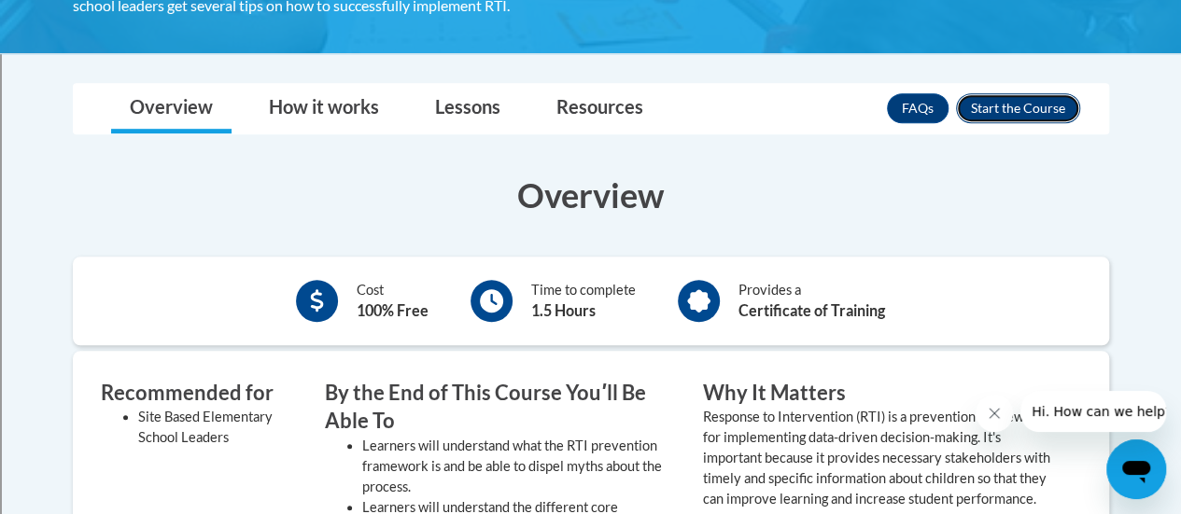
click at [993, 107] on button "Enroll" at bounding box center [1018, 108] width 124 height 30
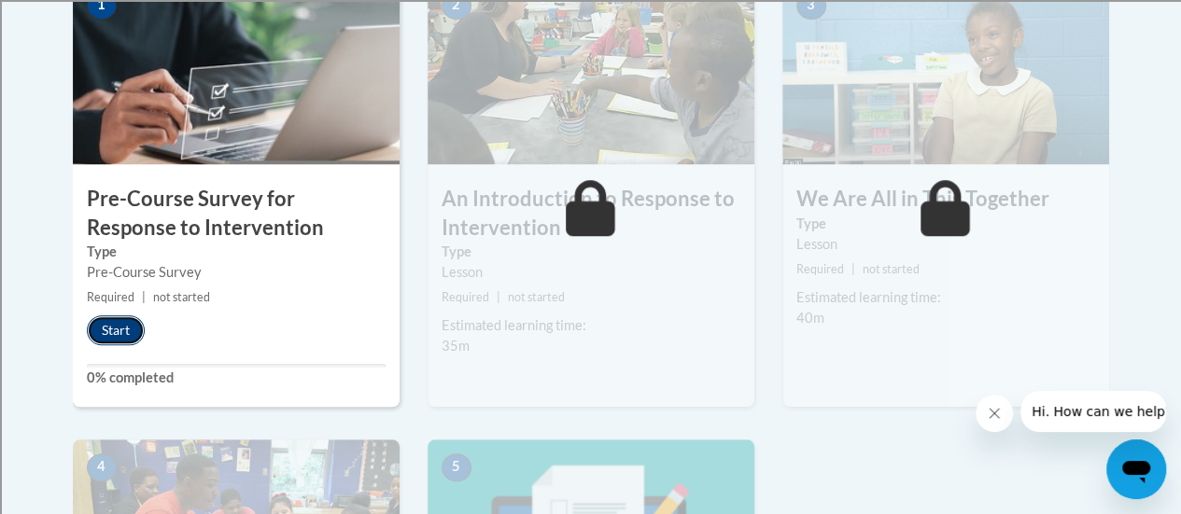
click at [123, 335] on button "Start" at bounding box center [116, 331] width 58 height 30
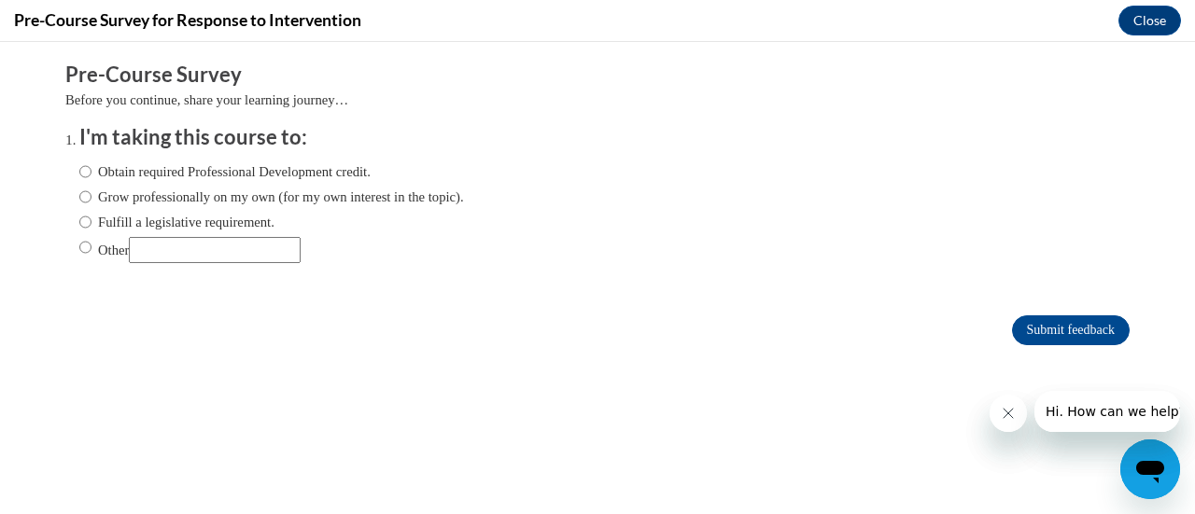
click at [79, 220] on label "Fulfill a legislative requirement." at bounding box center [176, 222] width 195 height 21
click at [79, 220] on input "Fulfill a legislative requirement." at bounding box center [85, 222] width 12 height 21
radio input "true"
click at [1040, 326] on input "Submit feedback" at bounding box center [1071, 331] width 118 height 30
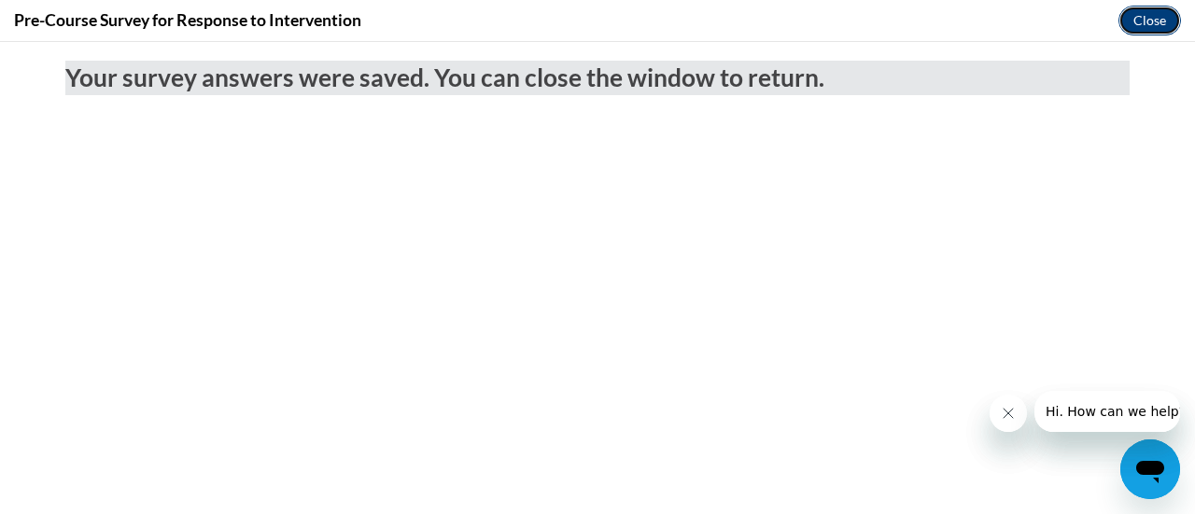
click at [1134, 13] on button "Close" at bounding box center [1149, 21] width 63 height 30
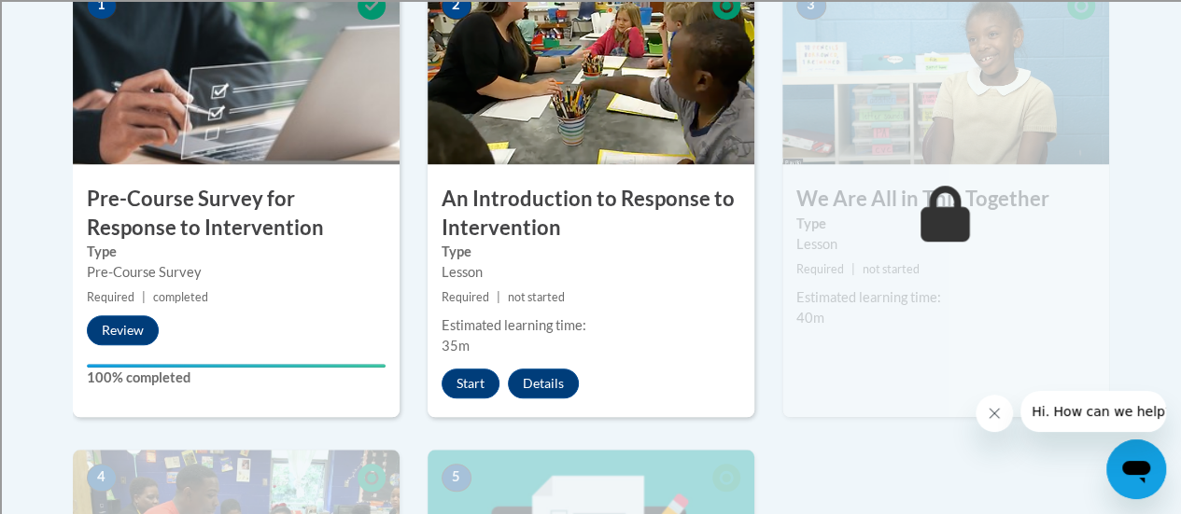
click at [540, 305] on small "Required | not started" at bounding box center [591, 298] width 327 height 21
click at [456, 382] on button "Start" at bounding box center [471, 384] width 58 height 30
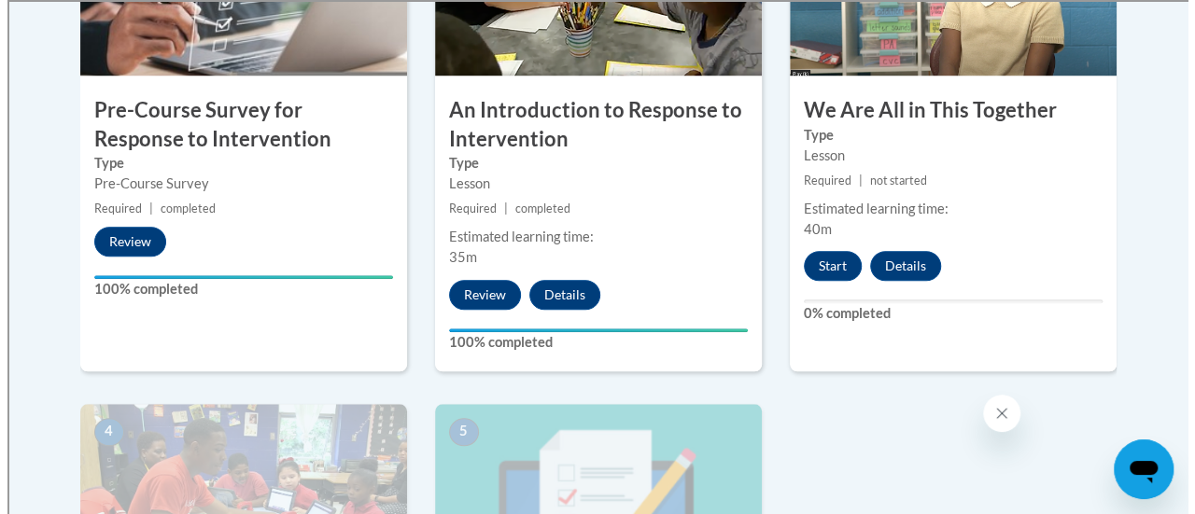
scroll to position [737, 0]
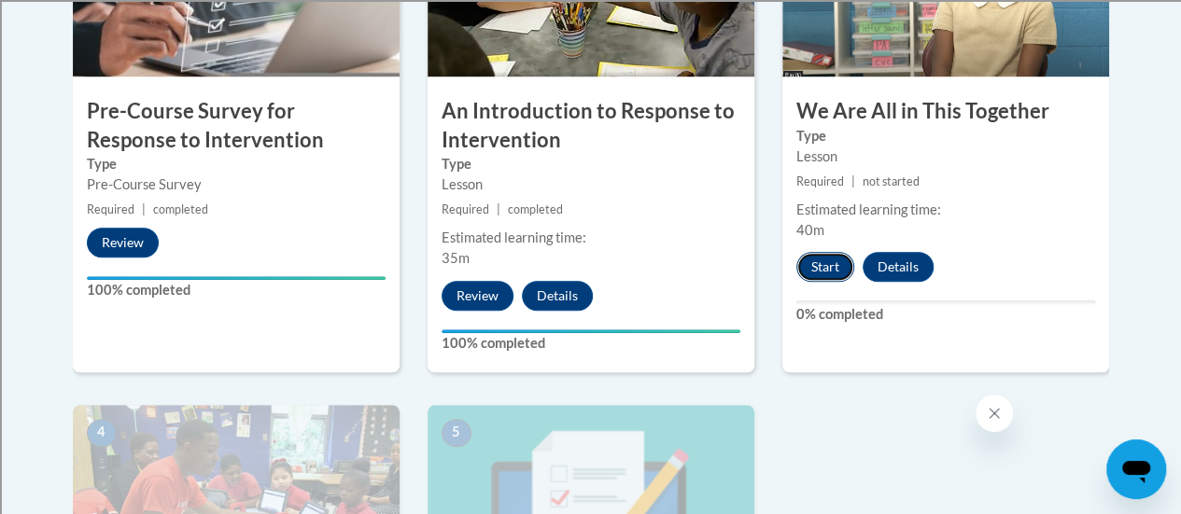
click at [825, 268] on button "Start" at bounding box center [825, 267] width 58 height 30
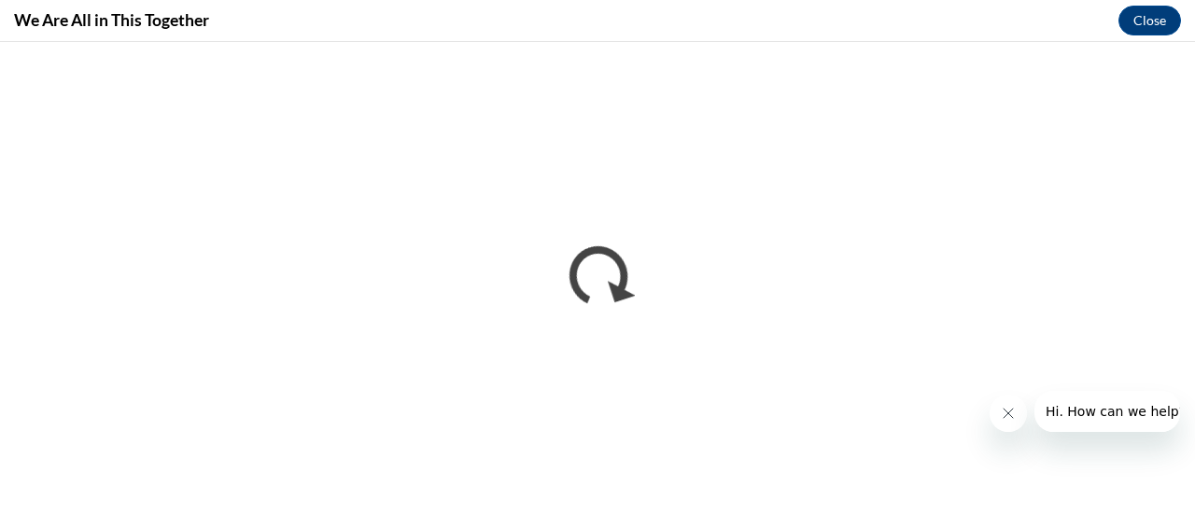
scroll to position [0, 0]
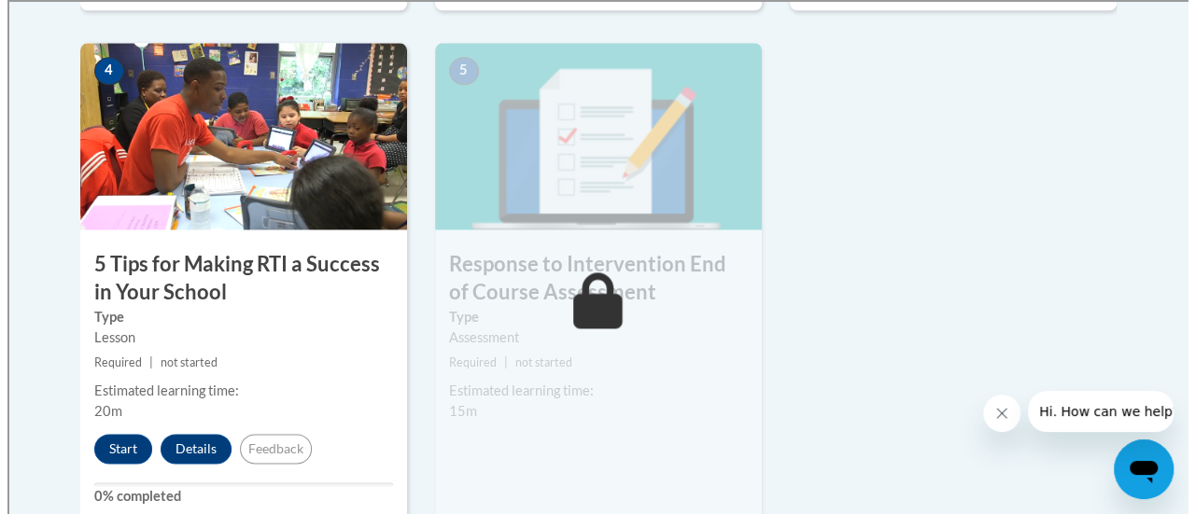
scroll to position [1095, 0]
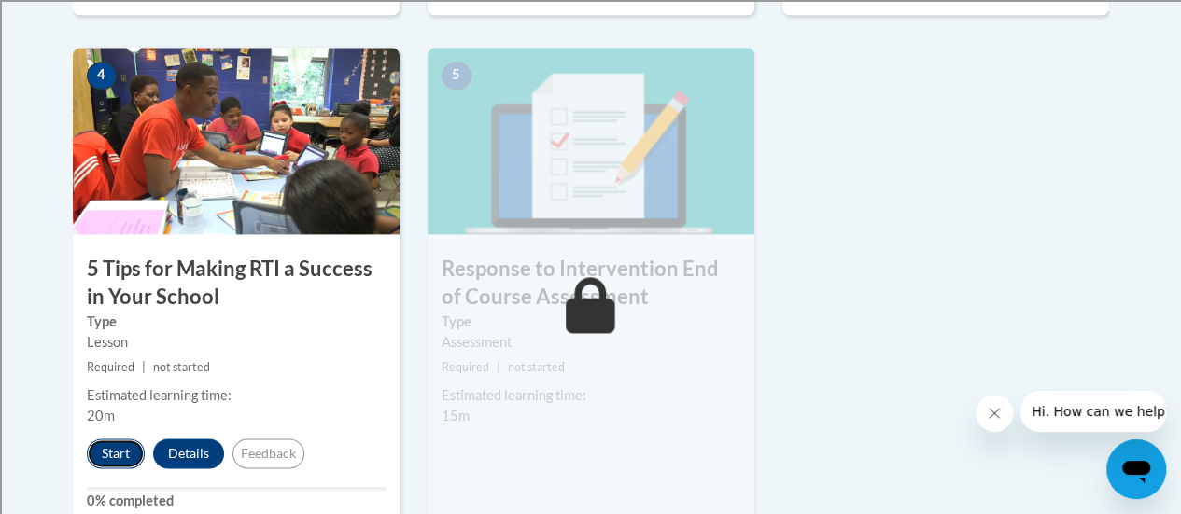
click at [104, 450] on button "Start" at bounding box center [116, 454] width 58 height 30
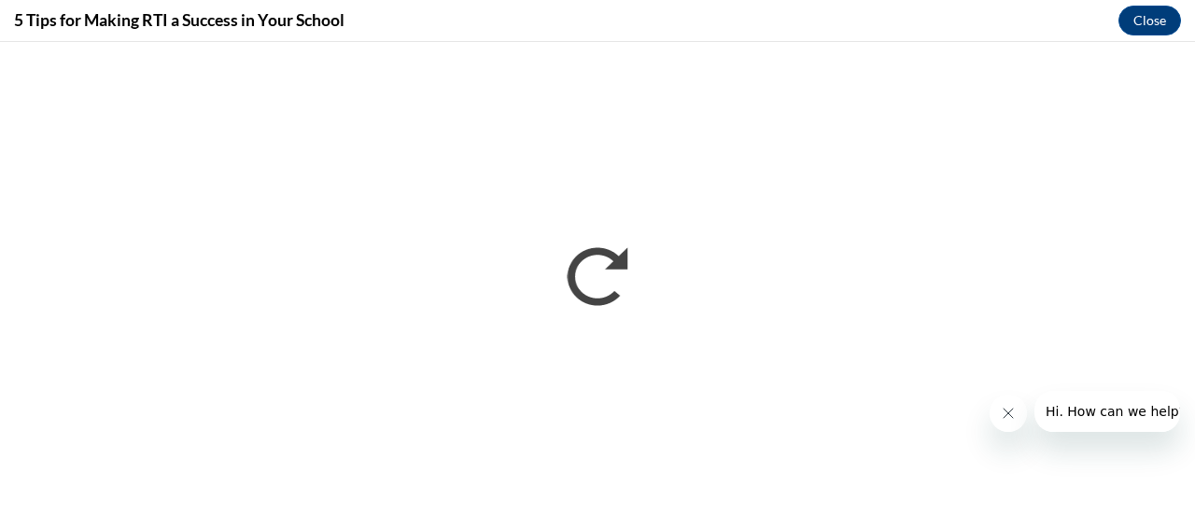
scroll to position [0, 0]
click at [1006, 408] on icon "Close message from company" at bounding box center [1007, 413] width 15 height 15
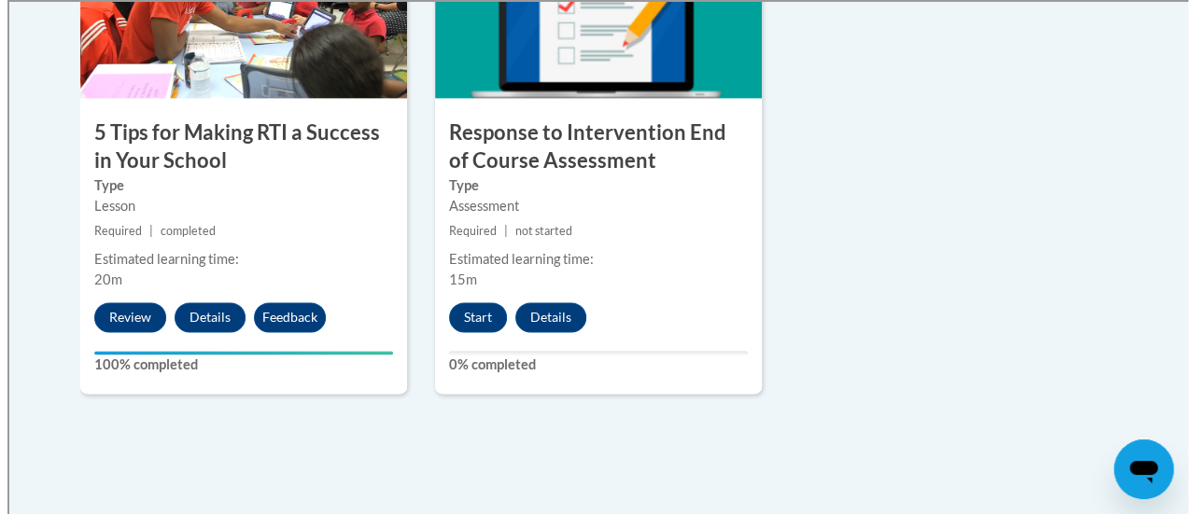
scroll to position [1267, 0]
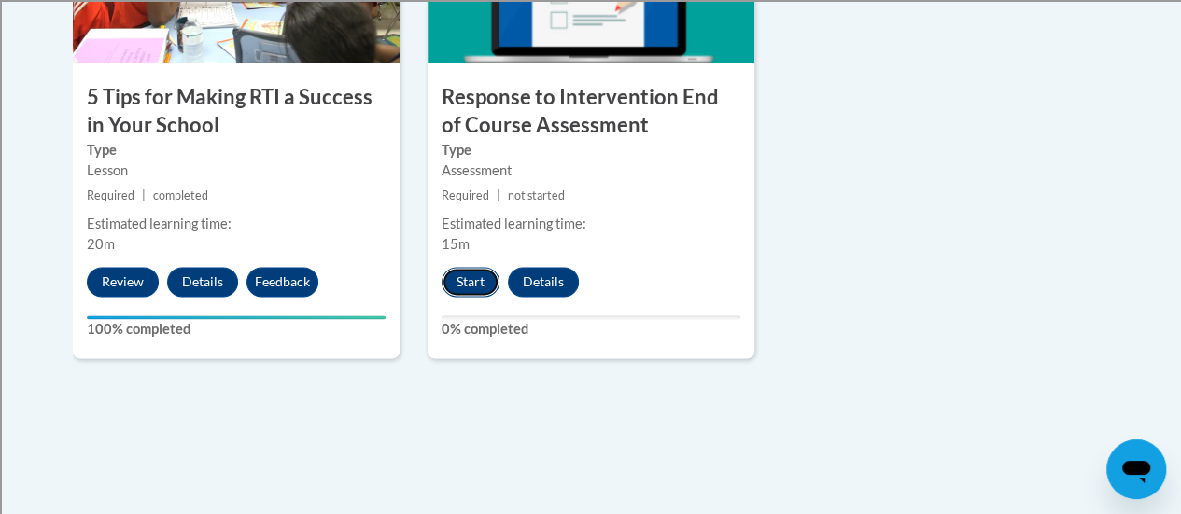
click at [466, 279] on button "Start" at bounding box center [471, 282] width 58 height 30
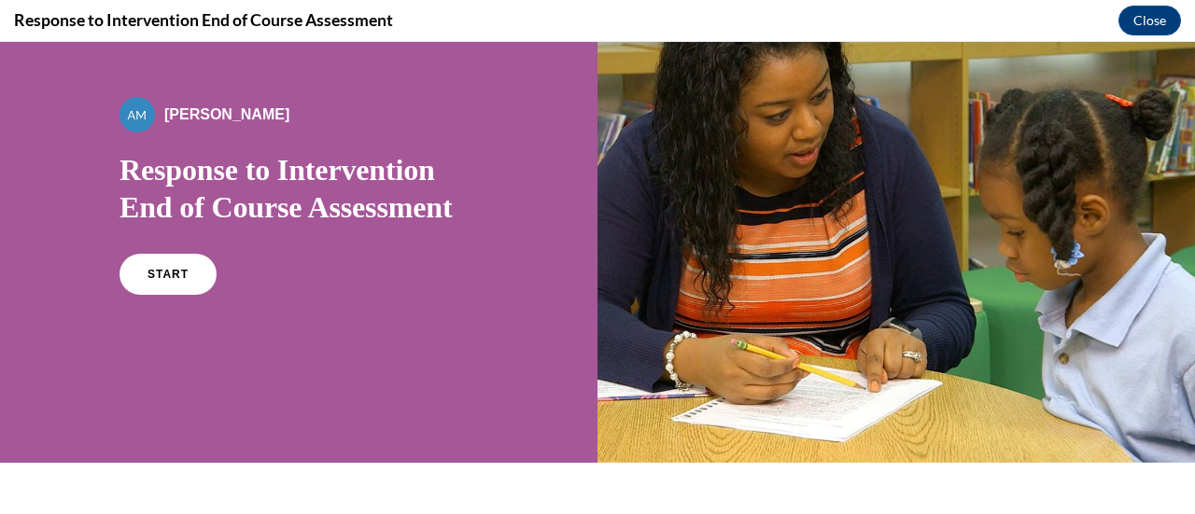
scroll to position [91, 0]
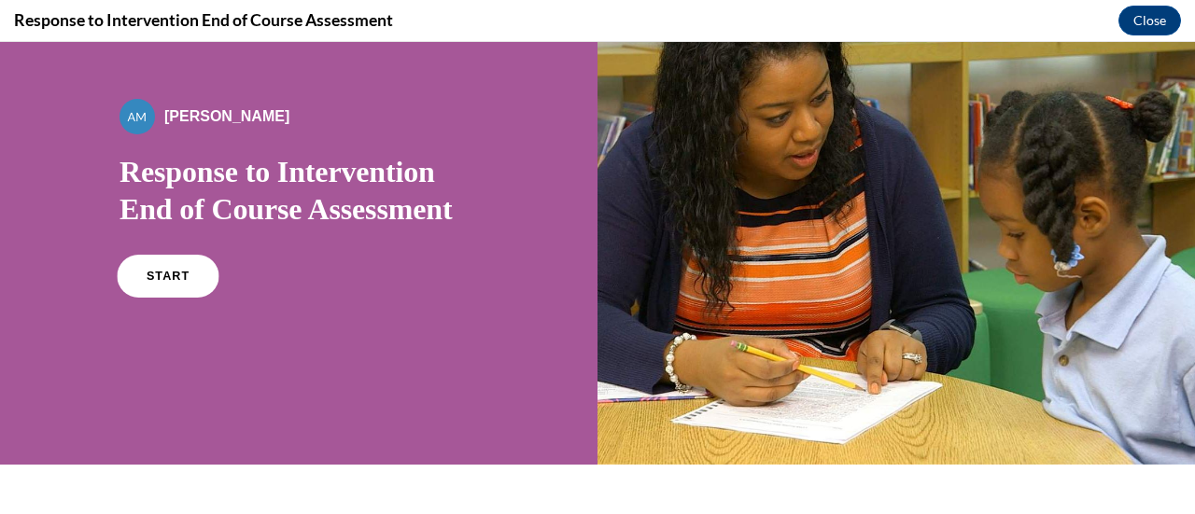
click at [168, 290] on link "START" at bounding box center [168, 276] width 102 height 43
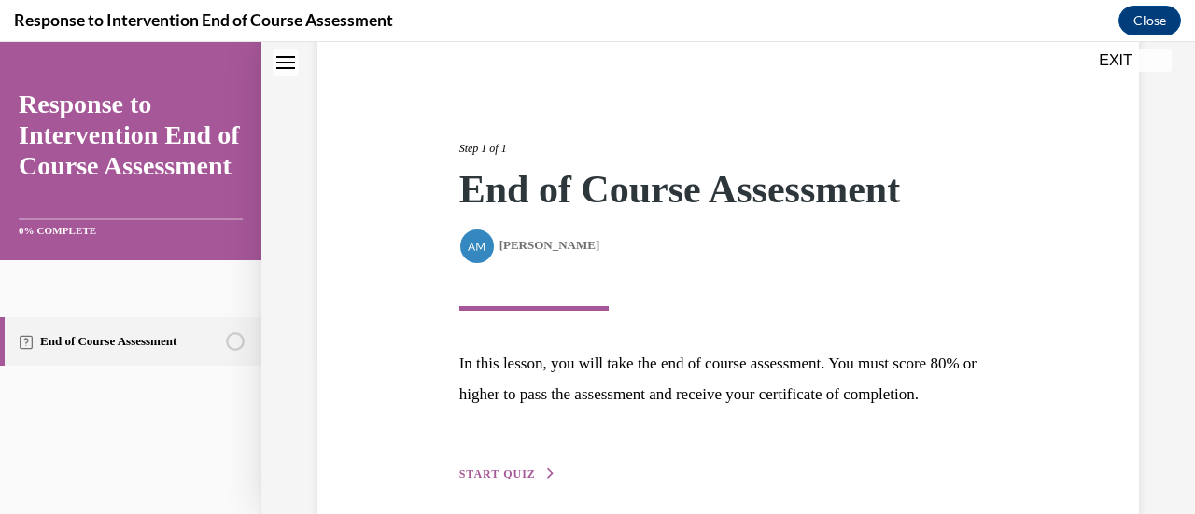
scroll to position [274, 0]
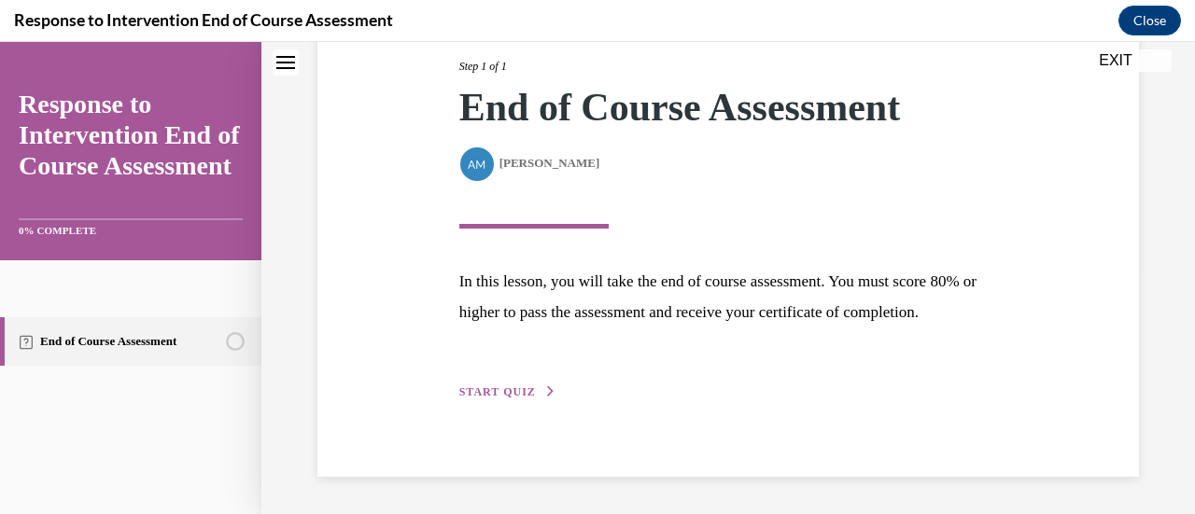
click at [497, 393] on span "START QUIZ" at bounding box center [497, 392] width 77 height 13
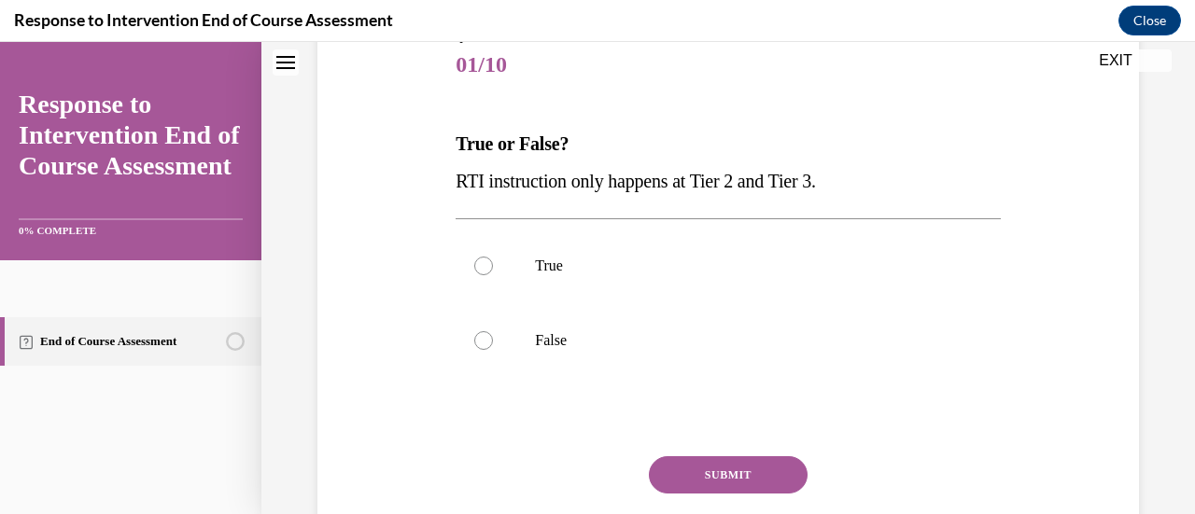
scroll to position [232, 0]
click at [479, 339] on div at bounding box center [483, 339] width 19 height 19
click at [479, 339] on input "False" at bounding box center [483, 339] width 19 height 19
radio input "true"
click at [706, 466] on button "SUBMIT" at bounding box center [728, 474] width 159 height 37
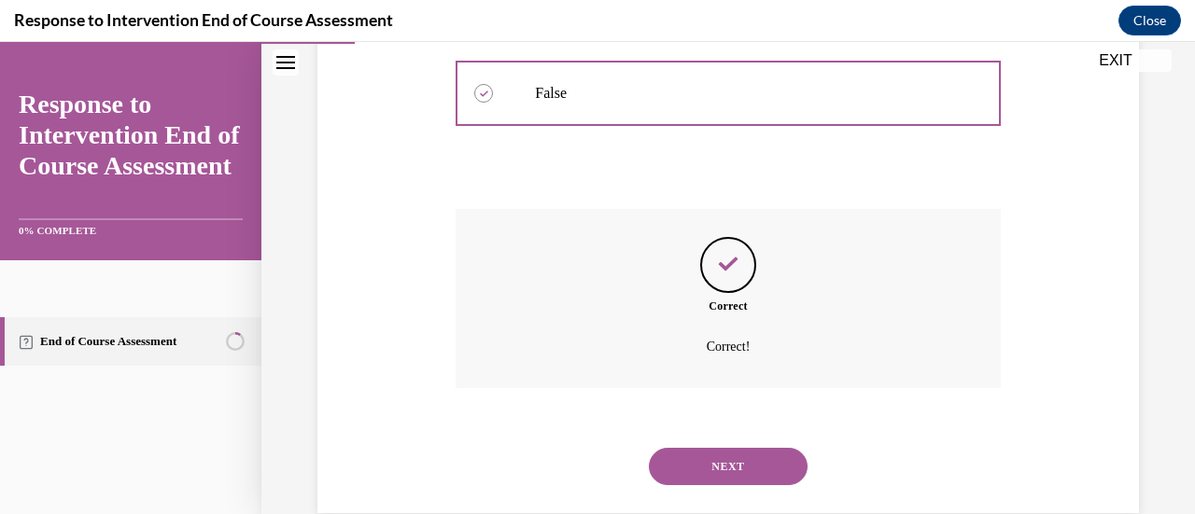
scroll to position [513, 0]
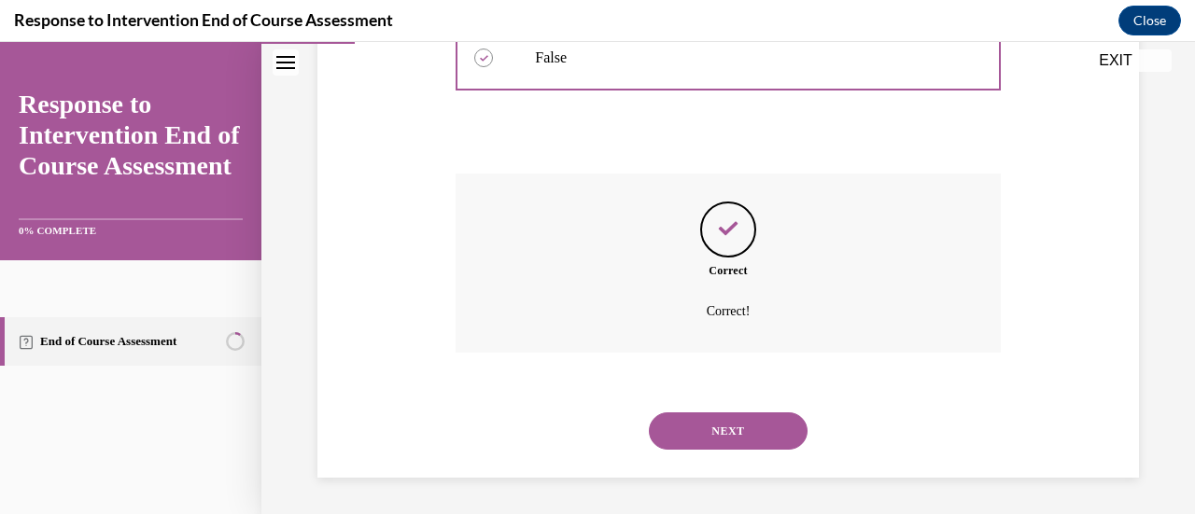
click at [706, 466] on div "NEXT" at bounding box center [728, 431] width 544 height 75
click at [739, 425] on button "NEXT" at bounding box center [728, 431] width 159 height 37
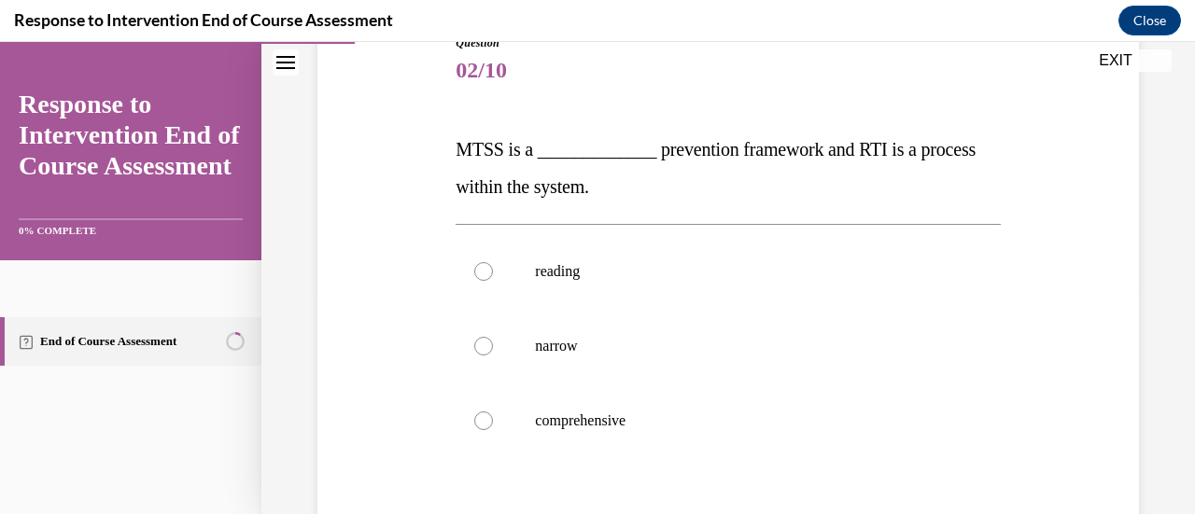
scroll to position [244, 0]
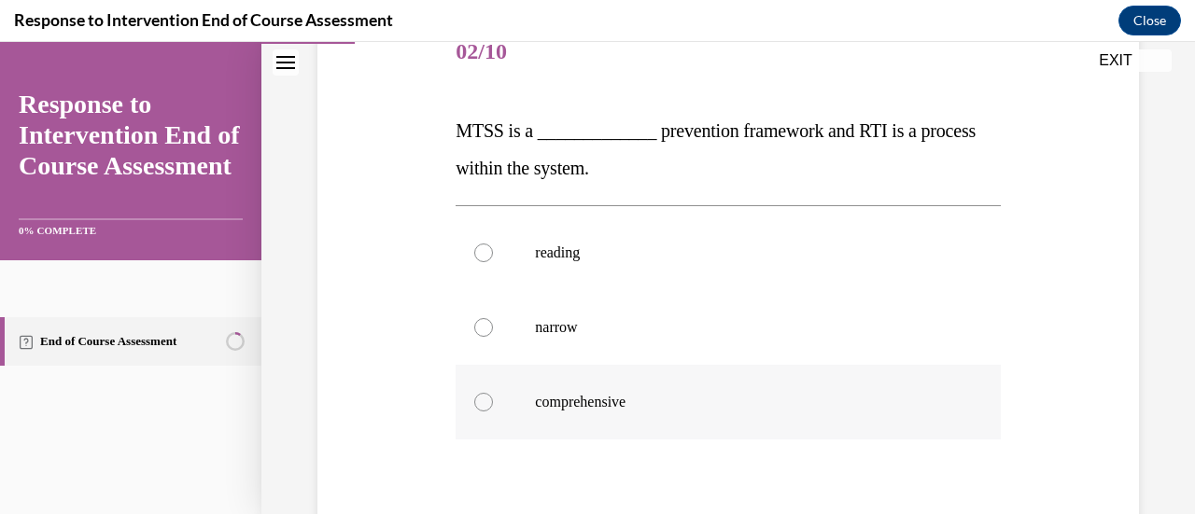
click at [482, 395] on div at bounding box center [483, 402] width 19 height 19
click at [482, 395] on input "comprehensive" at bounding box center [483, 402] width 19 height 19
radio input "true"
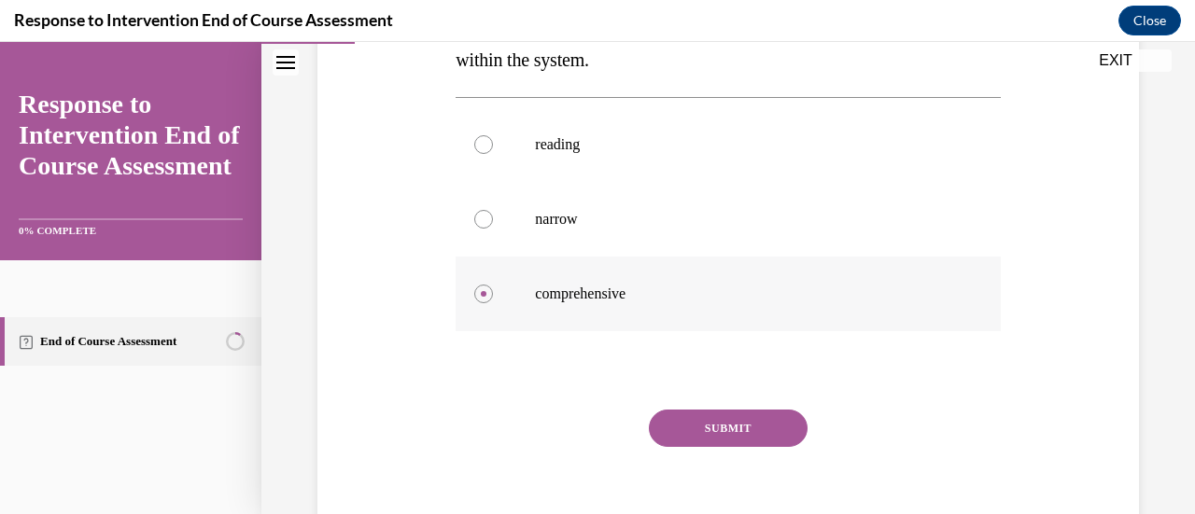
scroll to position [437, 0]
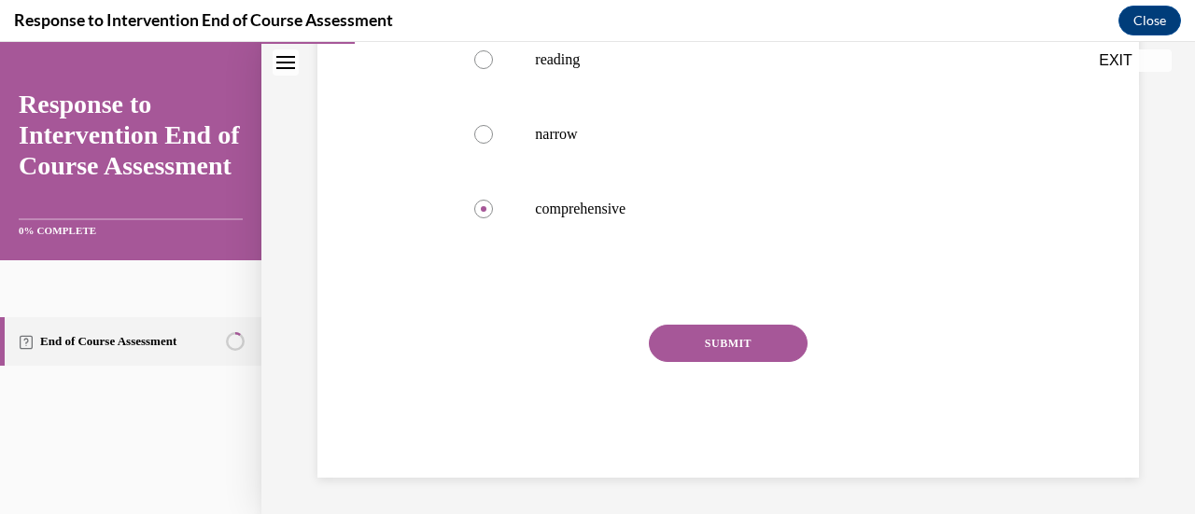
click at [745, 339] on button "SUBMIT" at bounding box center [728, 343] width 159 height 37
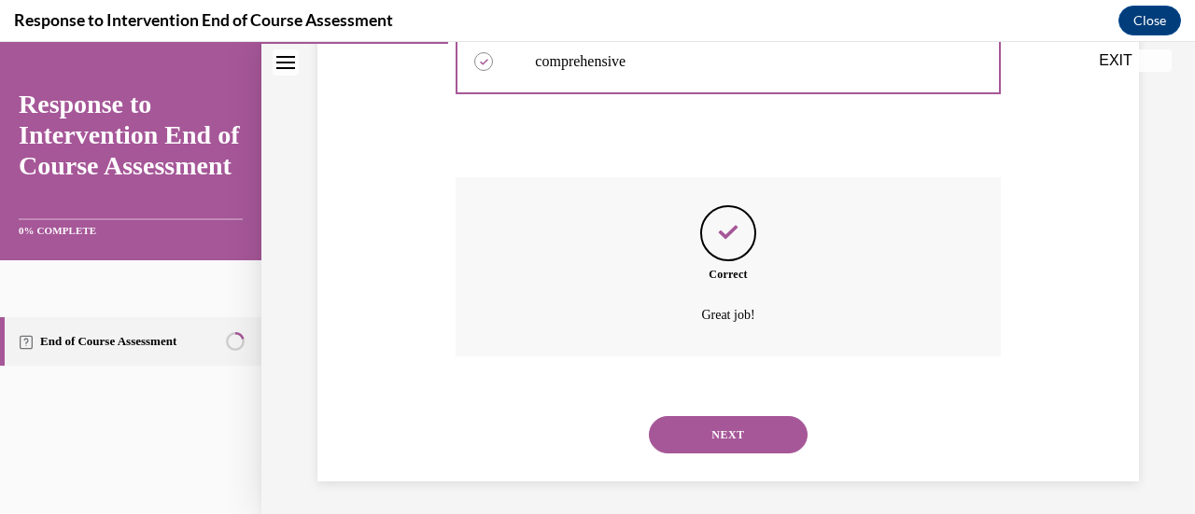
scroll to position [588, 0]
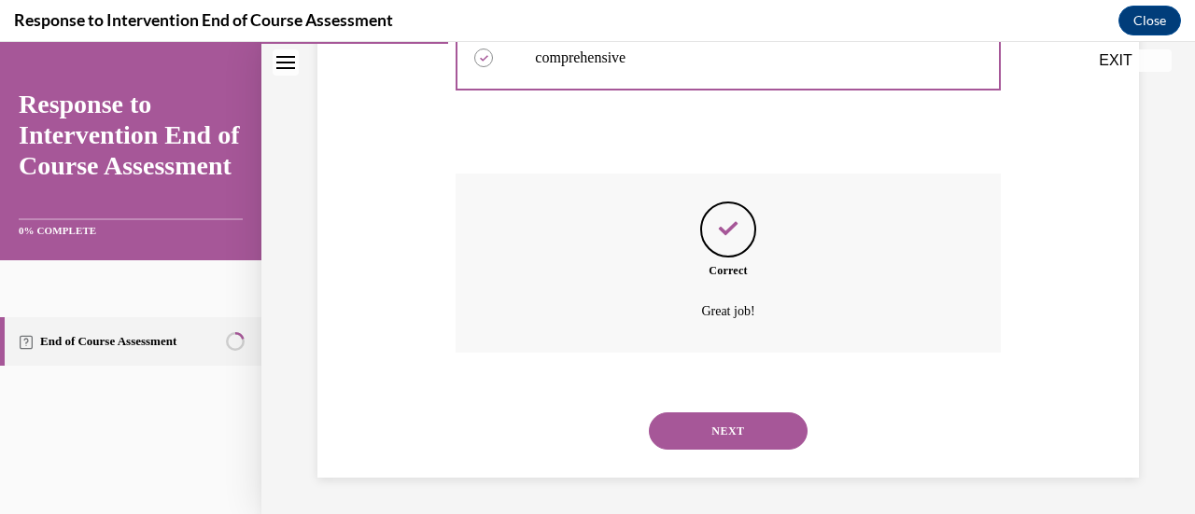
click at [737, 415] on button "NEXT" at bounding box center [728, 431] width 159 height 37
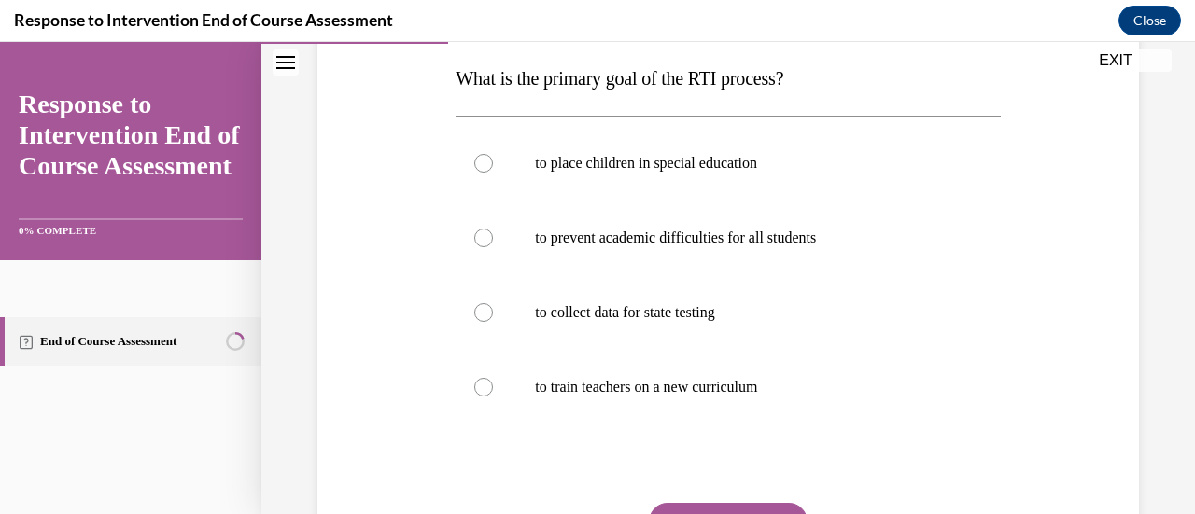
scroll to position [301, 0]
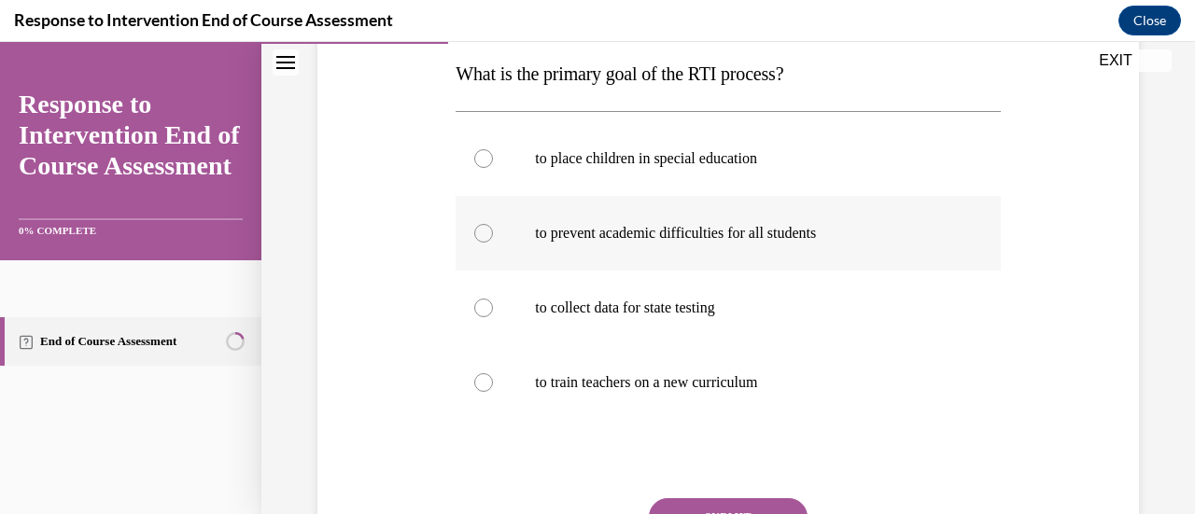
click at [484, 239] on div at bounding box center [483, 233] width 19 height 19
click at [484, 239] on input "to prevent academic difficulties for all students" at bounding box center [483, 233] width 19 height 19
radio input "true"
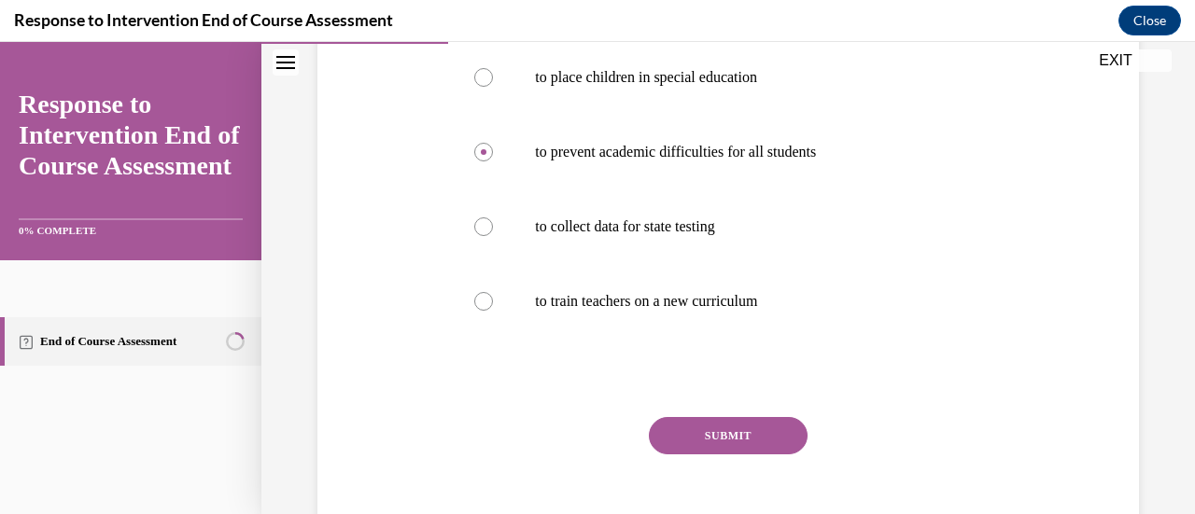
scroll to position [383, 0]
click at [681, 438] on button "SUBMIT" at bounding box center [728, 434] width 159 height 37
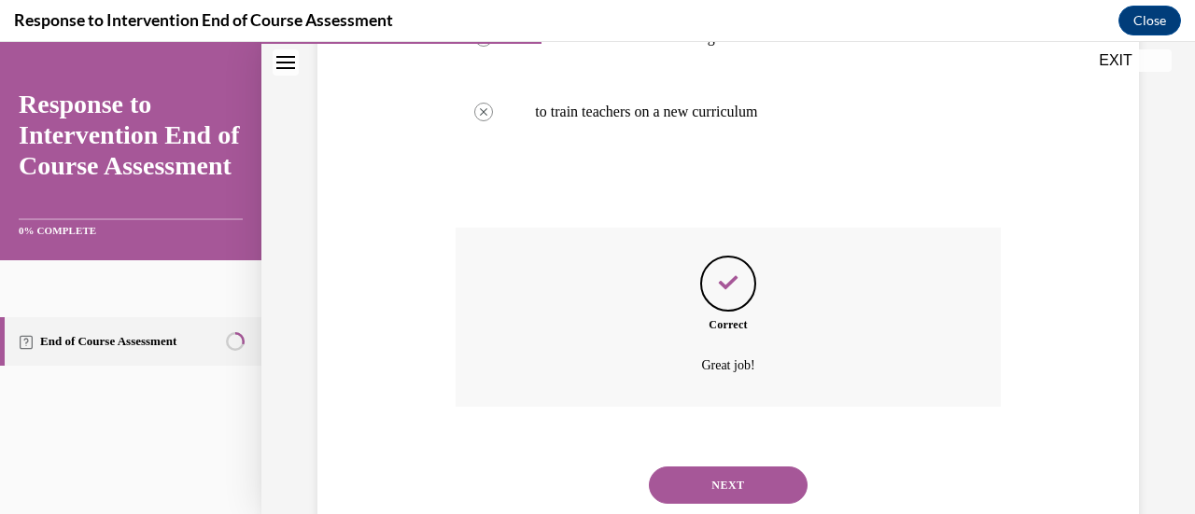
scroll to position [625, 0]
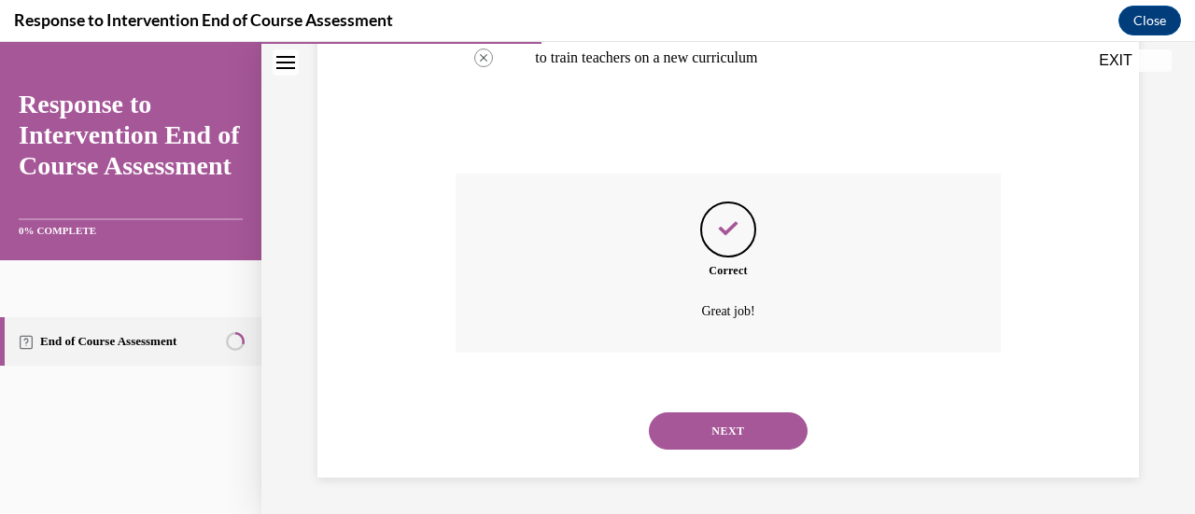
click at [696, 428] on button "NEXT" at bounding box center [728, 431] width 159 height 37
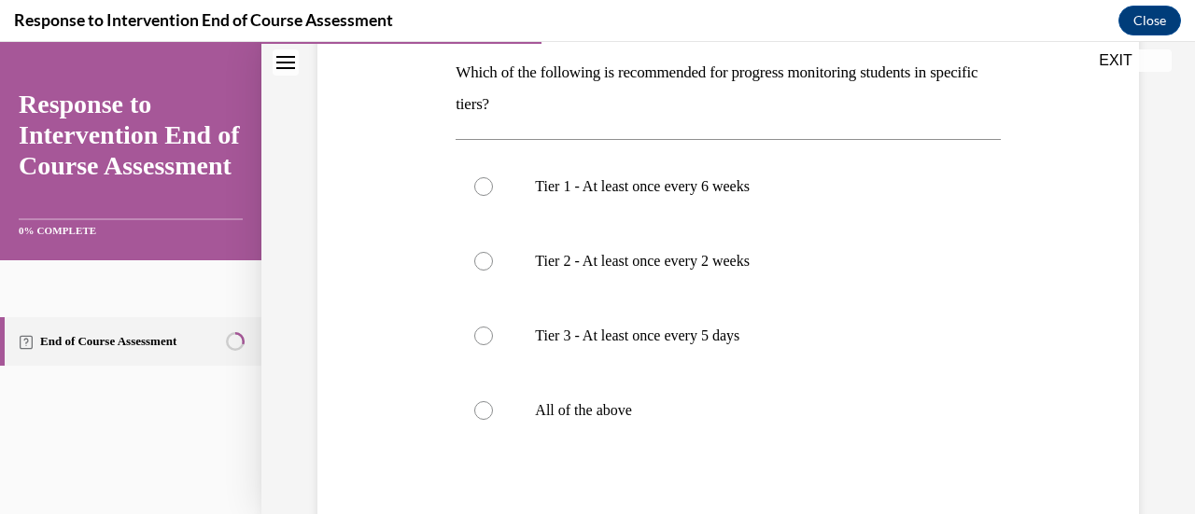
scroll to position [304, 0]
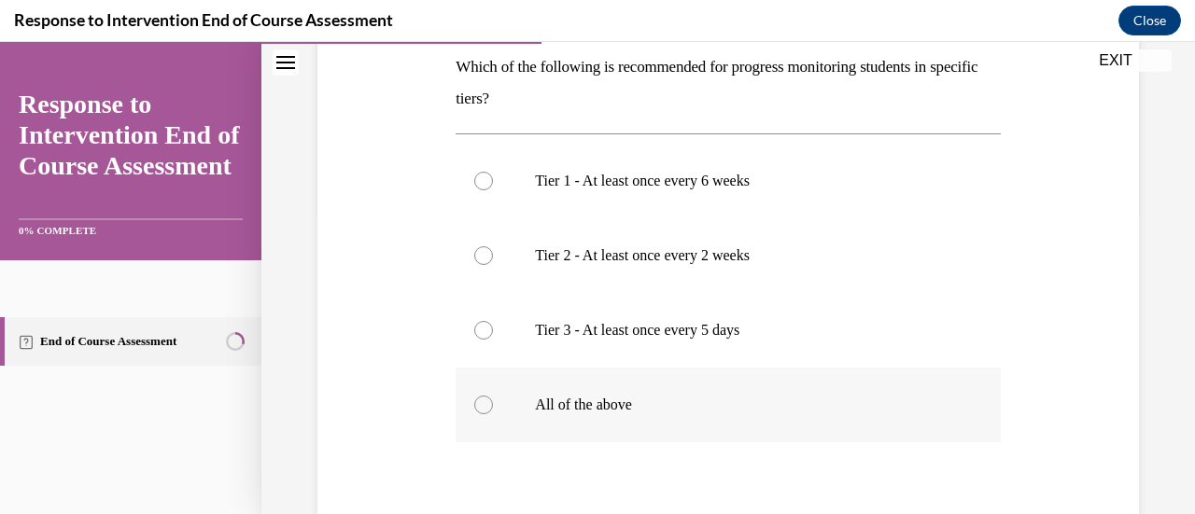
click at [540, 391] on label "All of the above" at bounding box center [728, 405] width 544 height 75
click at [493, 396] on input "All of the above" at bounding box center [483, 405] width 19 height 19
radio input "true"
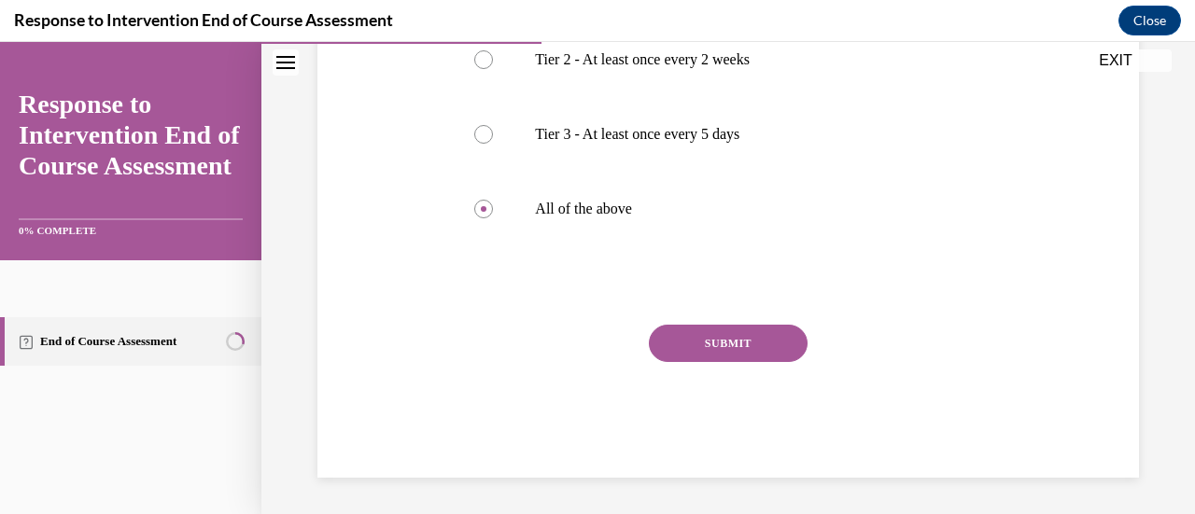
click at [736, 349] on button "SUBMIT" at bounding box center [728, 343] width 159 height 37
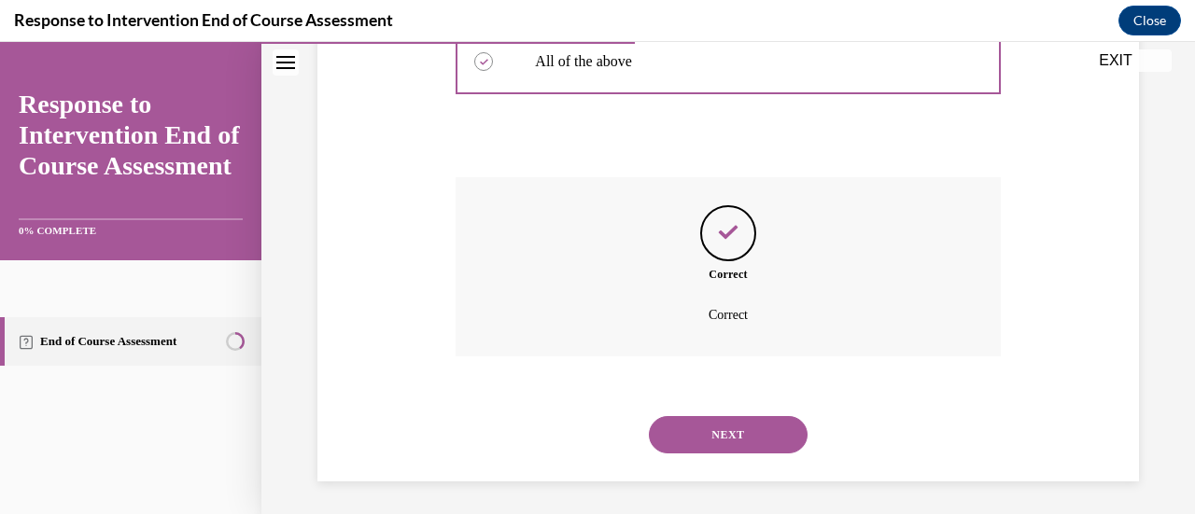
scroll to position [652, 0]
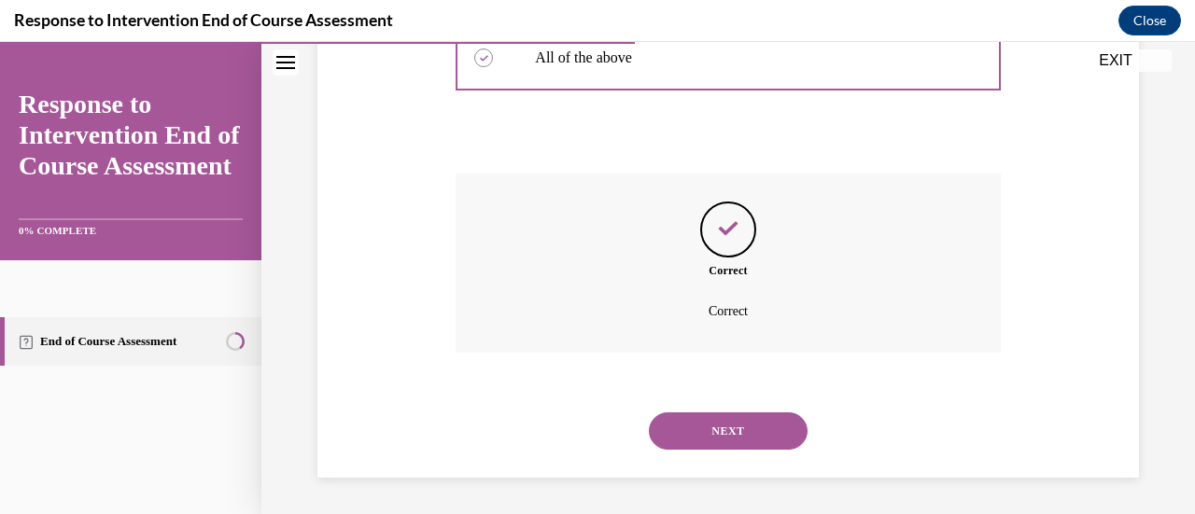
click at [693, 431] on button "NEXT" at bounding box center [728, 431] width 159 height 37
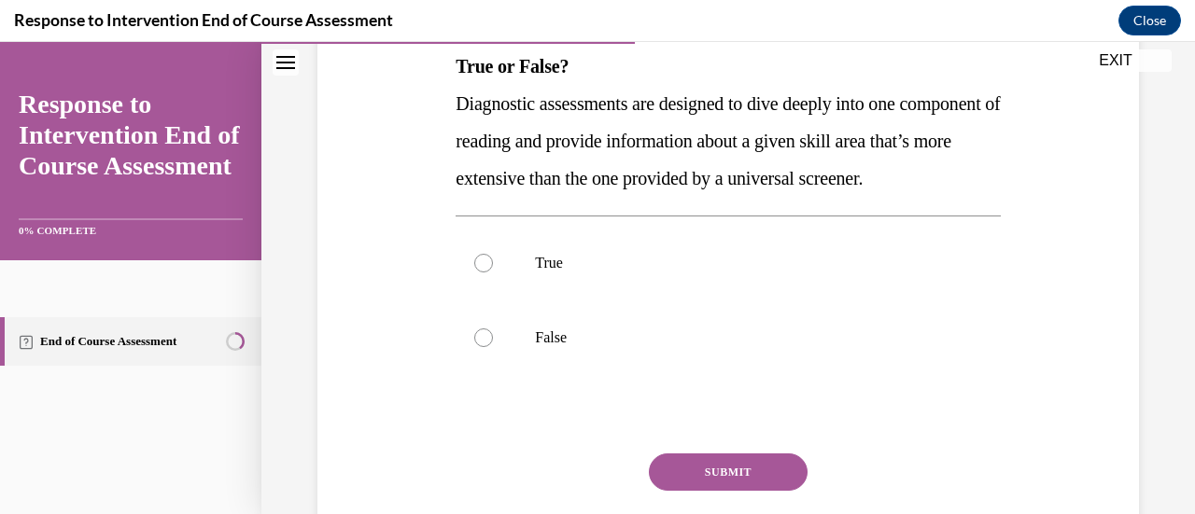
scroll to position [310, 0]
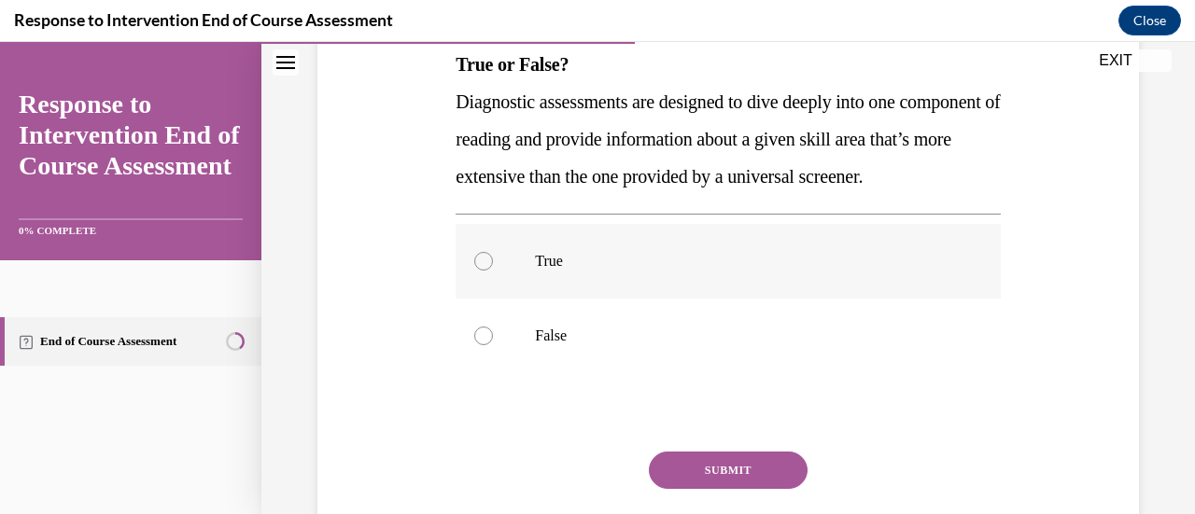
click at [482, 271] on div at bounding box center [483, 261] width 19 height 19
click at [482, 271] on input "True" at bounding box center [483, 261] width 19 height 19
radio input "true"
click at [709, 489] on button "SUBMIT" at bounding box center [728, 470] width 159 height 37
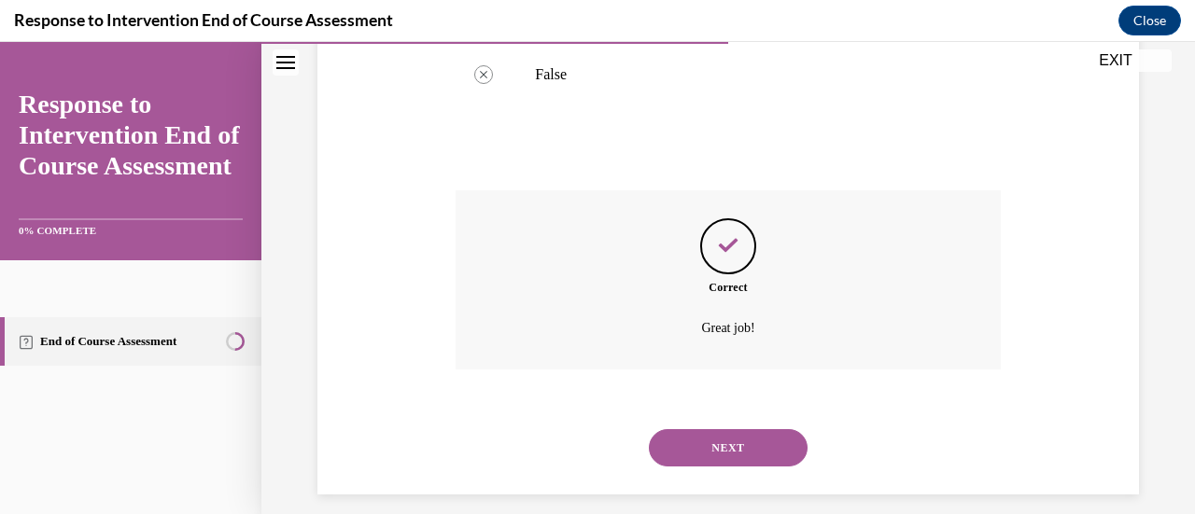
scroll to position [625, 0]
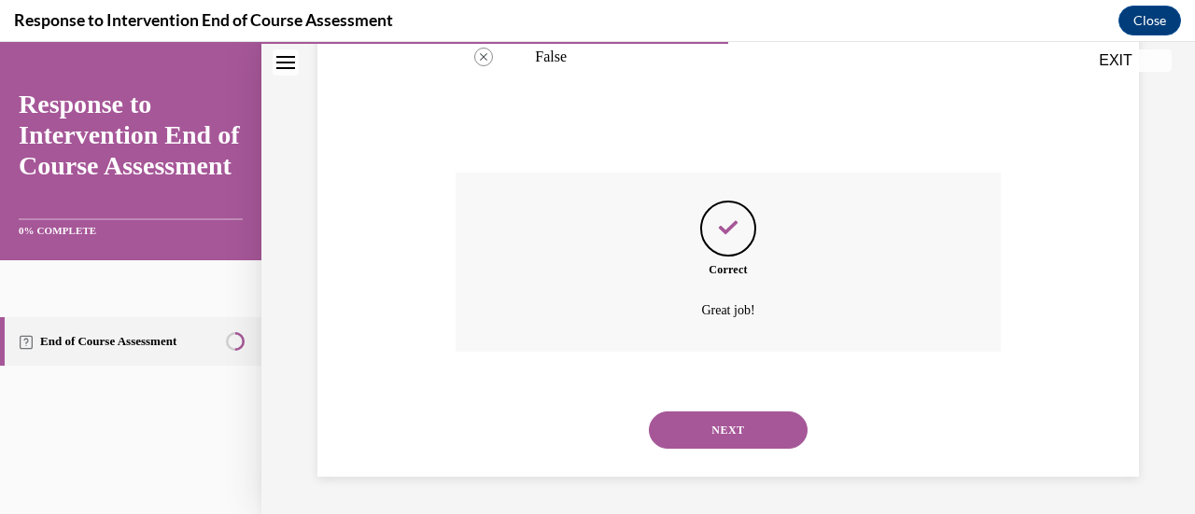
click at [711, 444] on button "NEXT" at bounding box center [728, 430] width 159 height 37
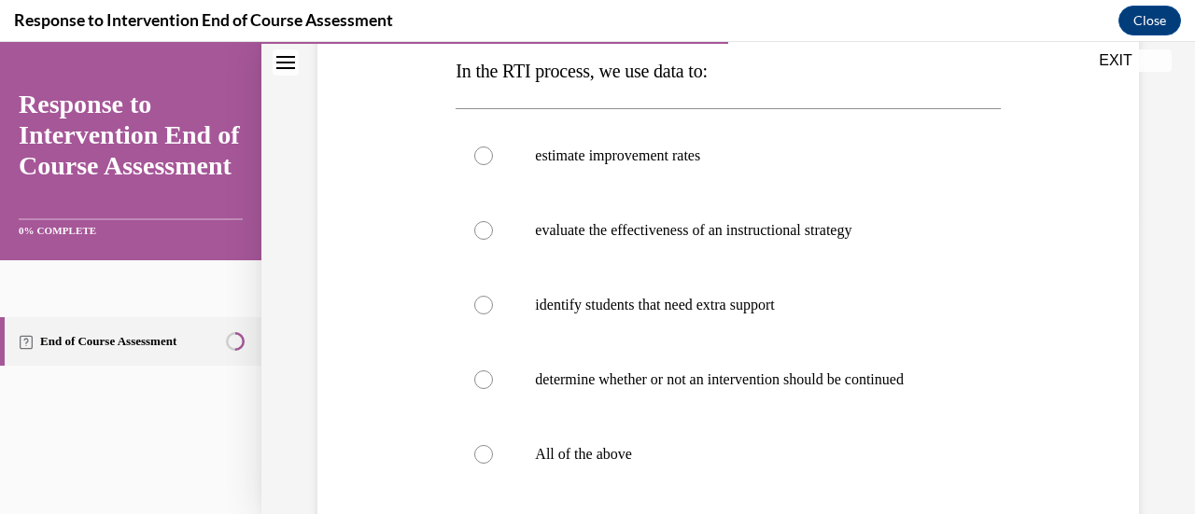
scroll to position [313, 0]
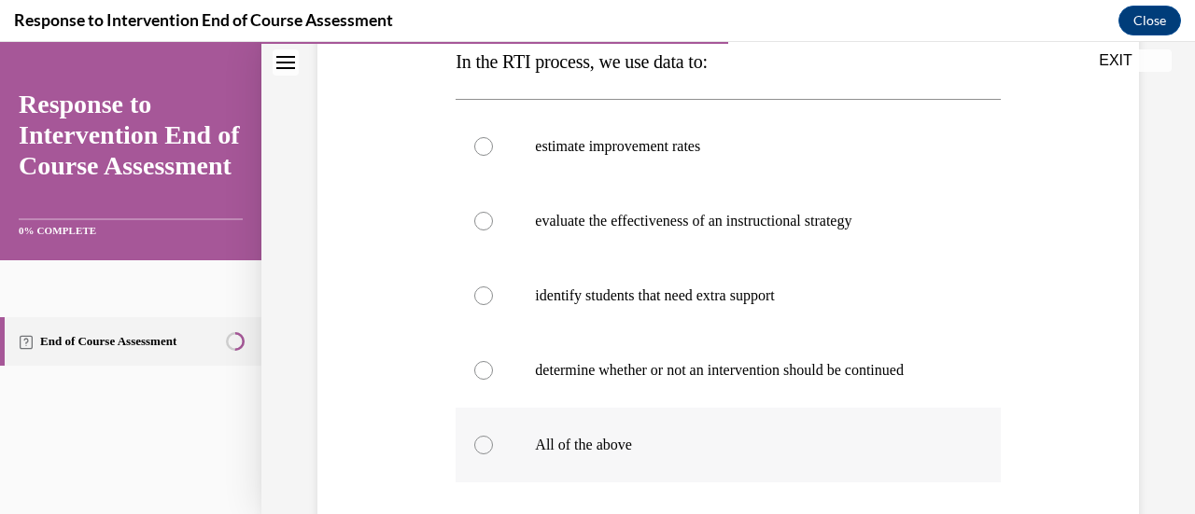
click at [480, 451] on div at bounding box center [483, 445] width 19 height 19
click at [480, 451] on input "All of the above" at bounding box center [483, 445] width 19 height 19
radio input "true"
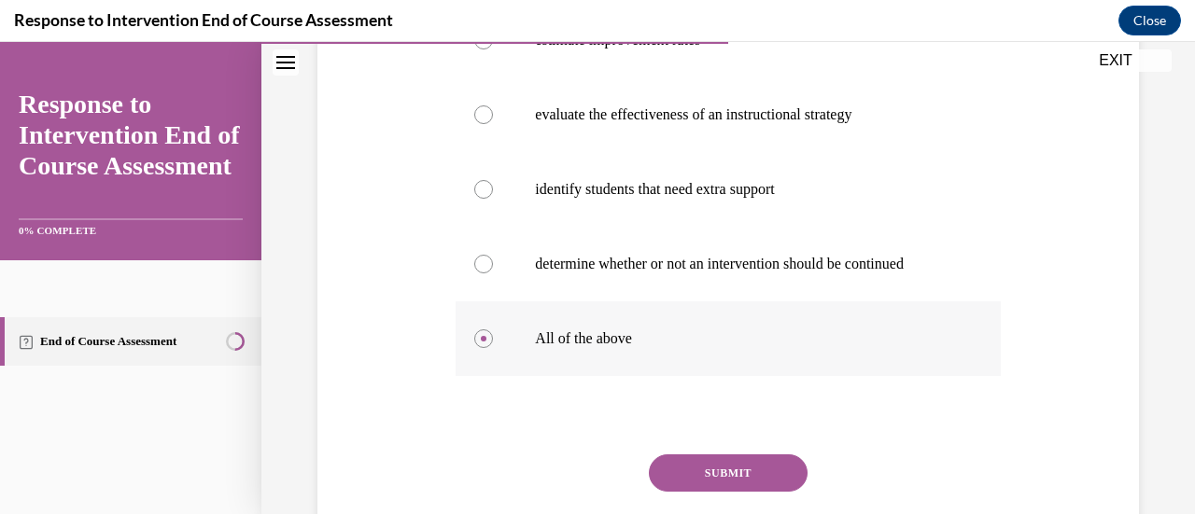
scroll to position [420, 0]
click at [726, 468] on button "SUBMIT" at bounding box center [728, 472] width 159 height 37
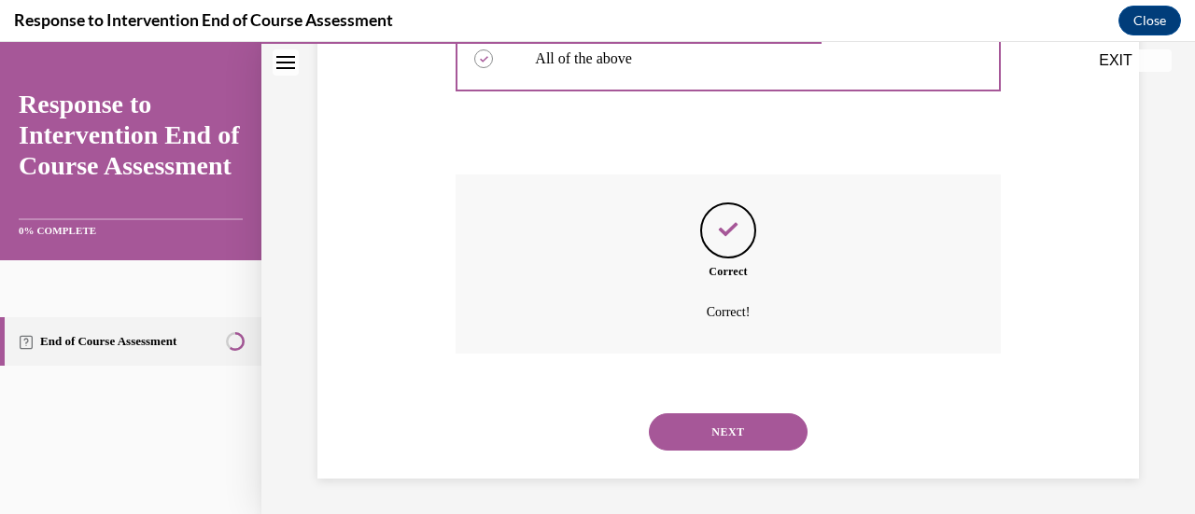
scroll to position [700, 0]
click at [736, 431] on button "NEXT" at bounding box center [728, 431] width 159 height 37
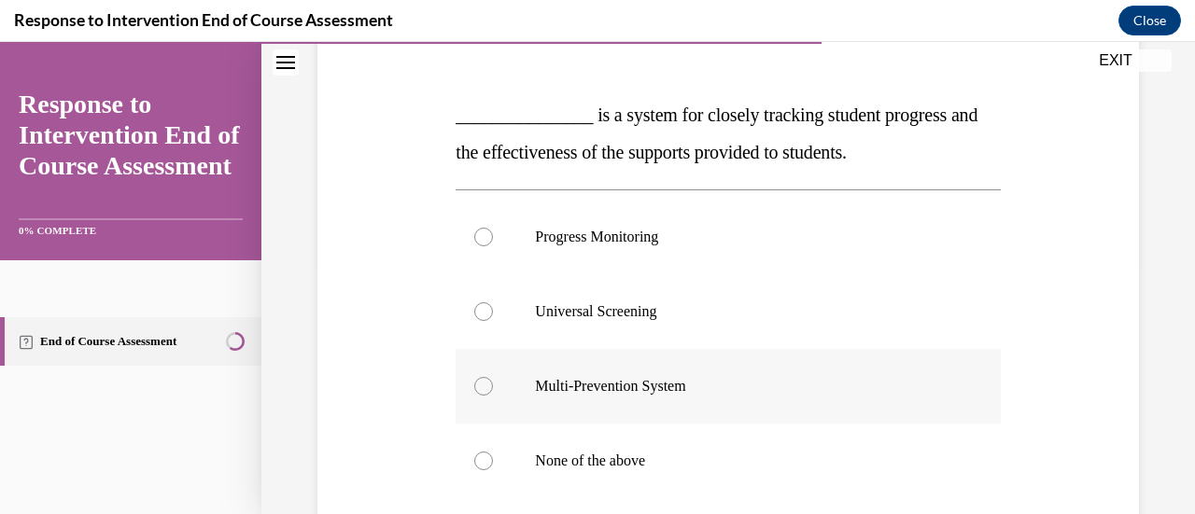
scroll to position [260, 0]
click at [485, 225] on label "Progress Monitoring" at bounding box center [728, 236] width 544 height 75
click at [485, 227] on input "Progress Monitoring" at bounding box center [483, 236] width 19 height 19
radio input "true"
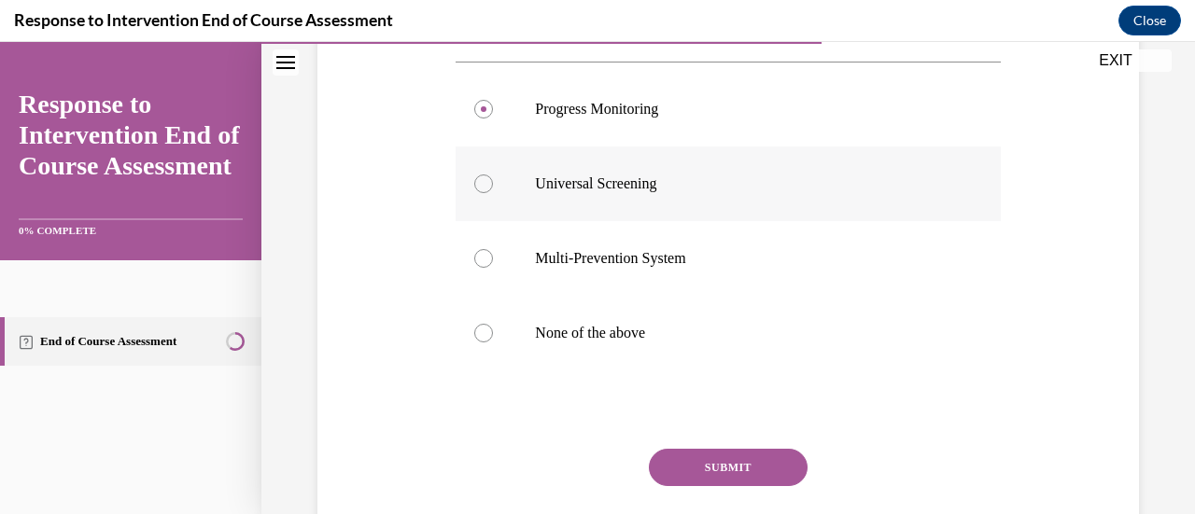
scroll to position [396, 0]
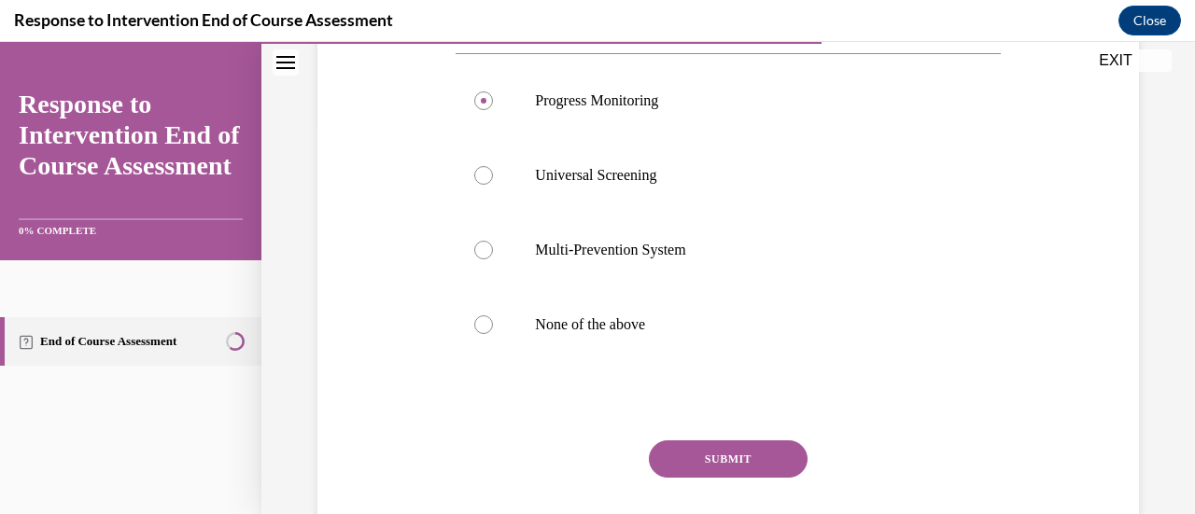
click at [702, 454] on button "SUBMIT" at bounding box center [728, 459] width 159 height 37
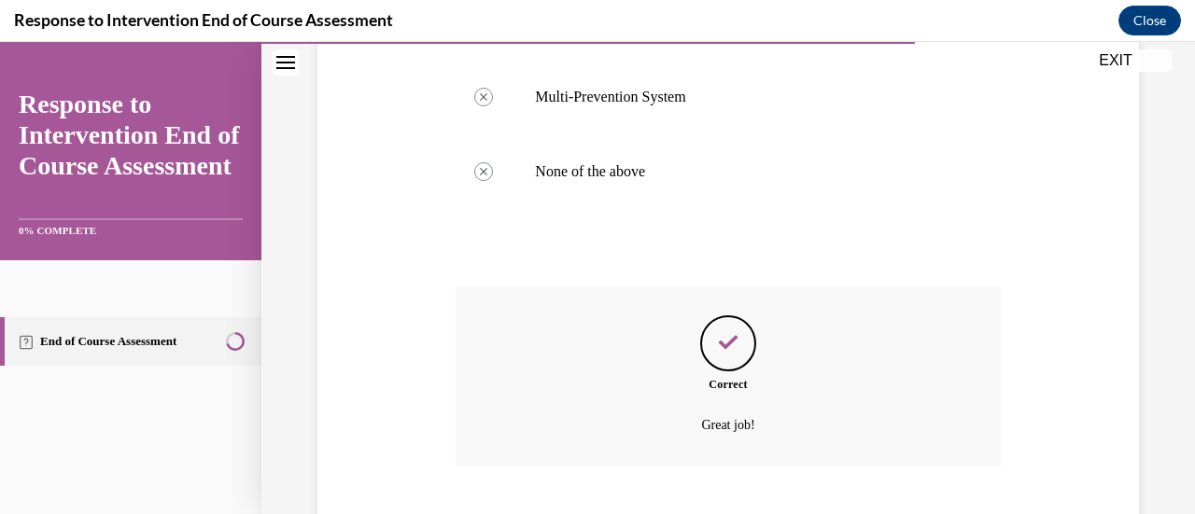
scroll to position [663, 0]
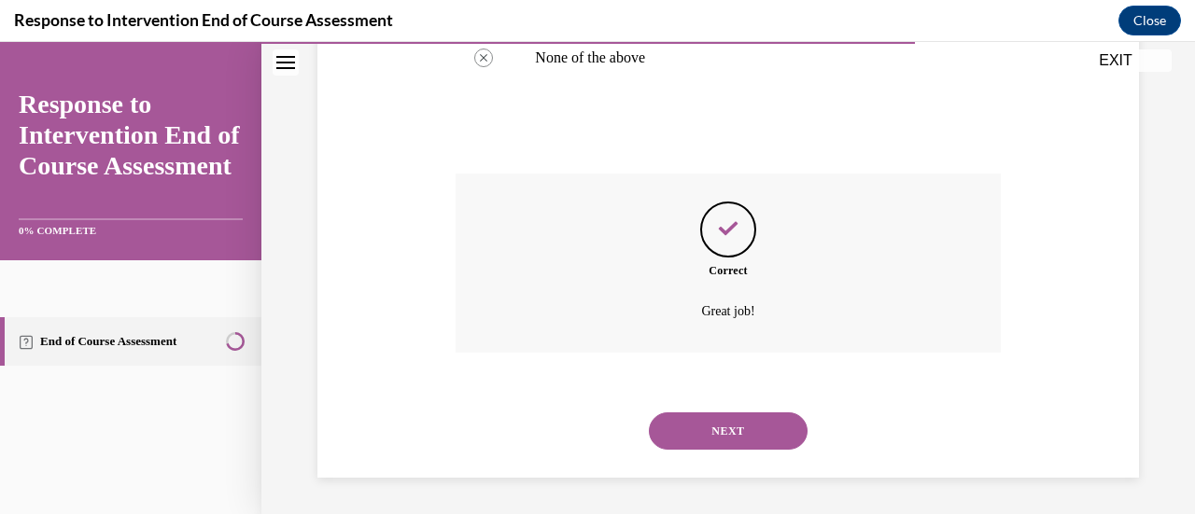
click at [720, 430] on button "NEXT" at bounding box center [728, 431] width 159 height 37
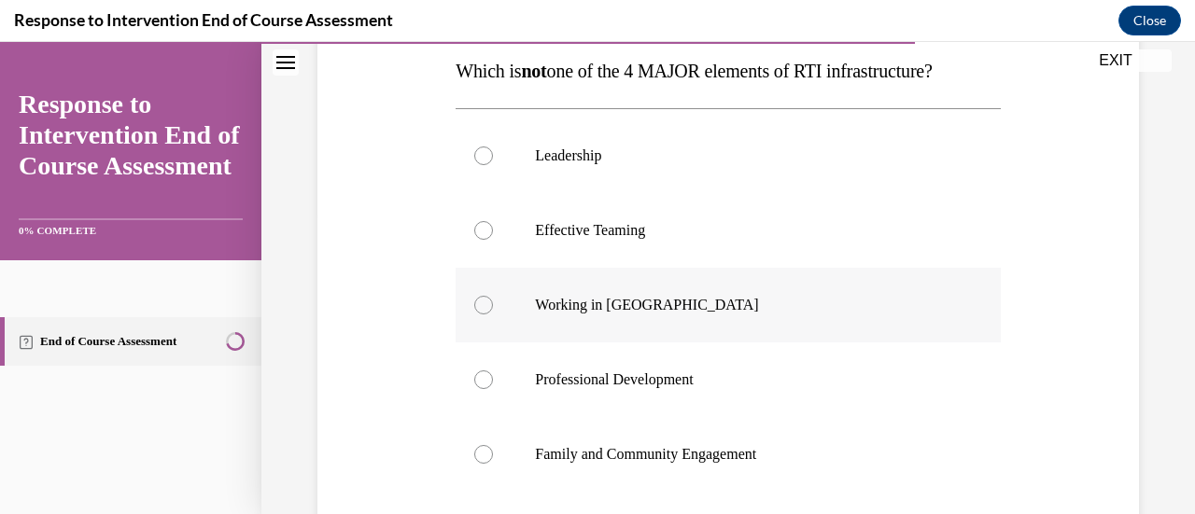
scroll to position [302, 0]
click at [482, 307] on div at bounding box center [483, 307] width 19 height 19
click at [482, 307] on input "Working in Silos" at bounding box center [483, 307] width 19 height 19
radio input "true"
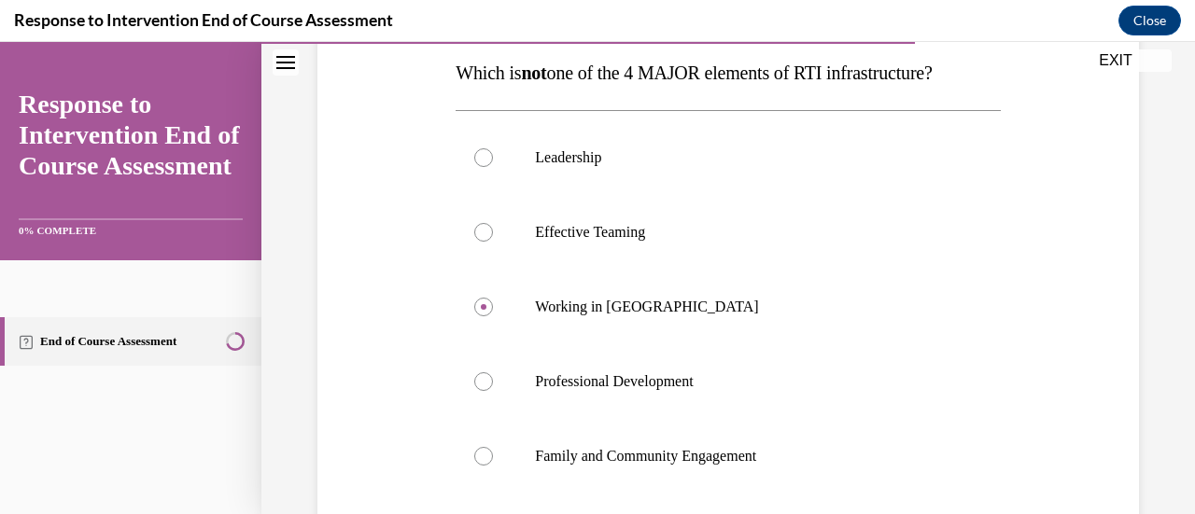
scroll to position [549, 0]
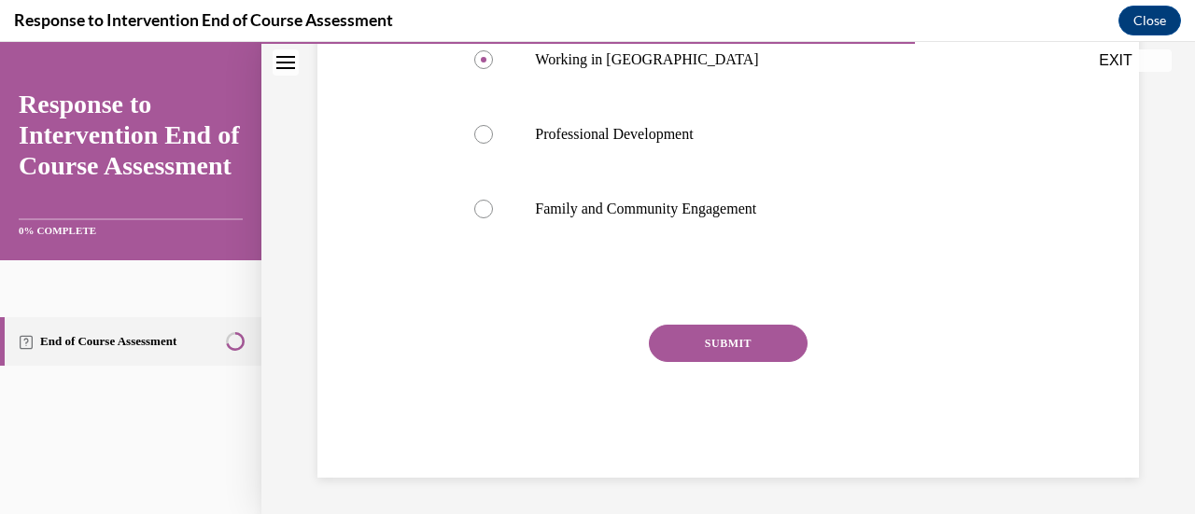
click at [707, 345] on button "SUBMIT" at bounding box center [728, 343] width 159 height 37
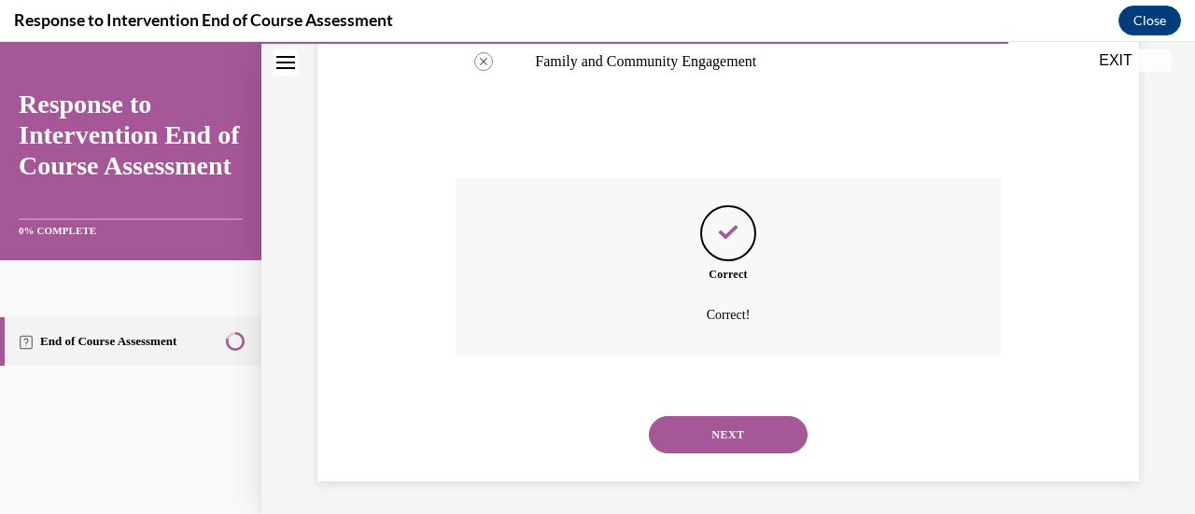
scroll to position [700, 0]
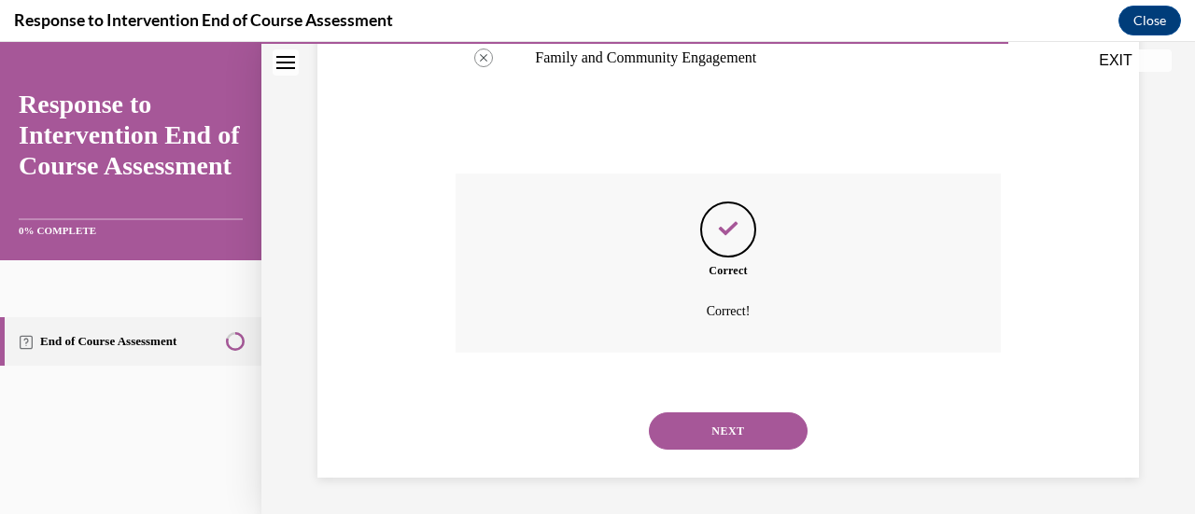
click at [670, 431] on button "NEXT" at bounding box center [728, 431] width 159 height 37
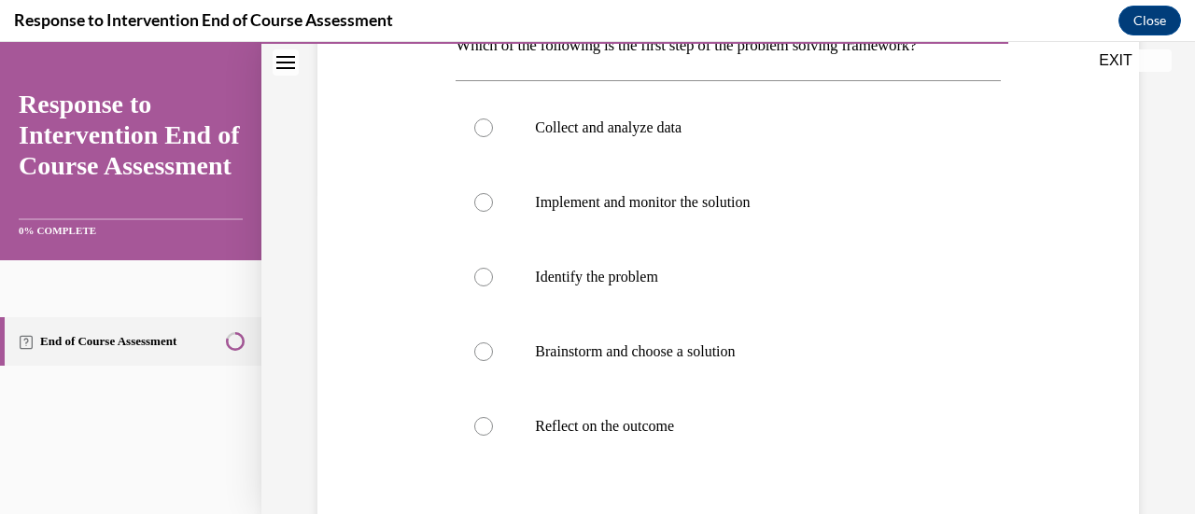
scroll to position [332, 0]
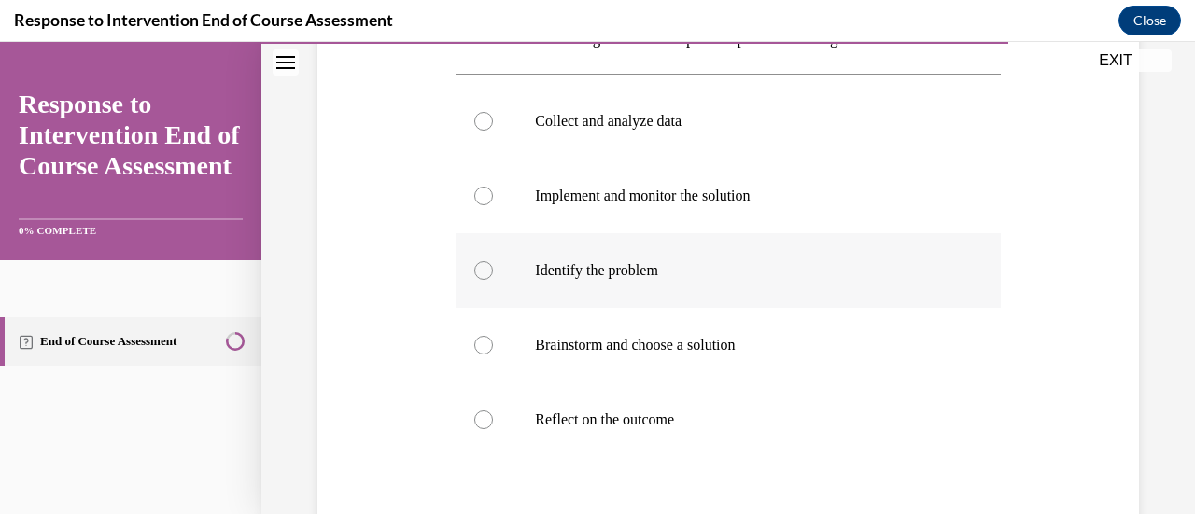
click at [489, 270] on div at bounding box center [483, 270] width 19 height 19
click at [489, 270] on input "Identify the problem" at bounding box center [483, 270] width 19 height 19
radio input "true"
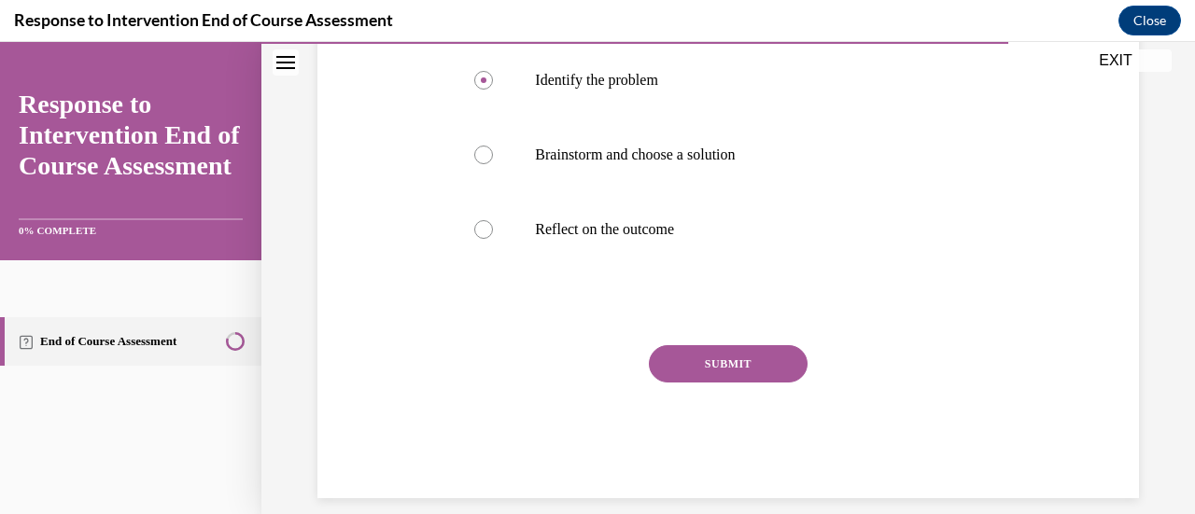
click at [694, 356] on button "SUBMIT" at bounding box center [728, 363] width 159 height 37
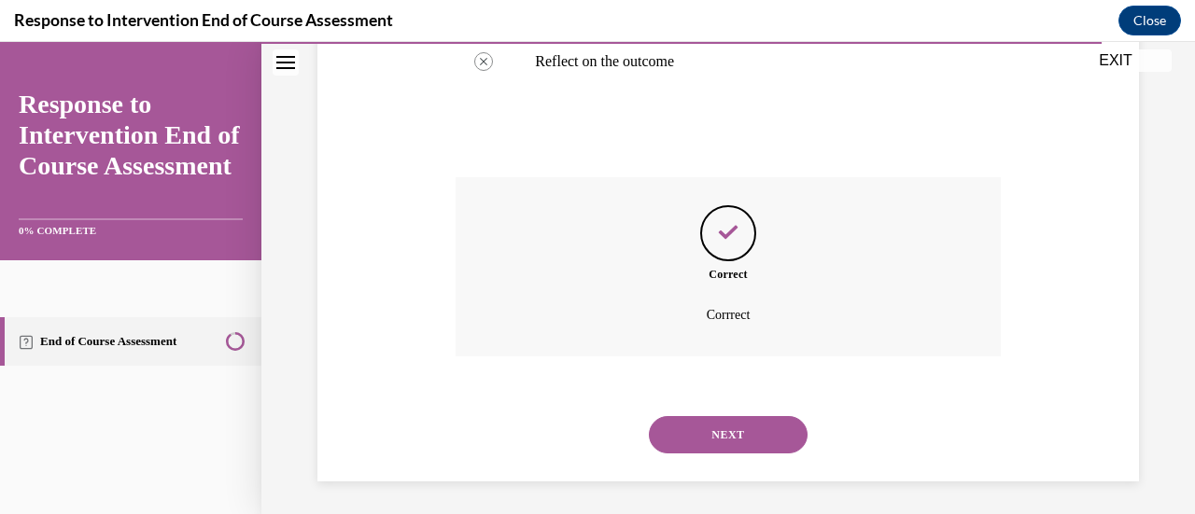
scroll to position [695, 0]
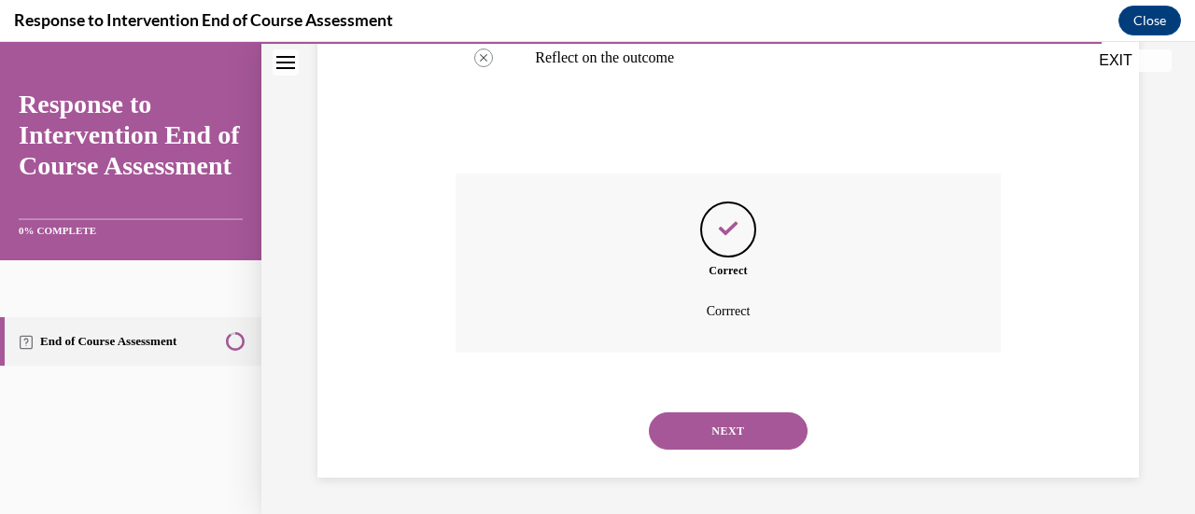
click at [704, 430] on button "NEXT" at bounding box center [728, 431] width 159 height 37
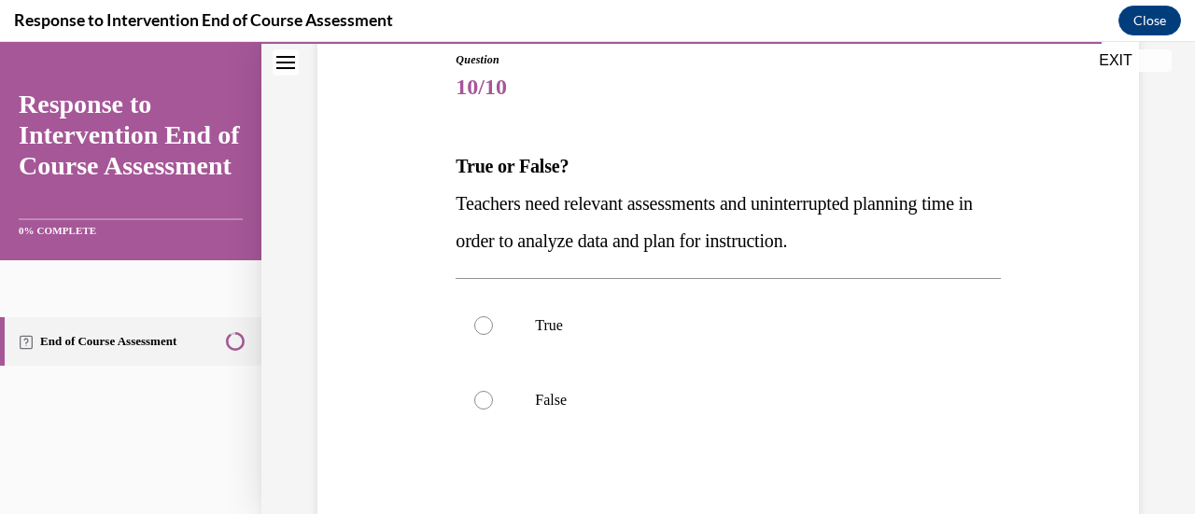
scroll to position [236, 0]
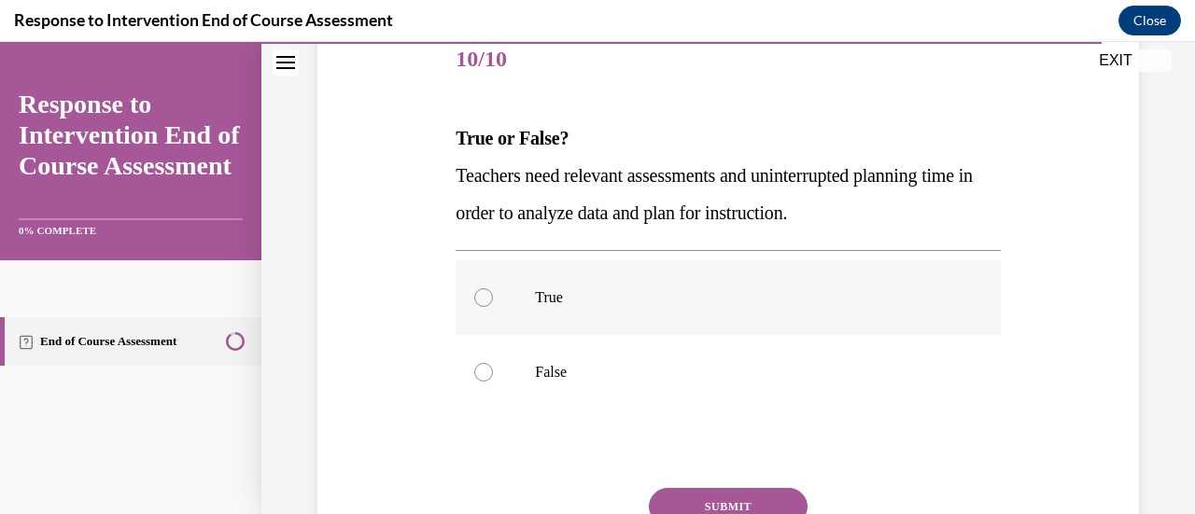
click at [476, 293] on div at bounding box center [483, 297] width 19 height 19
click at [476, 293] on input "True" at bounding box center [483, 297] width 19 height 19
radio input "true"
click at [684, 492] on button "SUBMIT" at bounding box center [728, 506] width 159 height 37
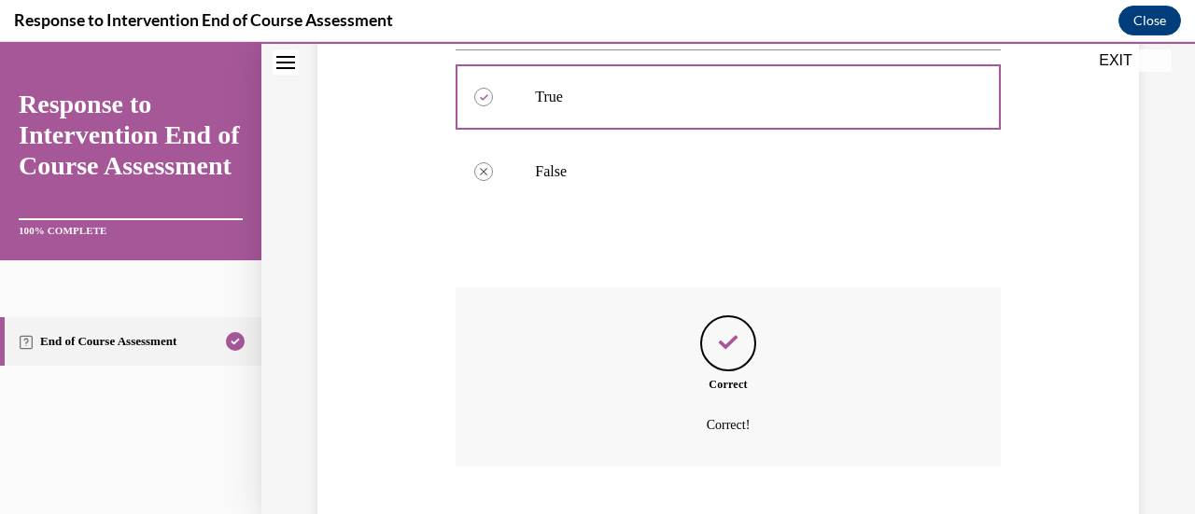
scroll to position [551, 0]
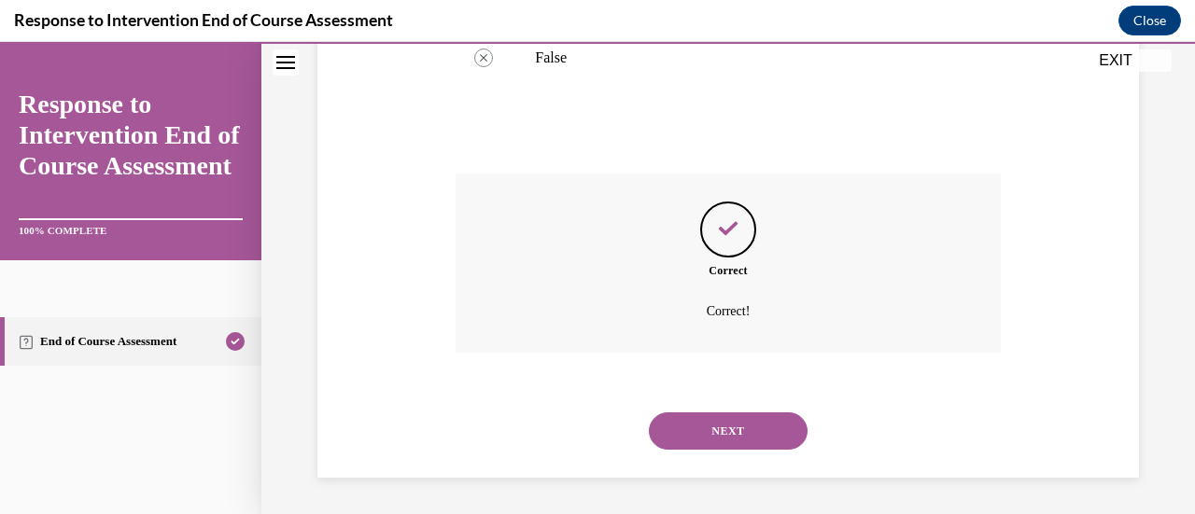
click at [729, 427] on button "NEXT" at bounding box center [728, 431] width 159 height 37
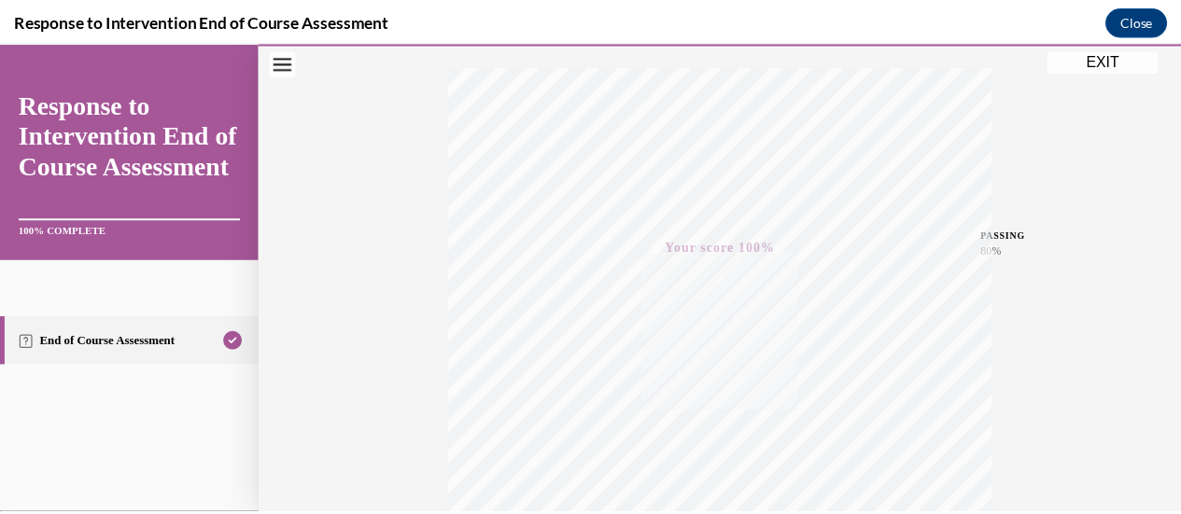
scroll to position [291, 0]
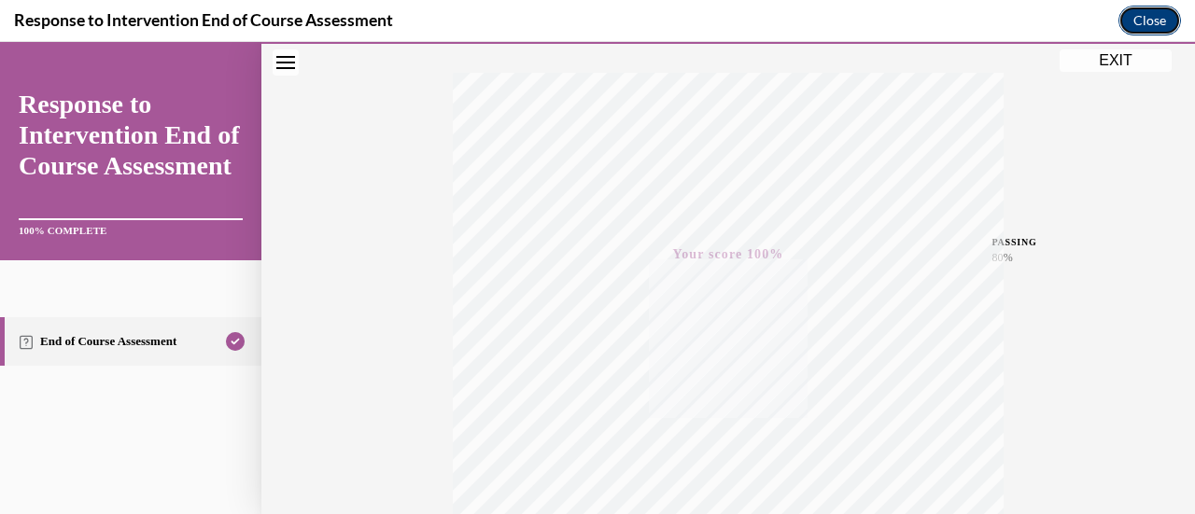
click at [1144, 34] on button "Close" at bounding box center [1149, 21] width 63 height 30
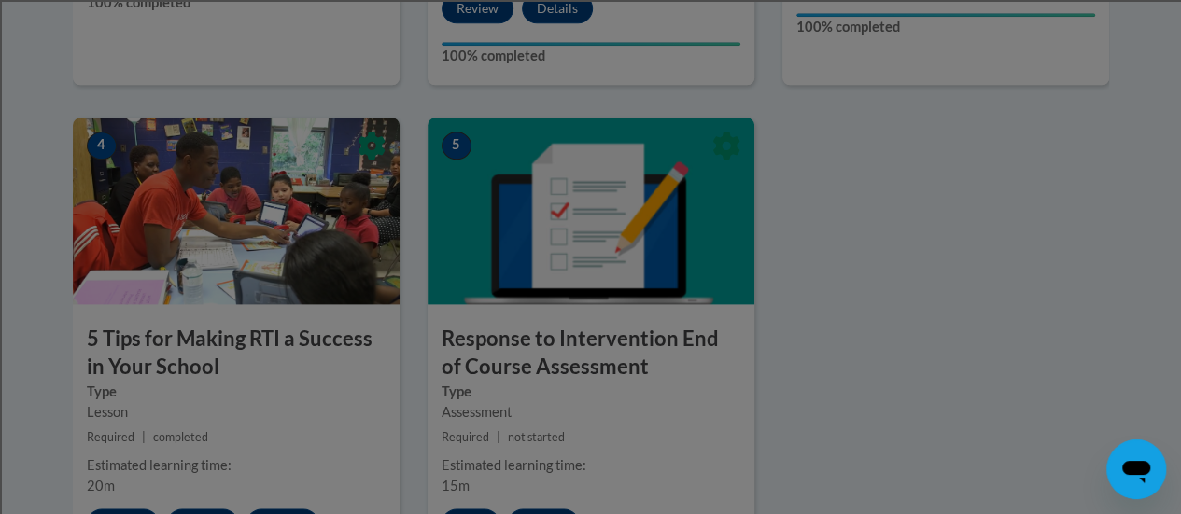
scroll to position [1032, 0]
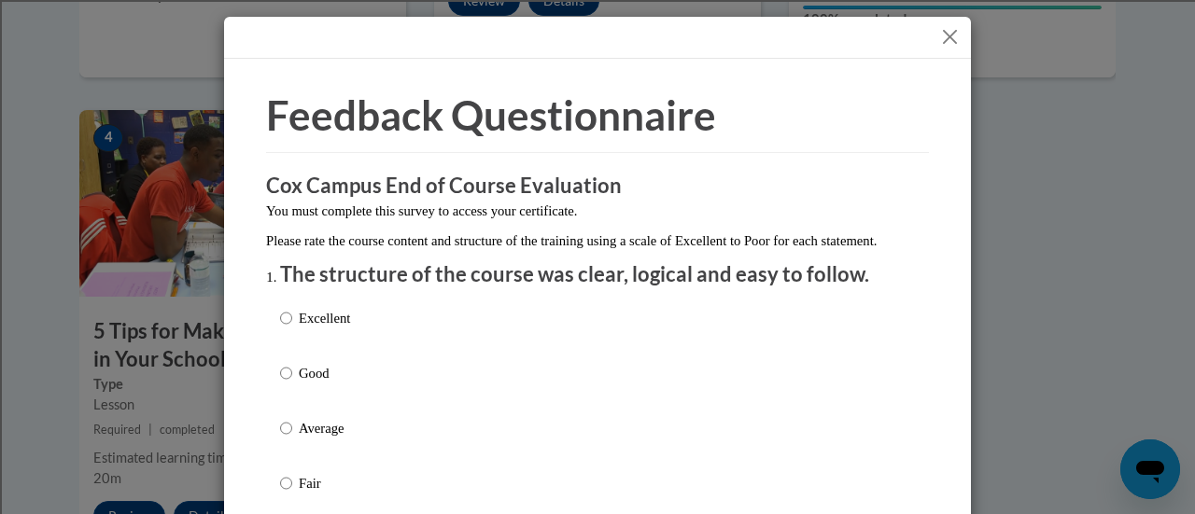
click at [938, 35] on button "Close" at bounding box center [949, 36] width 23 height 23
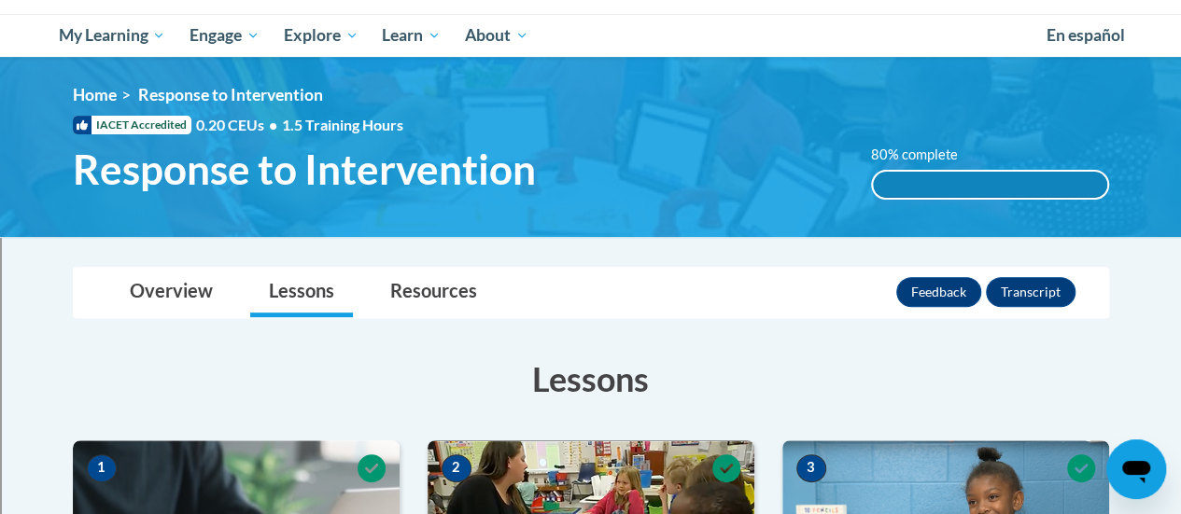
scroll to position [91, 0]
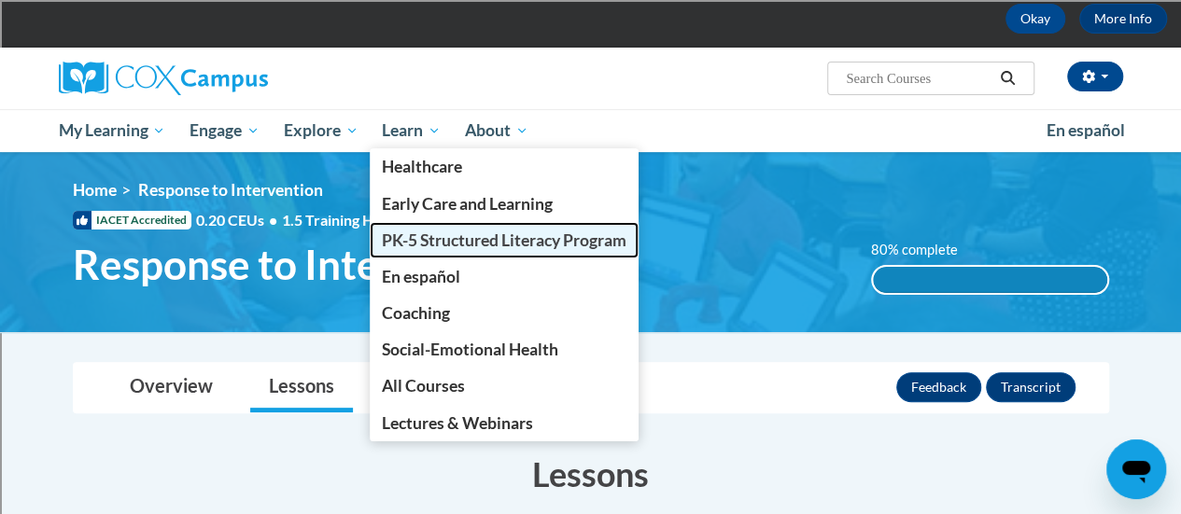
click at [444, 240] on span "PK-5 Structured Literacy Program" at bounding box center [504, 241] width 245 height 20
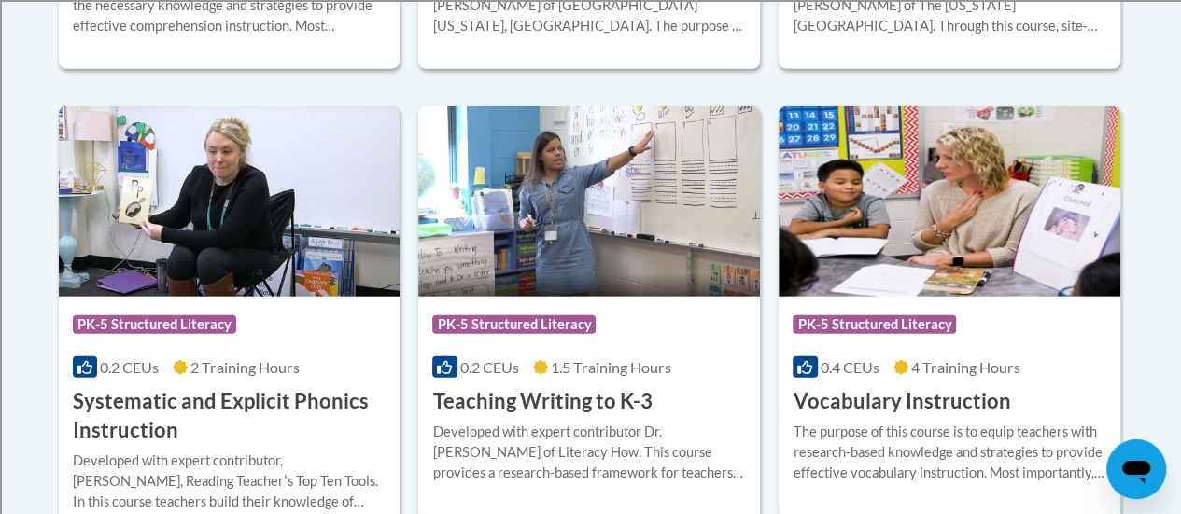
scroll to position [2144, 0]
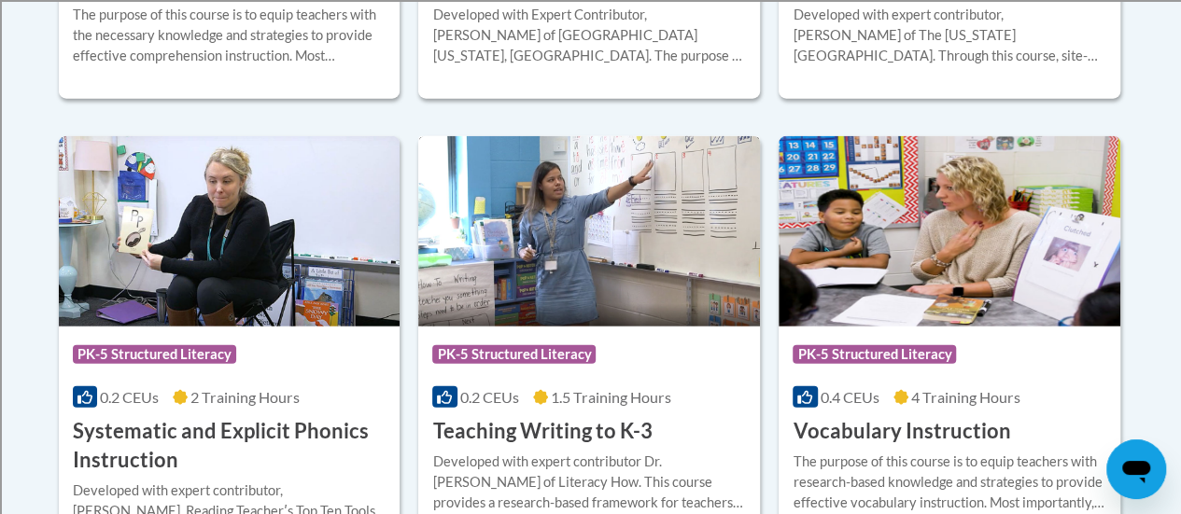
click at [594, 259] on img at bounding box center [589, 231] width 342 height 190
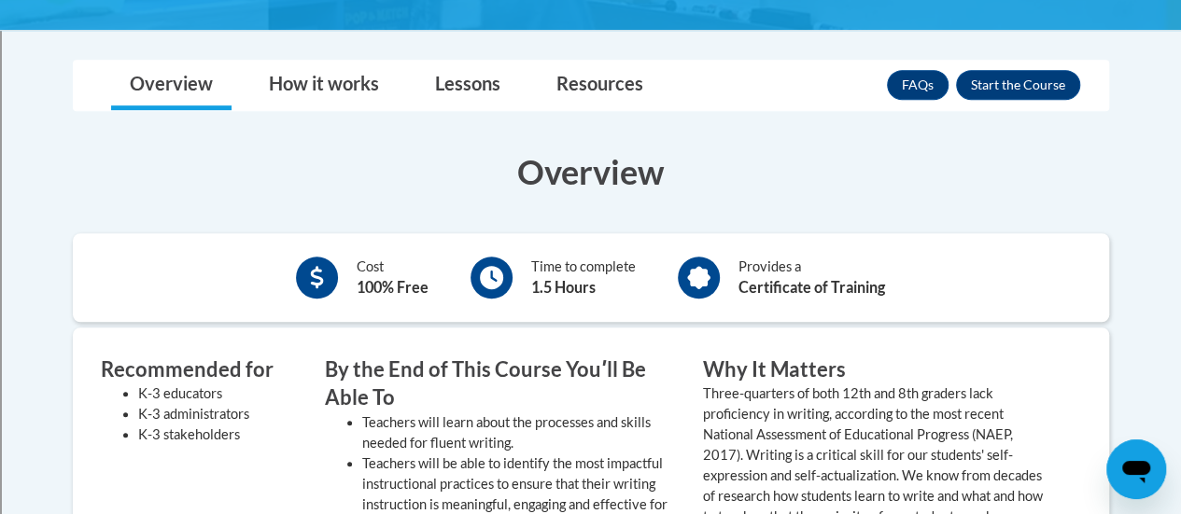
scroll to position [478, 0]
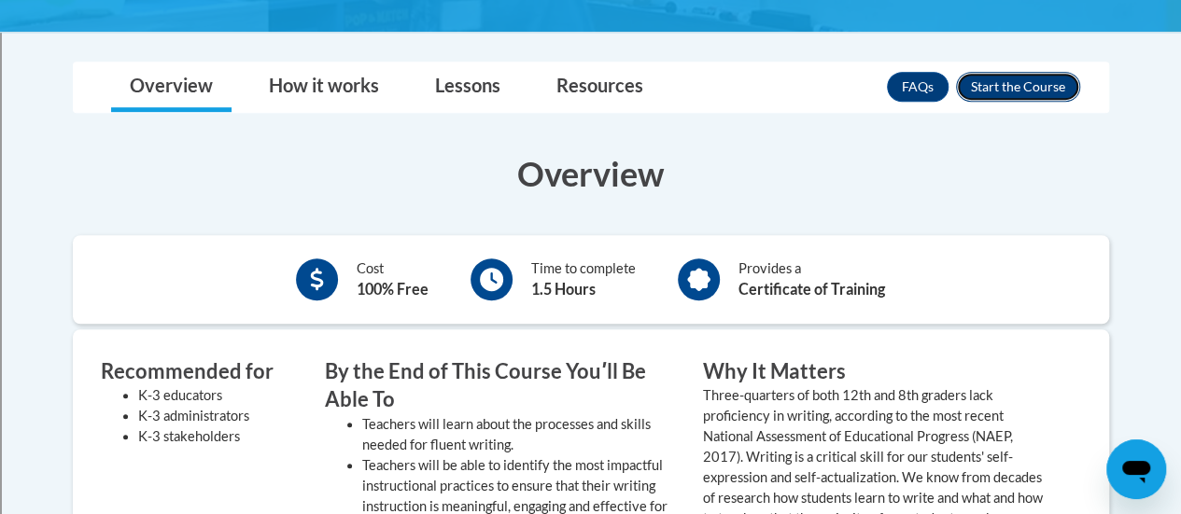
click at [995, 77] on button "Enroll" at bounding box center [1018, 87] width 124 height 30
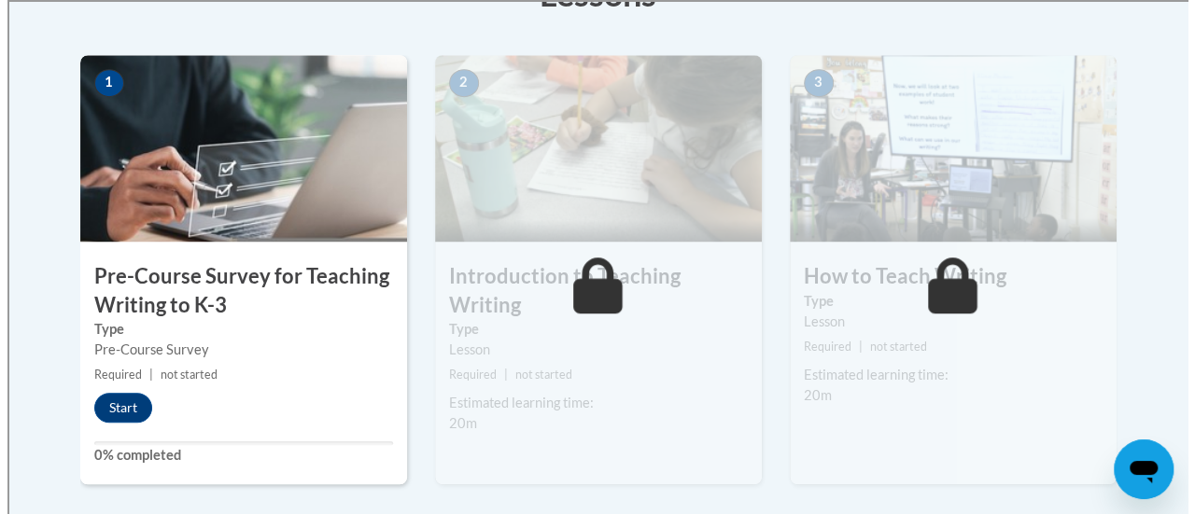
scroll to position [574, 0]
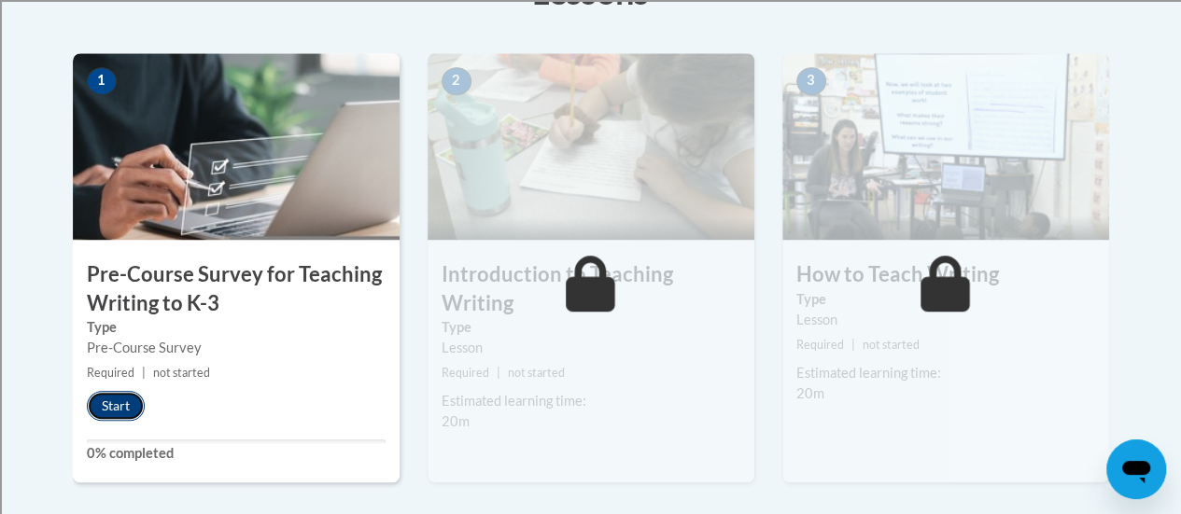
click at [110, 402] on button "Start" at bounding box center [116, 406] width 58 height 30
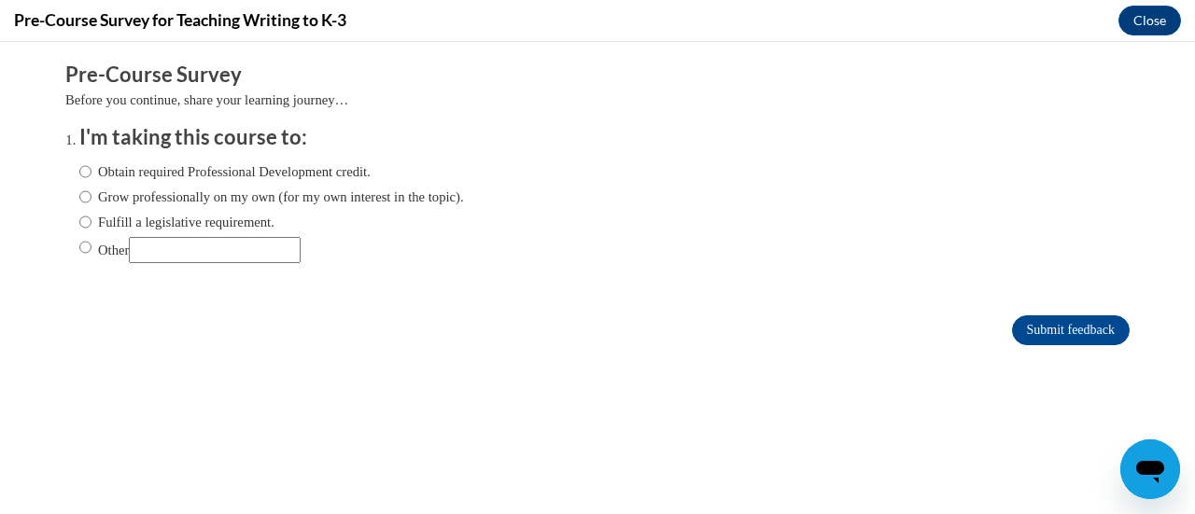
scroll to position [0, 0]
click at [79, 223] on input "Fulfill a legislative requirement." at bounding box center [85, 222] width 12 height 21
radio input "true"
click at [1043, 322] on input "Submit feedback" at bounding box center [1071, 331] width 118 height 30
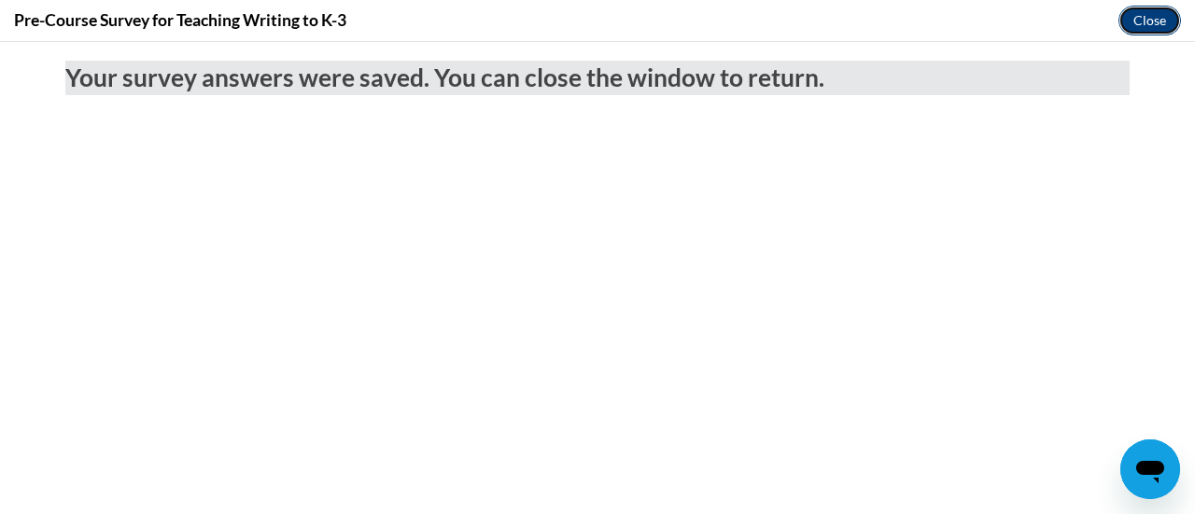
click at [1142, 20] on button "Close" at bounding box center [1149, 21] width 63 height 30
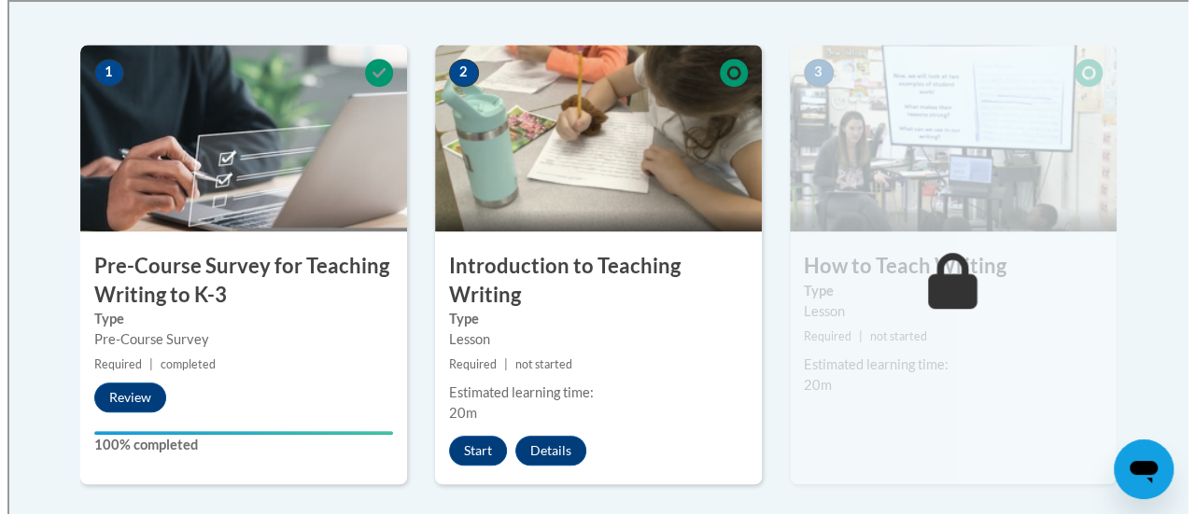
scroll to position [582, 0]
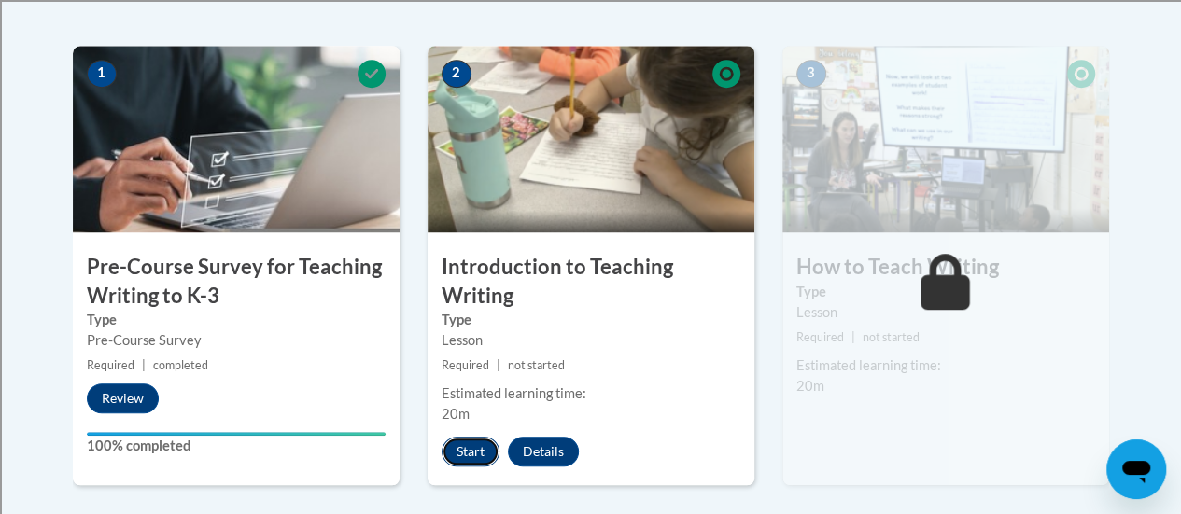
click at [459, 446] on button "Start" at bounding box center [471, 452] width 58 height 30
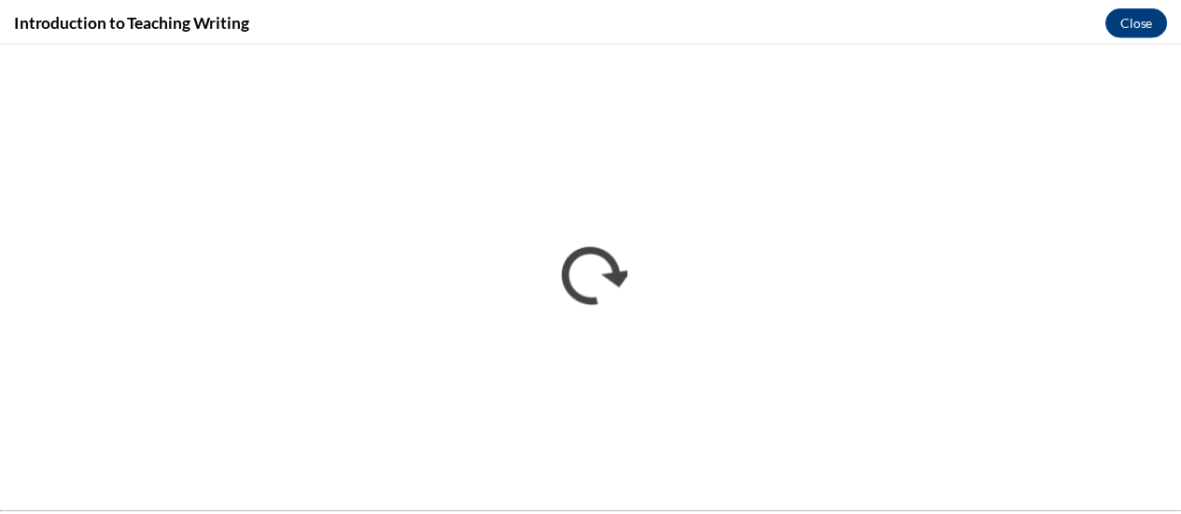
scroll to position [0, 0]
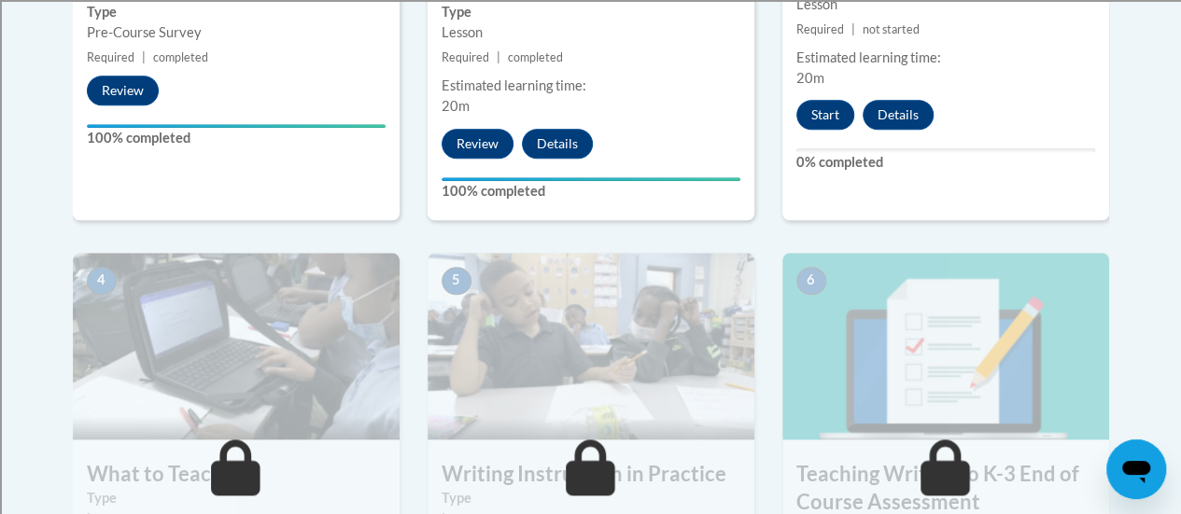
scroll to position [794, 0]
